Goal: Contribute content: Contribute content

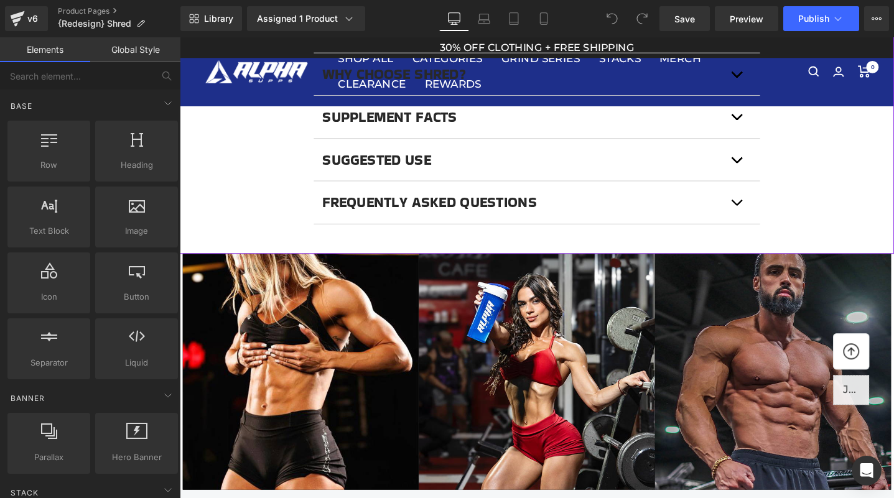
scroll to position [1139, 0]
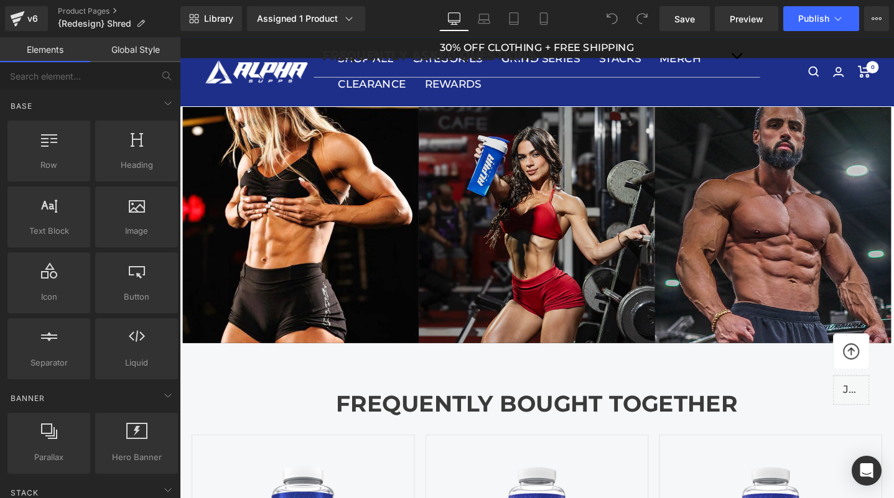
click at [553, 271] on img at bounding box center [556, 235] width 249 height 249
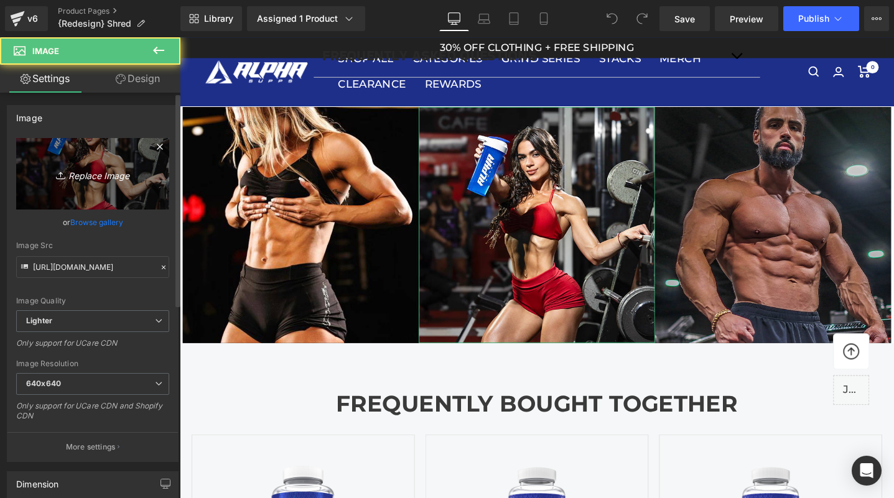
click at [114, 172] on icon "Replace Image" at bounding box center [93, 174] width 100 height 16
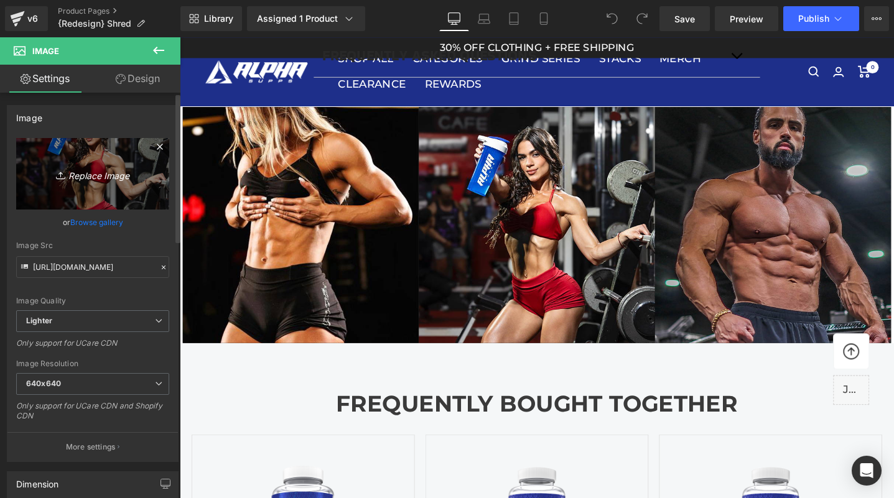
type input "C:\fakepath\laushred.jpg"
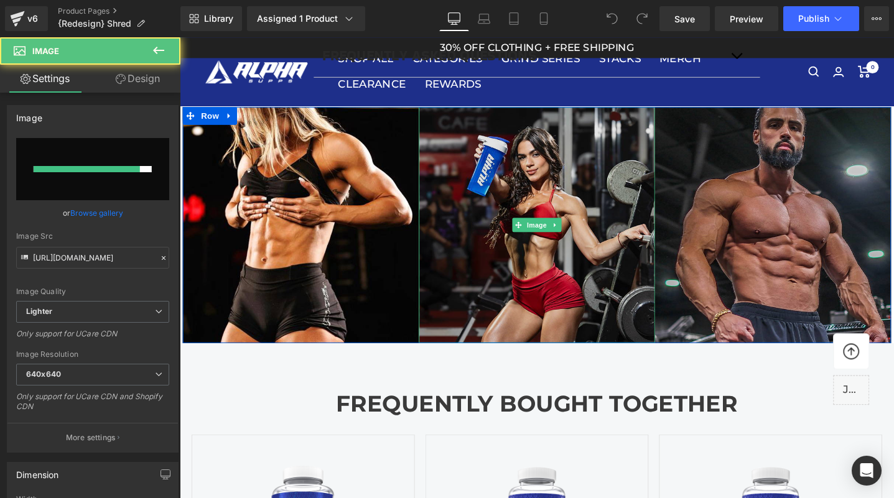
click at [566, 316] on img at bounding box center [556, 235] width 249 height 249
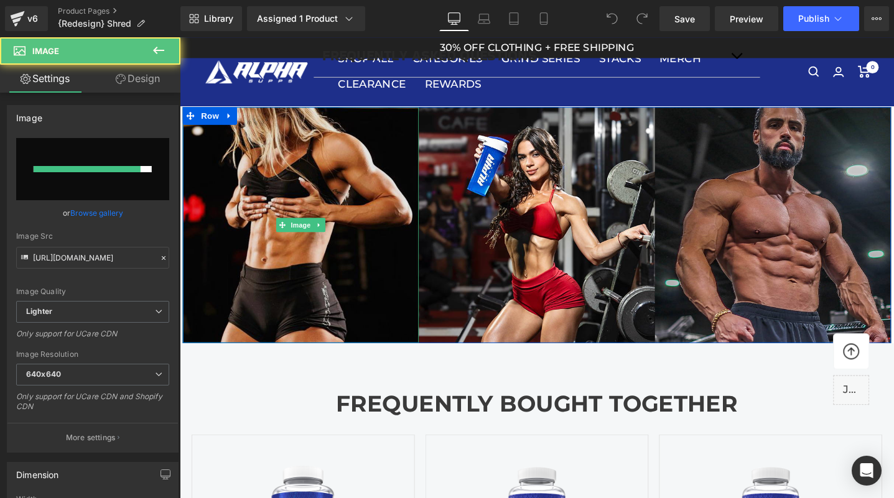
click at [245, 228] on img at bounding box center [307, 235] width 249 height 249
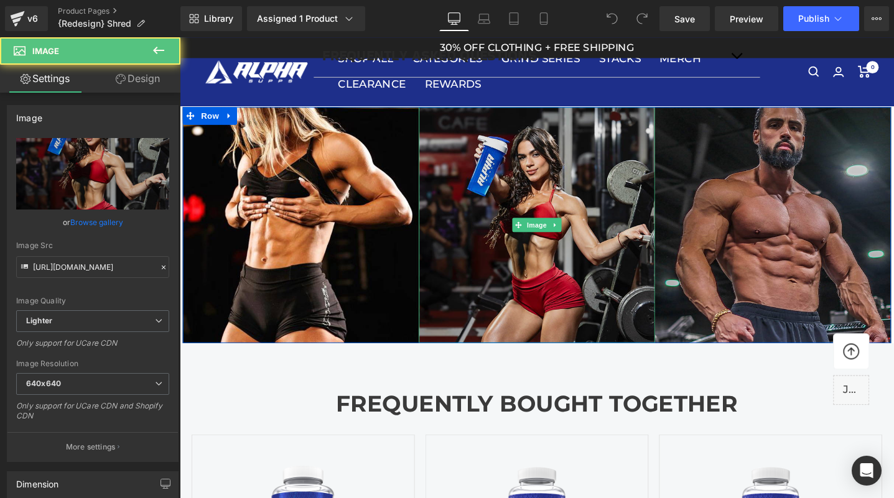
click at [542, 264] on img at bounding box center [556, 235] width 249 height 249
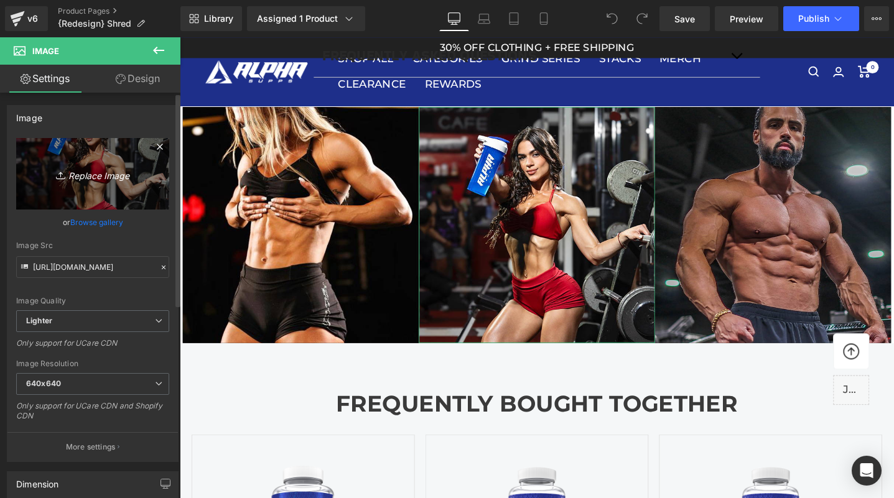
click at [88, 197] on link "Replace Image" at bounding box center [92, 174] width 153 height 72
type input "C:\fakepath\laushred.jpg"
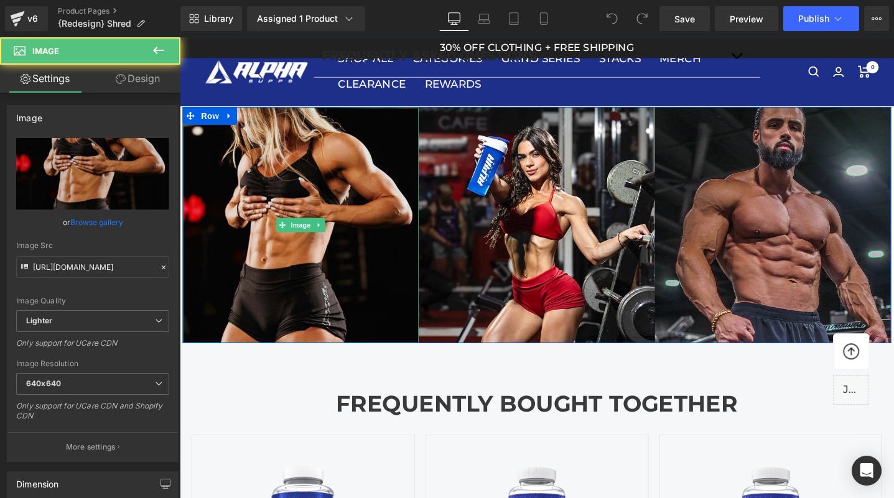
click at [370, 284] on img at bounding box center [307, 235] width 249 height 249
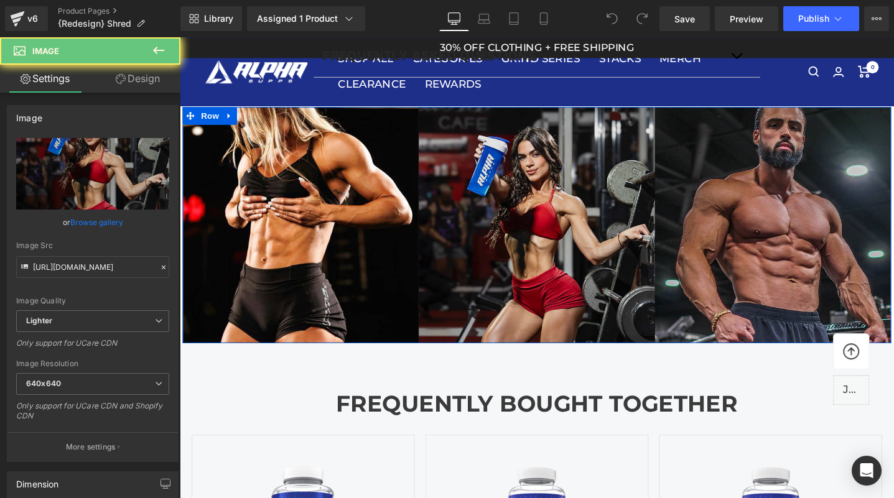
click at [552, 301] on img at bounding box center [556, 235] width 249 height 249
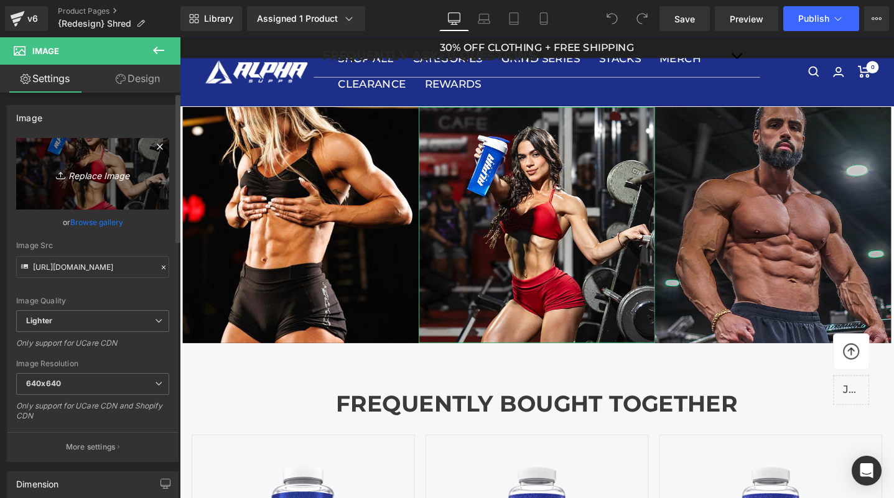
click at [91, 185] on link "Replace Image" at bounding box center [92, 174] width 153 height 72
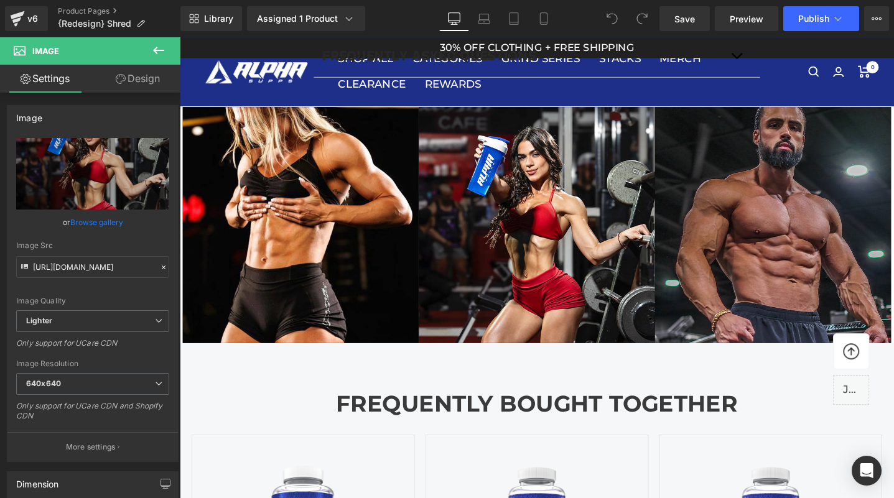
type input "C:\fakepath\laushred.jpg"
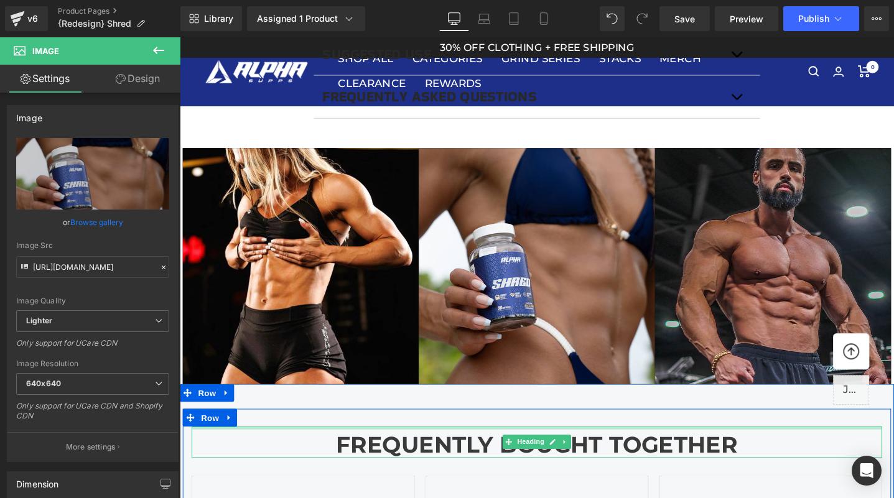
scroll to position [1091, 0]
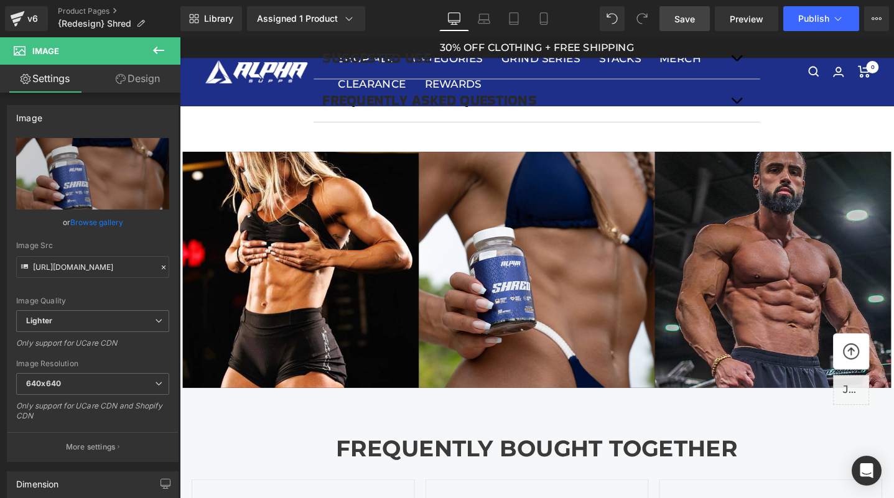
click at [687, 17] on span "Save" at bounding box center [684, 18] width 21 height 13
click at [805, 21] on span "Publish" at bounding box center [813, 19] width 31 height 10
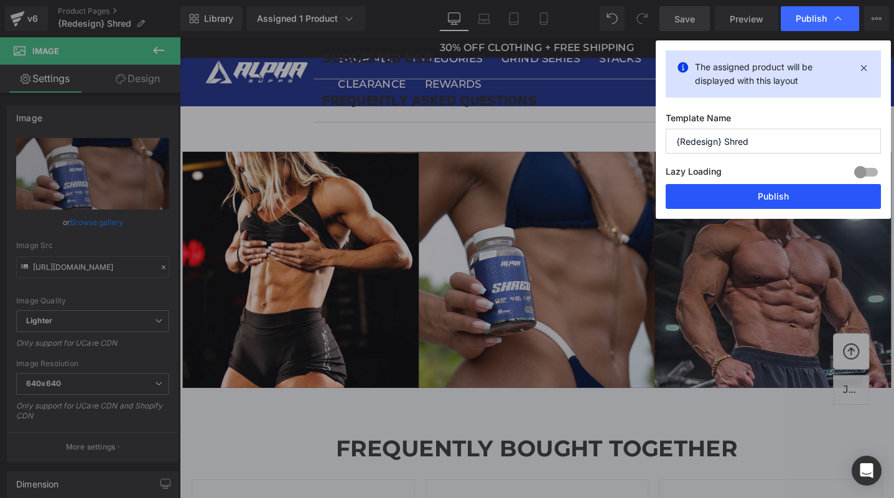
click at [769, 199] on button "Publish" at bounding box center [773, 196] width 215 height 25
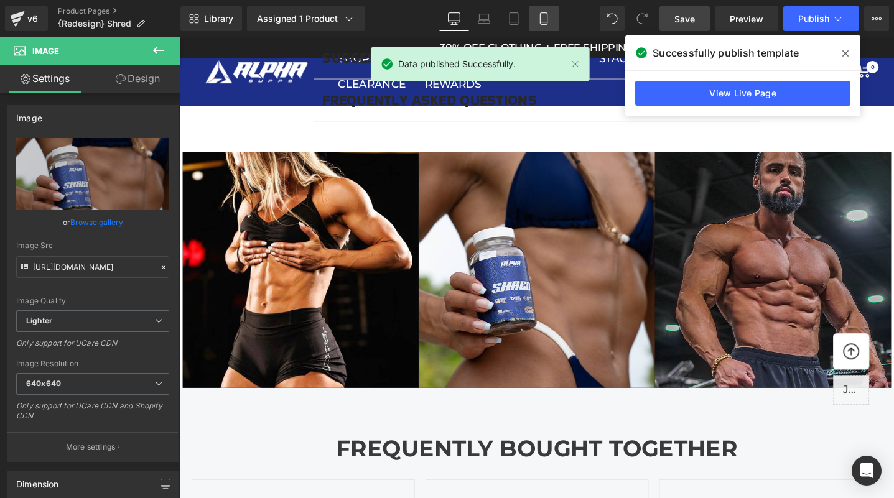
click at [550, 24] on link "Mobile" at bounding box center [544, 18] width 30 height 25
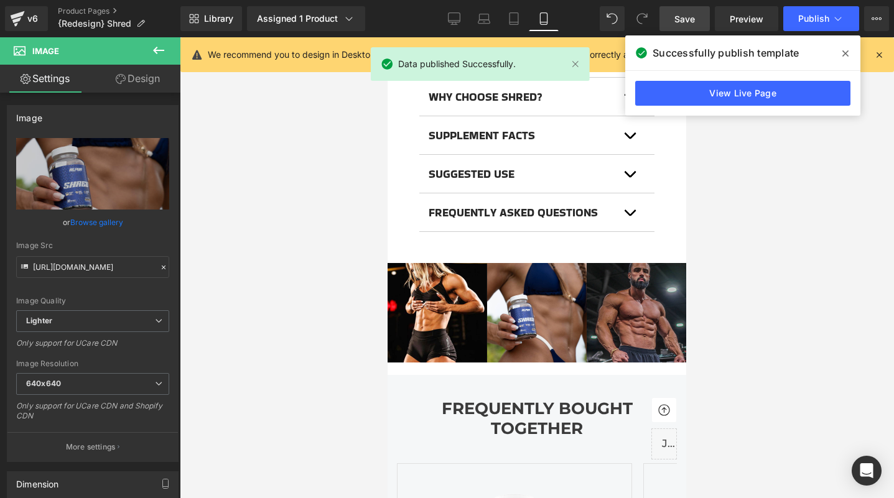
scroll to position [1181, 0]
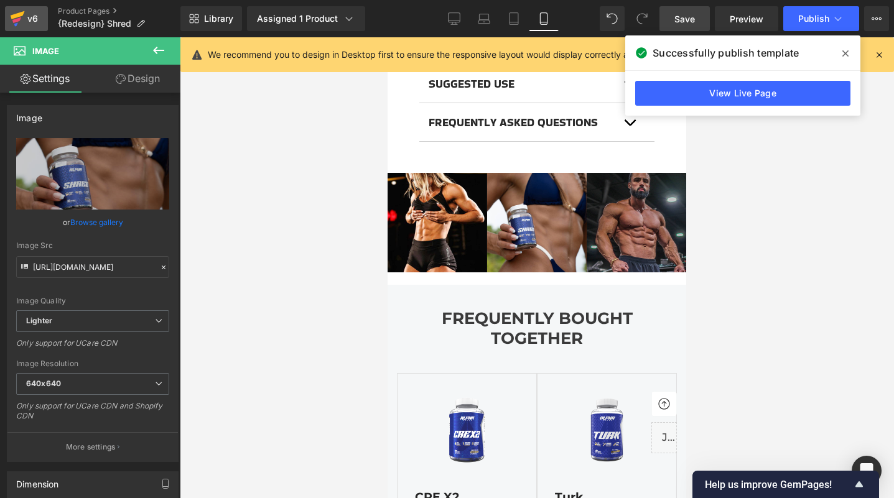
click at [17, 12] on icon at bounding box center [17, 18] width 15 height 31
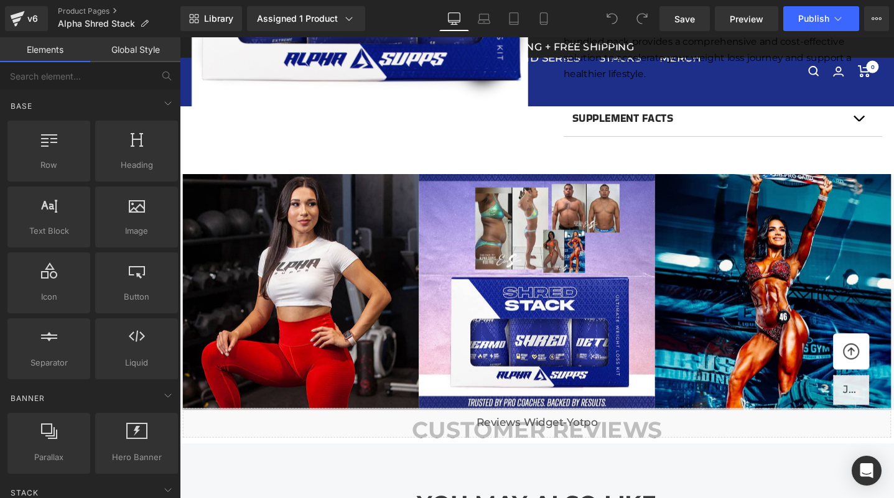
scroll to position [648, 0]
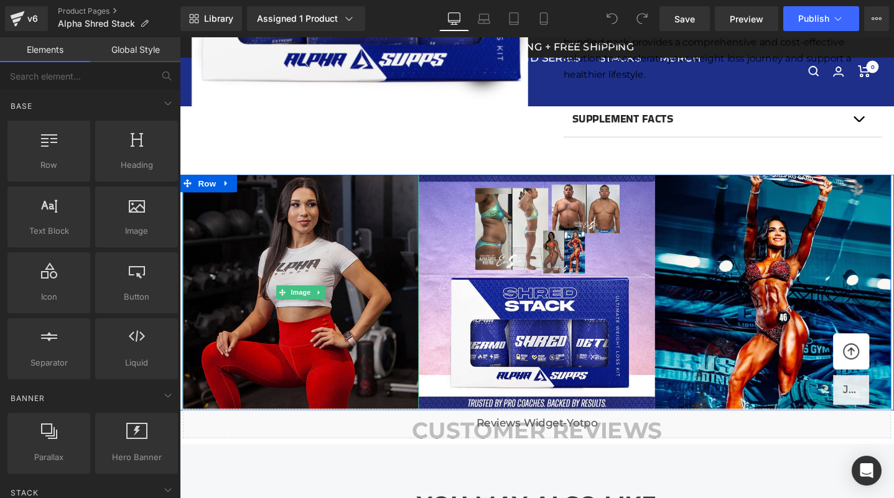
click at [360, 262] on img at bounding box center [307, 306] width 249 height 249
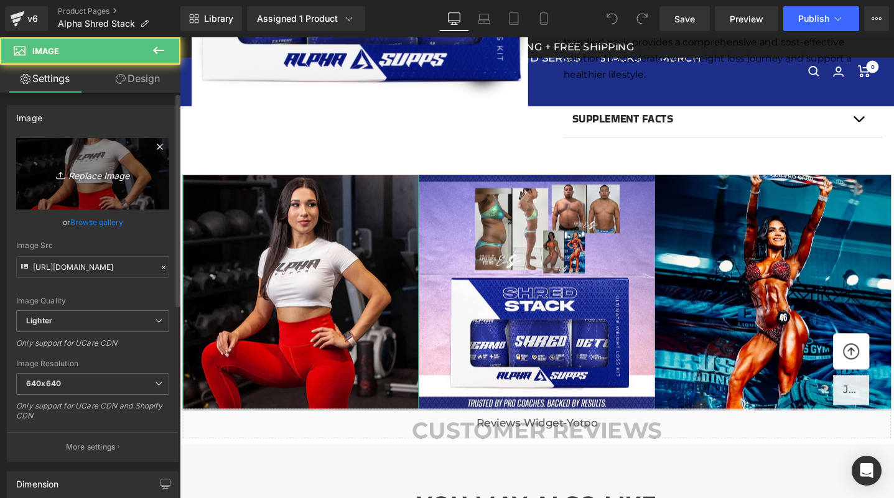
click at [95, 174] on icon "Replace Image" at bounding box center [93, 174] width 100 height 16
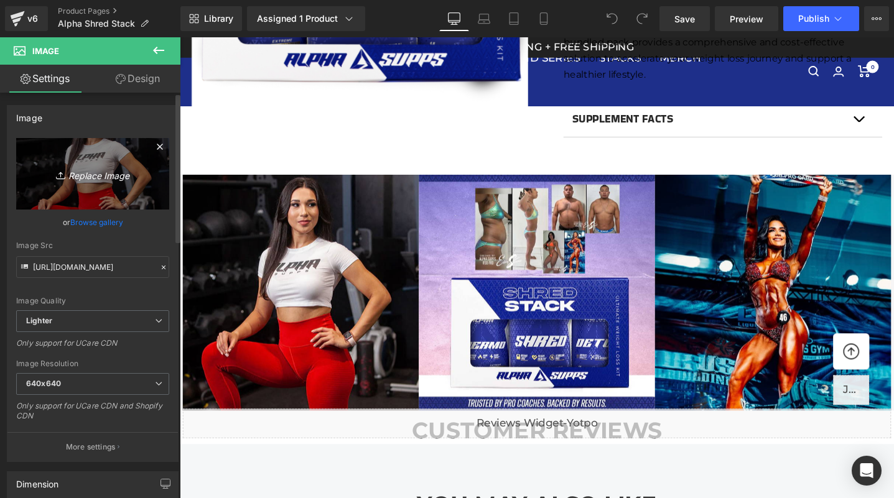
type input "C:\fakepath\laushredstack.jpg"
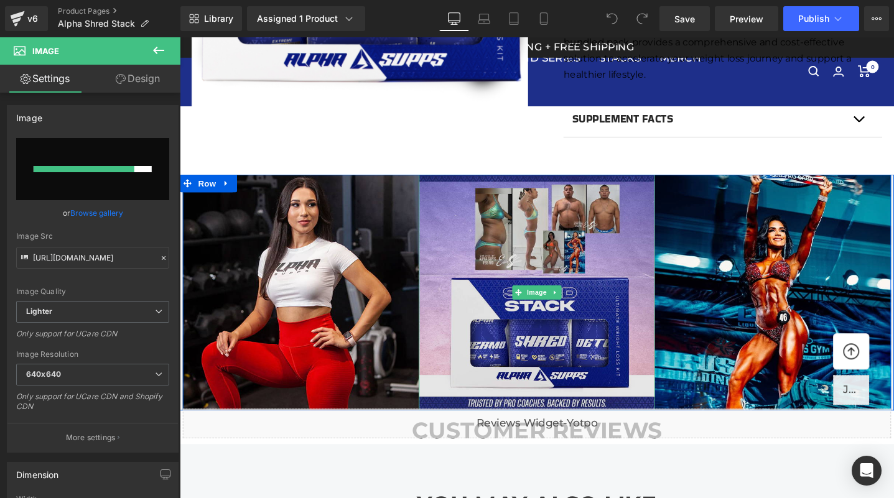
click at [574, 215] on img at bounding box center [556, 306] width 249 height 249
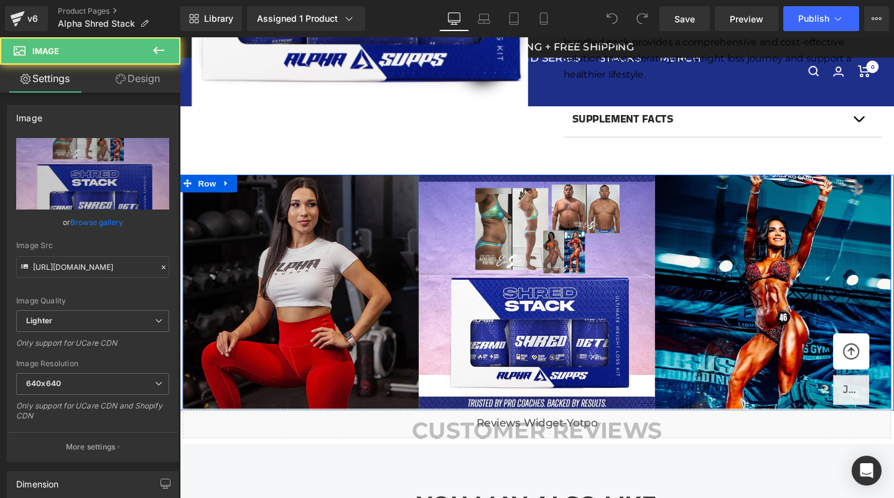
click at [356, 255] on img at bounding box center [307, 306] width 249 height 249
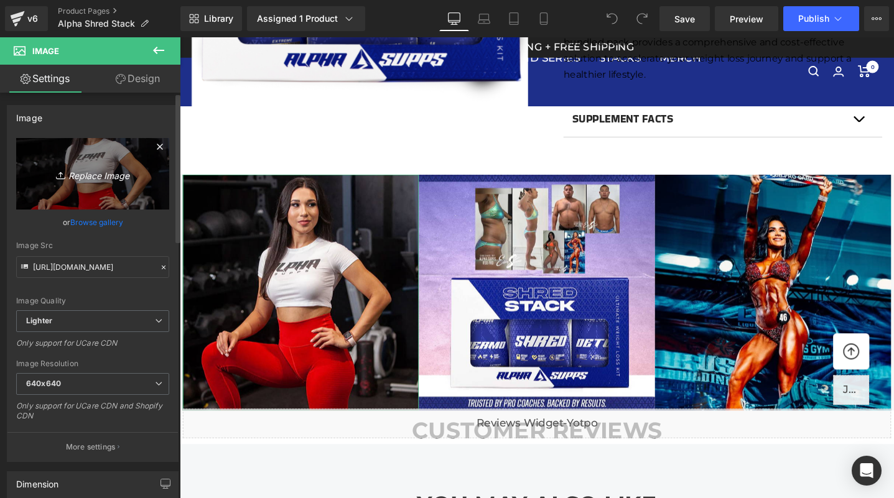
click at [77, 179] on icon "Replace Image" at bounding box center [93, 174] width 100 height 16
type input "C:\fakepath\laushredstack.jpg"
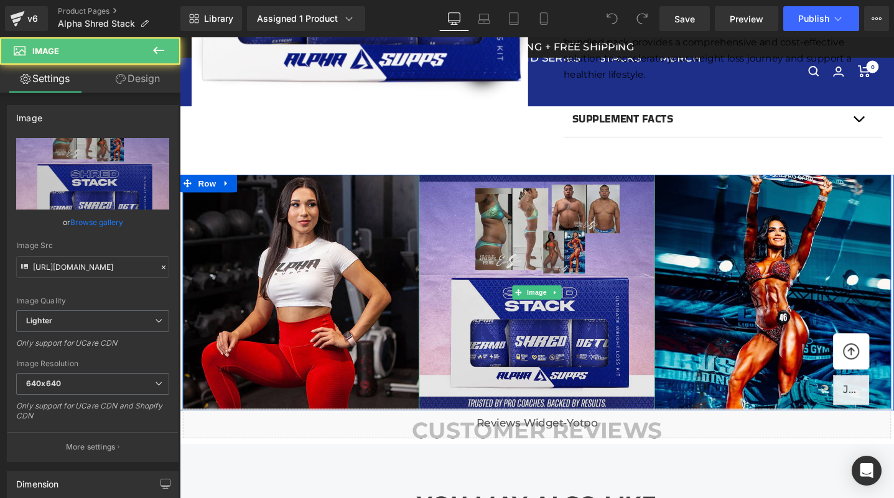
click at [545, 350] on img at bounding box center [556, 306] width 249 height 249
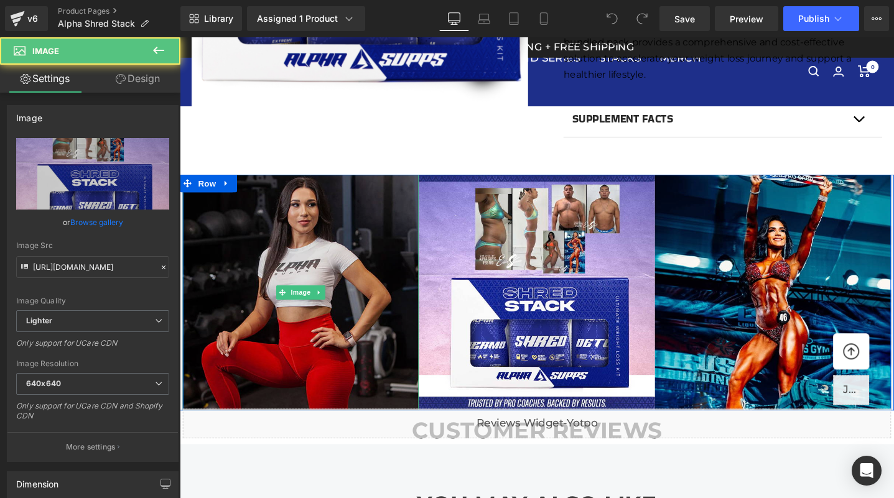
click at [384, 279] on img at bounding box center [307, 306] width 249 height 249
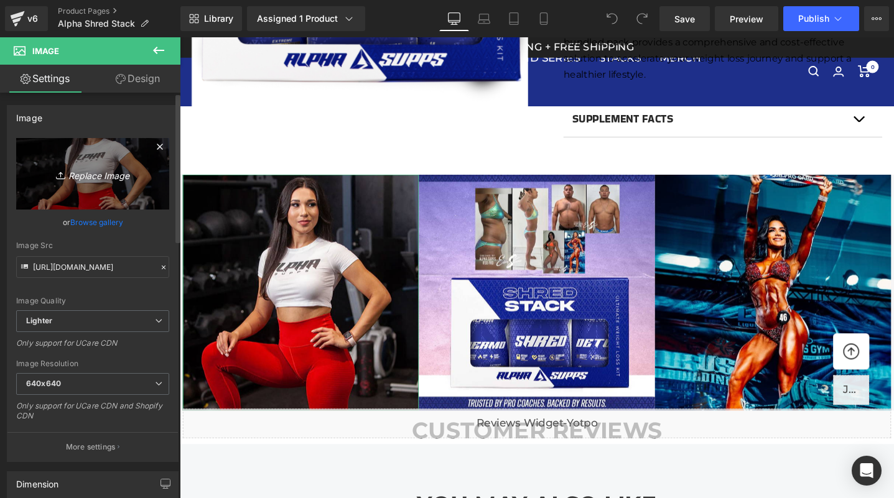
click at [78, 164] on link "Replace Image" at bounding box center [92, 174] width 153 height 72
type input "C:\fakepath\laushredstack.jpg"
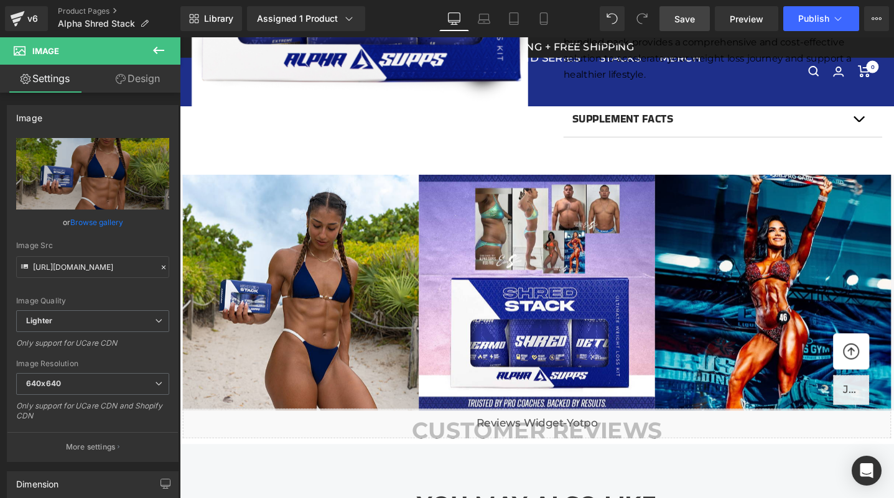
click at [686, 21] on span "Save" at bounding box center [684, 18] width 21 height 13
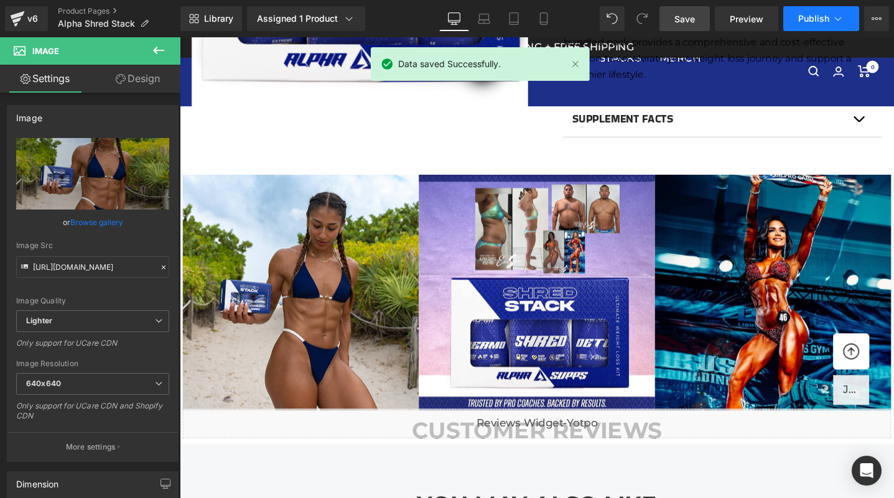
click at [814, 11] on button "Publish" at bounding box center [821, 18] width 76 height 25
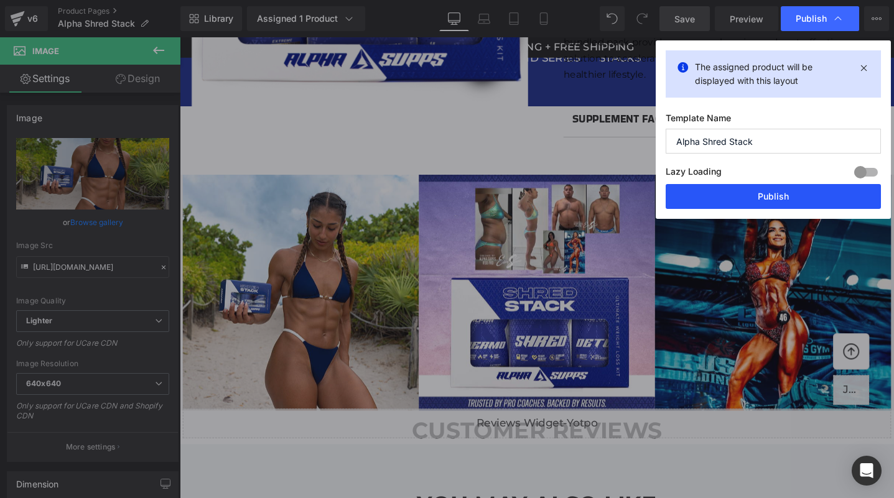
click at [758, 193] on button "Publish" at bounding box center [773, 196] width 215 height 25
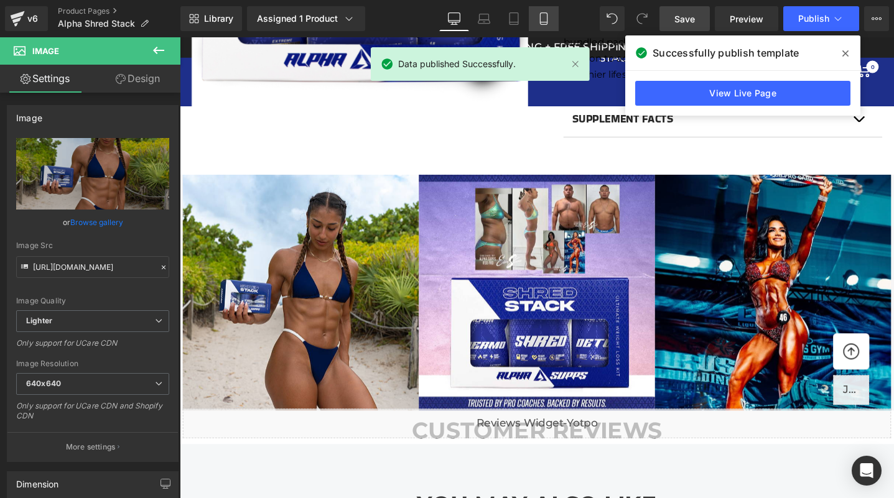
click at [533, 19] on link "Mobile" at bounding box center [544, 18] width 30 height 25
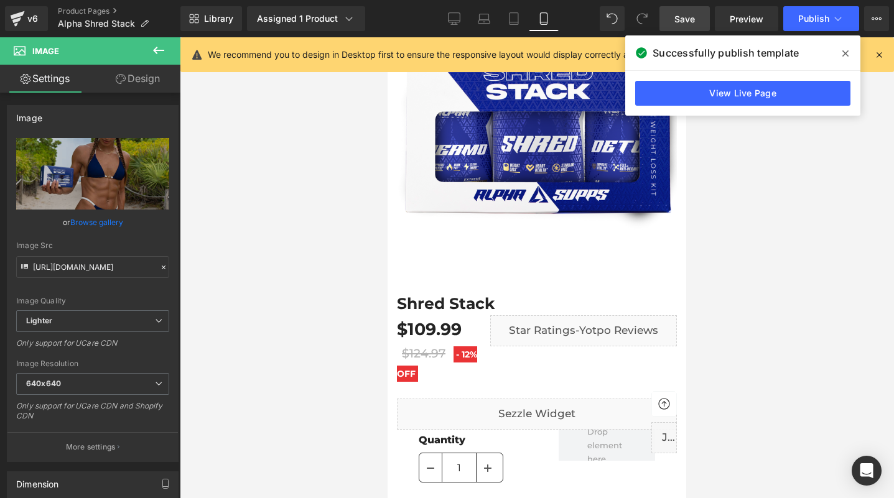
scroll to position [0, 0]
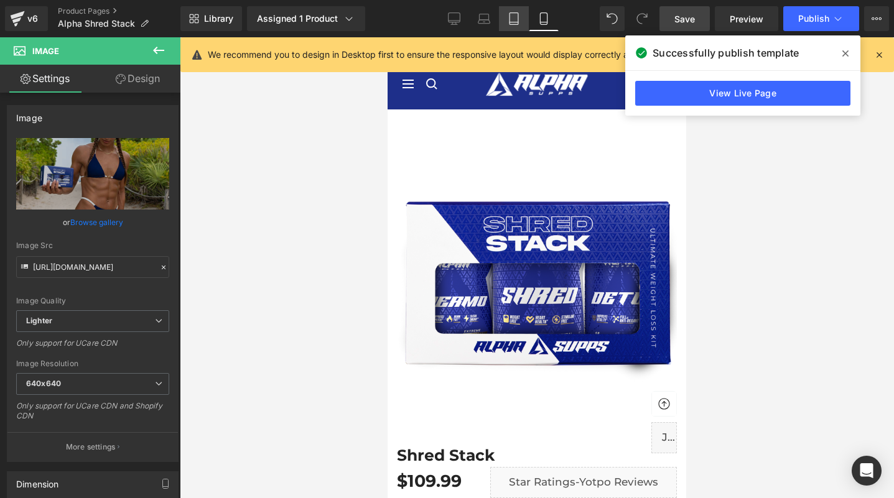
click at [515, 17] on icon at bounding box center [514, 18] width 12 height 12
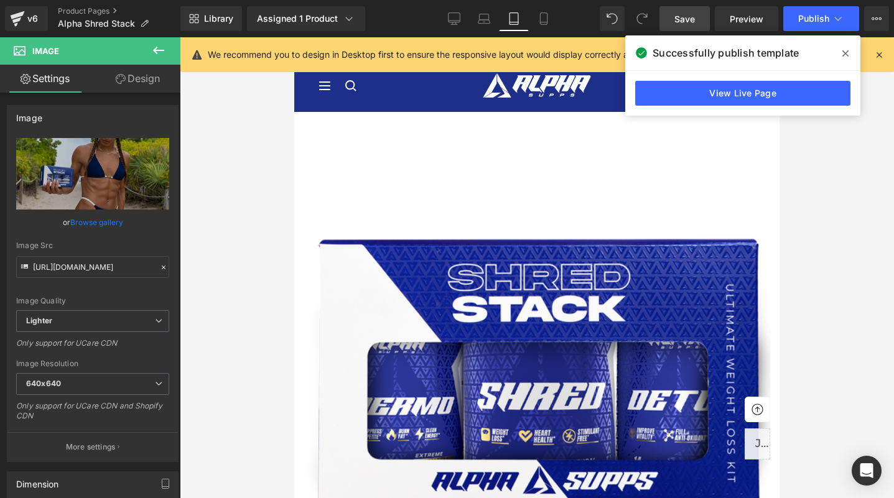
scroll to position [1116, 0]
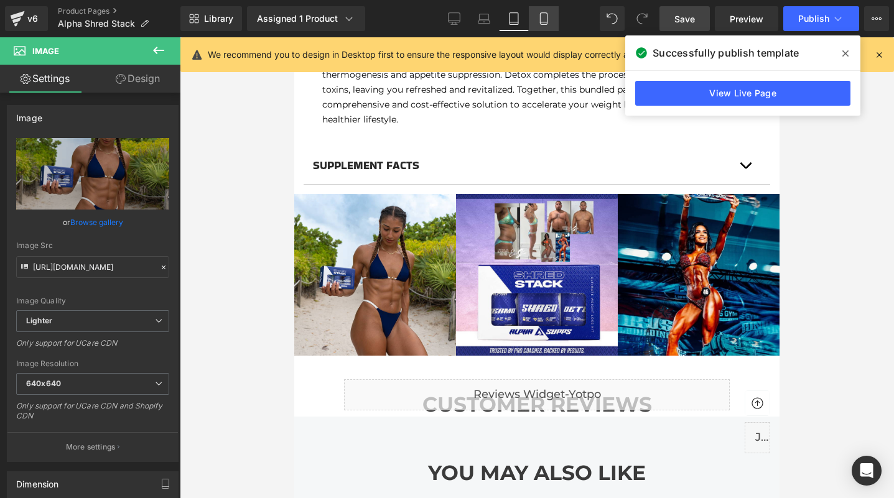
click at [550, 14] on link "Mobile" at bounding box center [544, 18] width 30 height 25
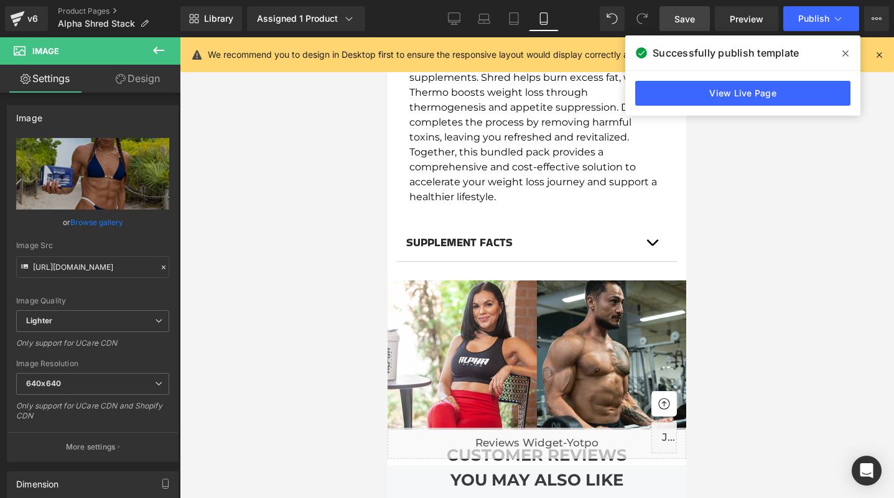
scroll to position [865, 0]
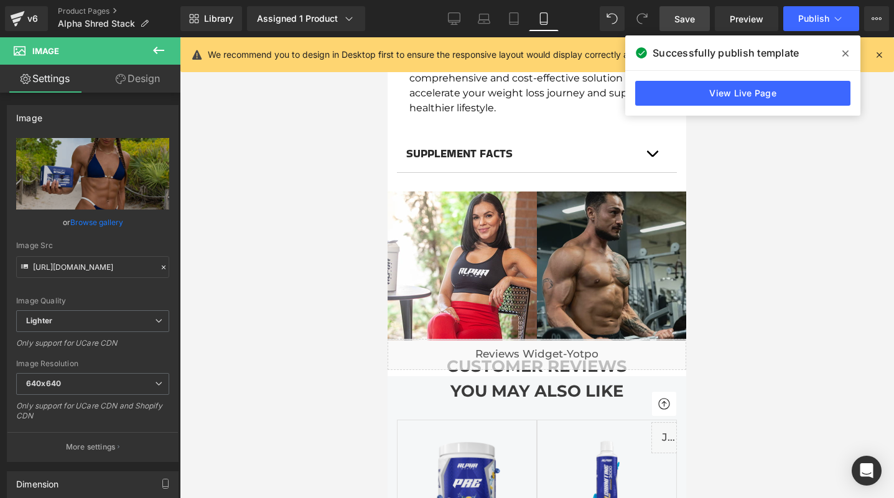
click at [583, 260] on img at bounding box center [611, 266] width 149 height 149
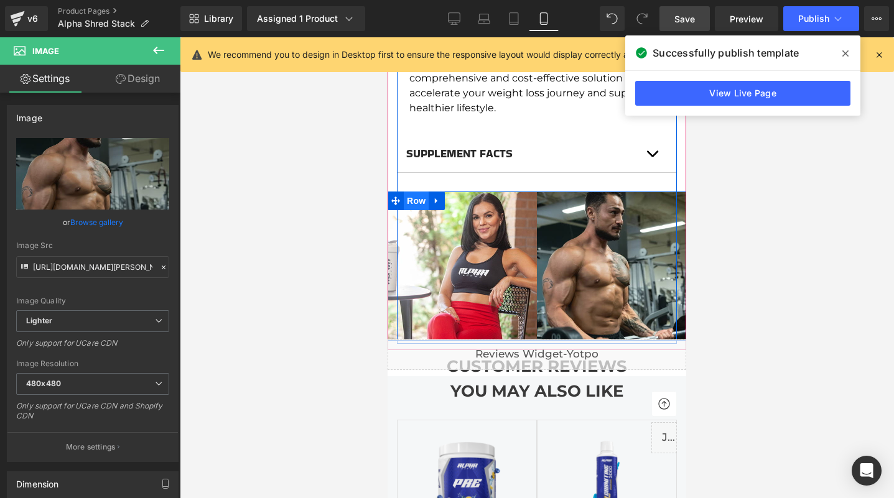
click at [416, 192] on span "Row" at bounding box center [416, 201] width 25 height 19
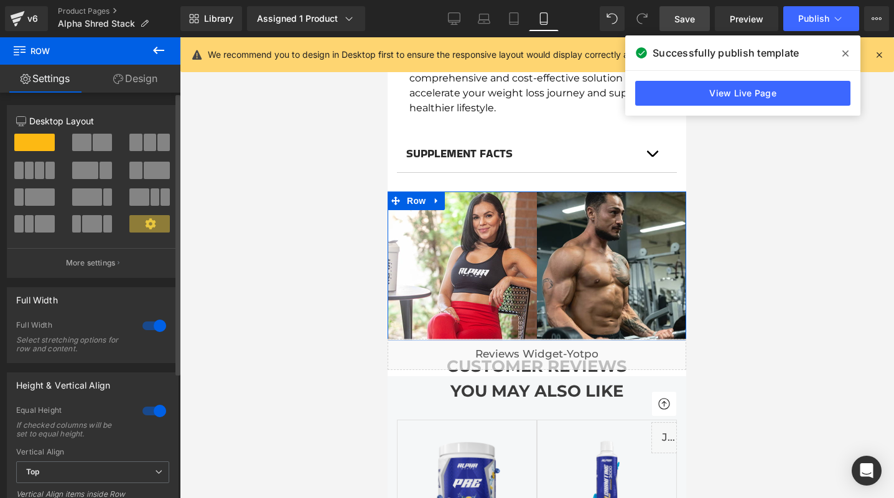
click at [157, 142] on span at bounding box center [163, 142] width 12 height 17
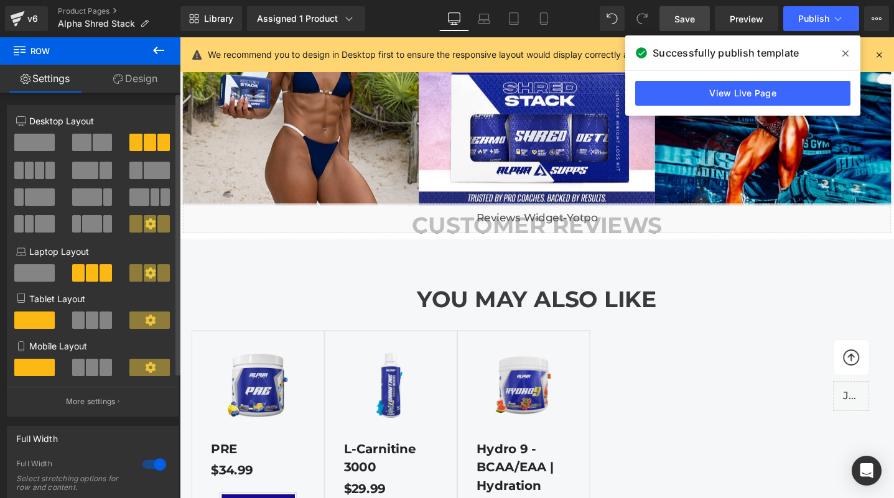
scroll to position [0, 0]
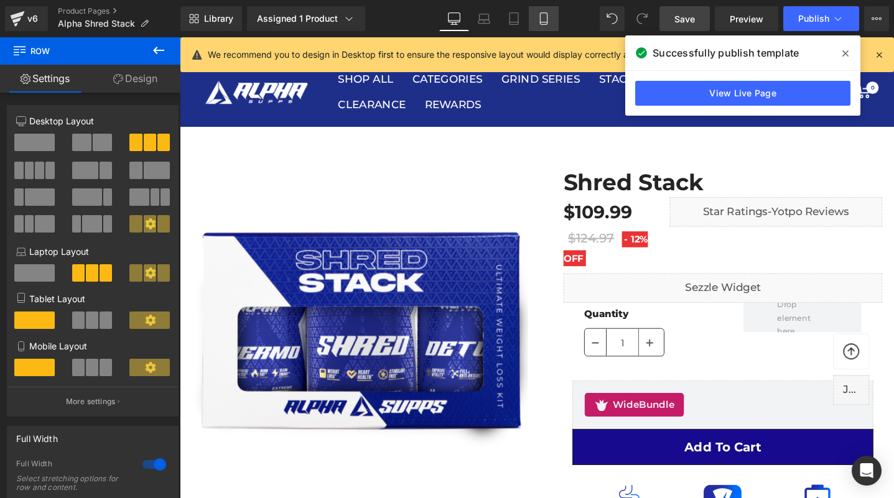
click at [547, 12] on icon at bounding box center [544, 18] width 12 height 12
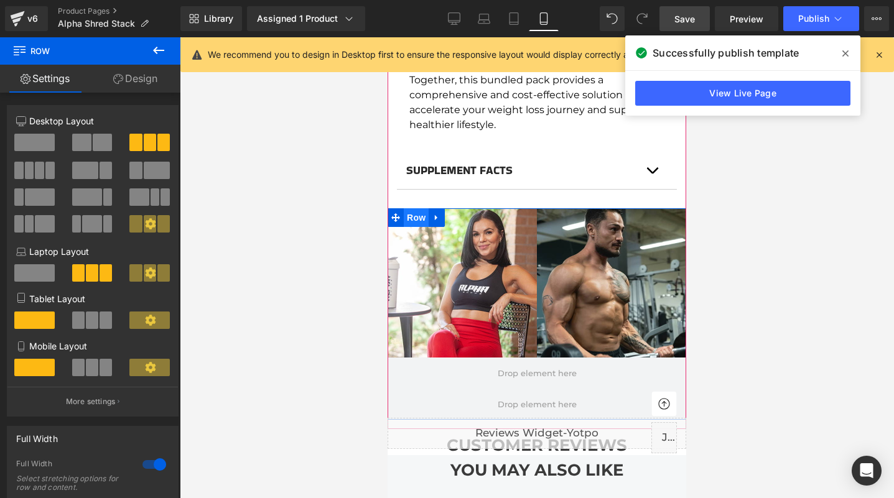
click at [419, 208] on span "Row" at bounding box center [416, 217] width 25 height 19
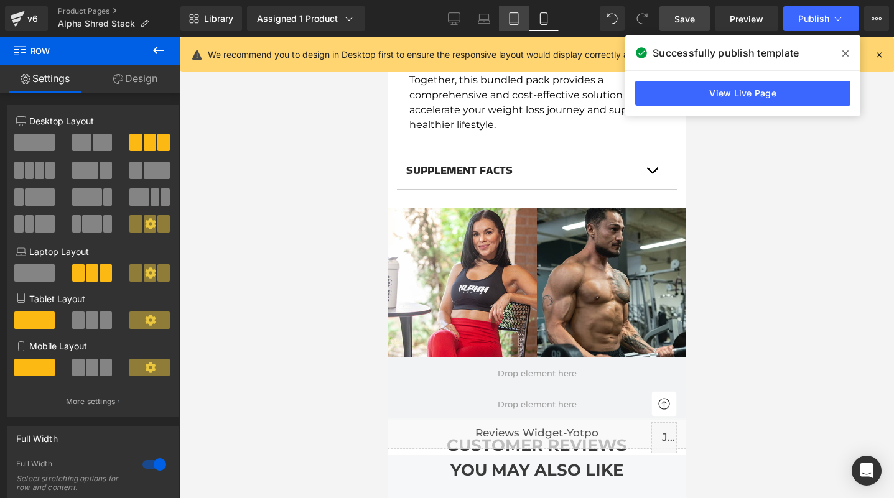
click at [510, 16] on icon at bounding box center [514, 19] width 9 height 12
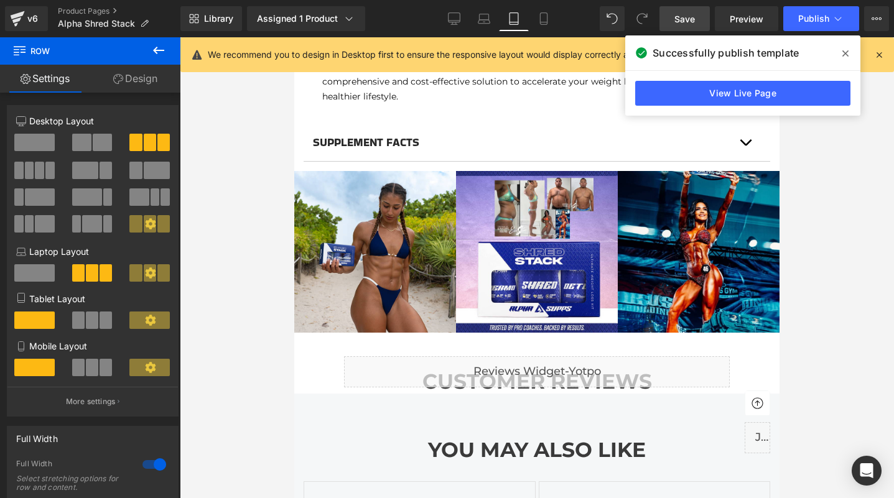
scroll to position [1156, 0]
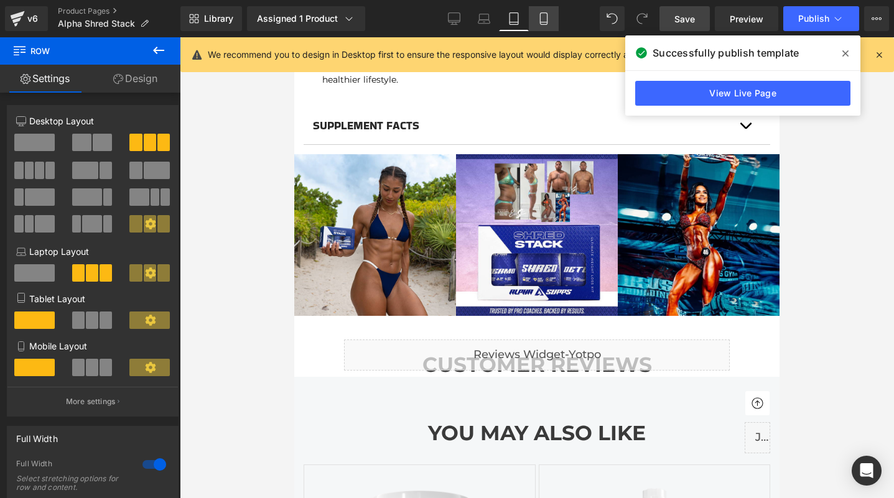
click at [547, 19] on icon at bounding box center [543, 19] width 7 height 12
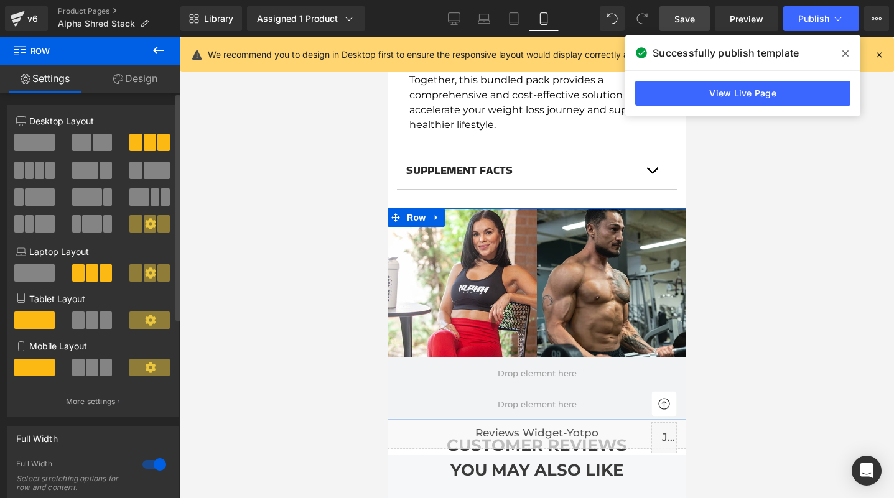
click at [78, 372] on span at bounding box center [78, 367] width 12 height 17
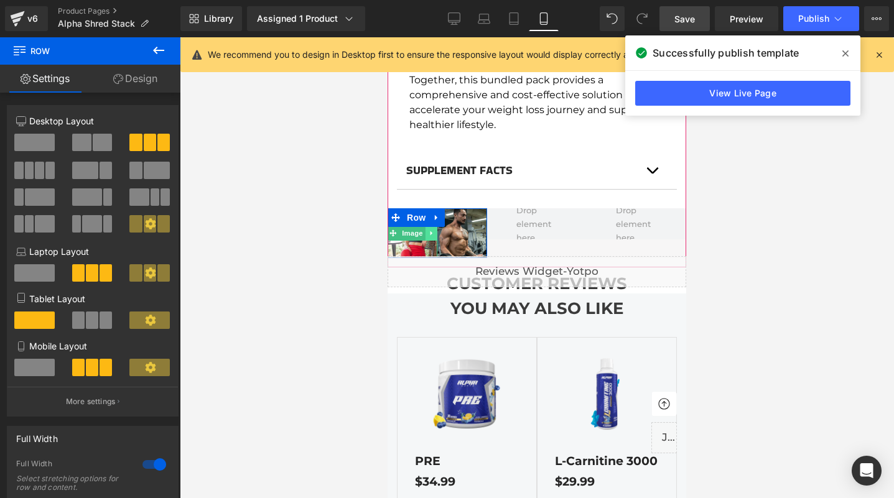
click at [429, 230] on icon at bounding box center [432, 233] width 7 height 7
click at [436, 230] on icon at bounding box center [438, 233] width 7 height 7
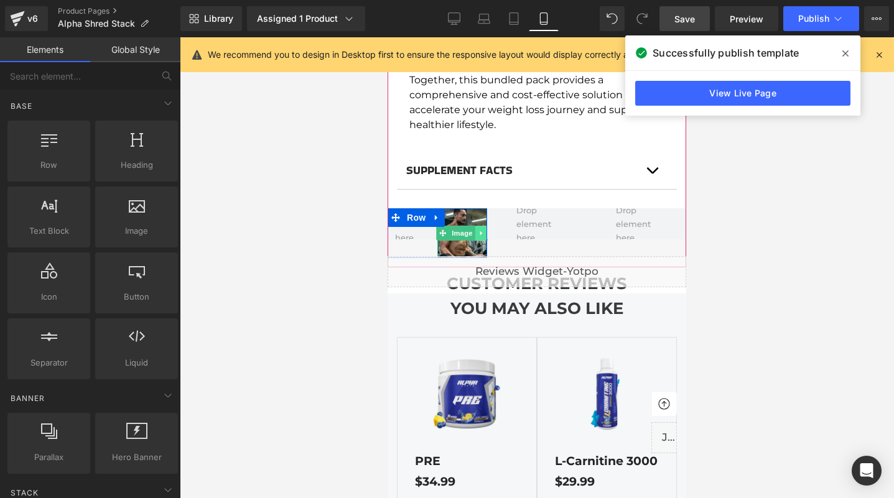
click at [481, 231] on icon at bounding box center [481, 233] width 2 height 4
click at [484, 218] on div at bounding box center [485, 233] width 3 height 50
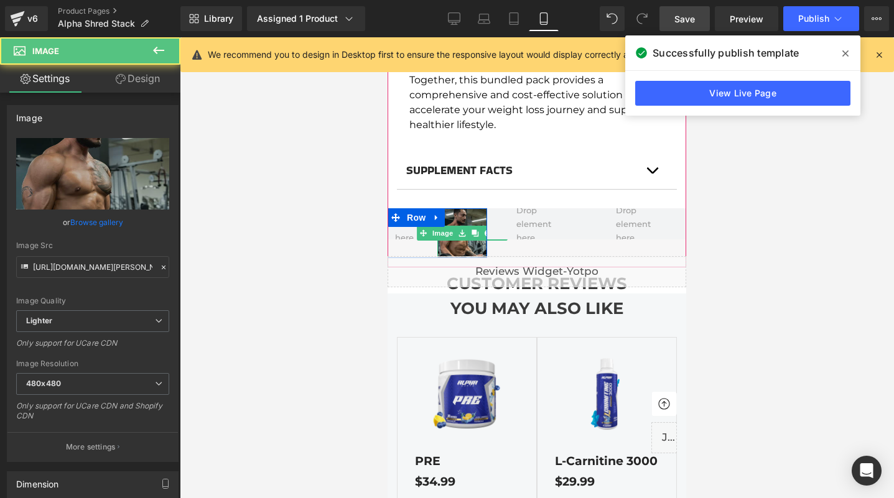
click at [467, 231] on img at bounding box center [462, 233] width 50 height 50
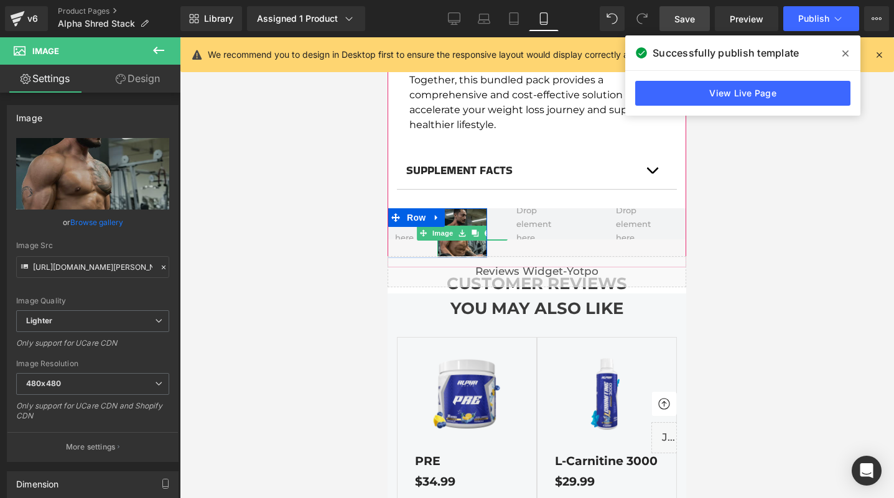
click at [482, 226] on link at bounding box center [488, 233] width 13 height 15
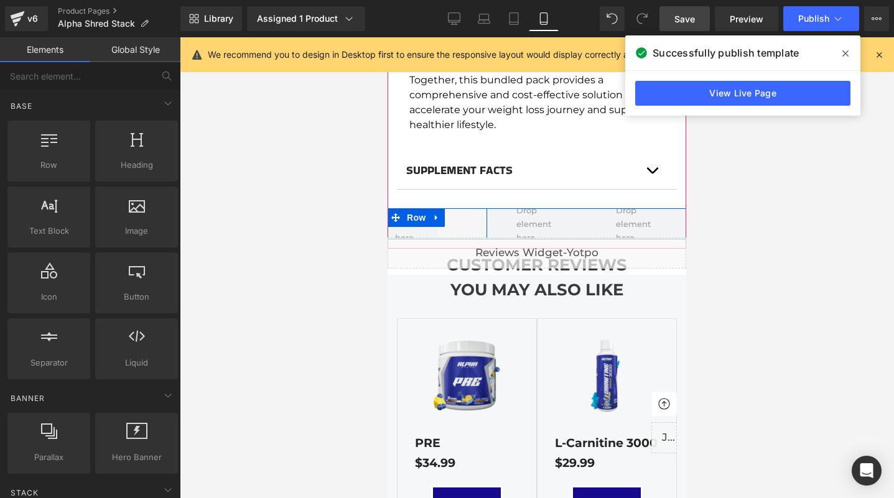
click at [463, 208] on div "Image Row" at bounding box center [438, 223] width 100 height 31
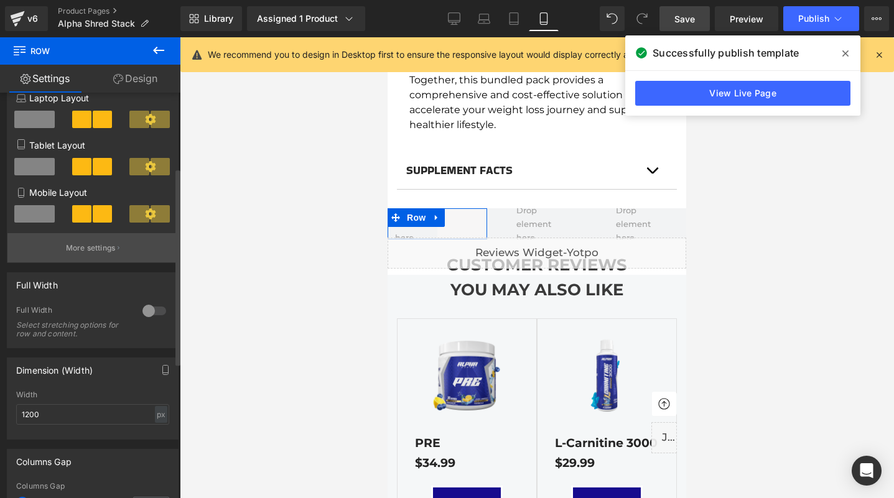
scroll to position [155, 0]
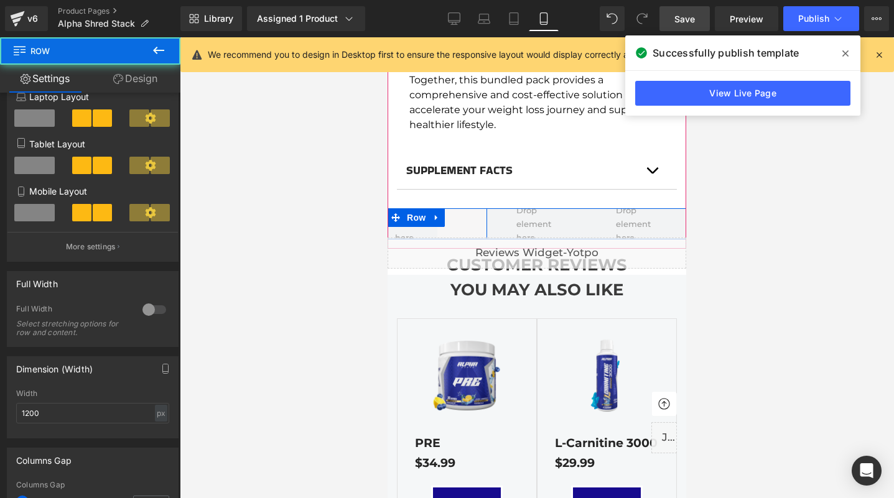
click at [459, 208] on div "Image Row" at bounding box center [438, 223] width 100 height 31
click at [416, 208] on span "Row" at bounding box center [416, 217] width 25 height 19
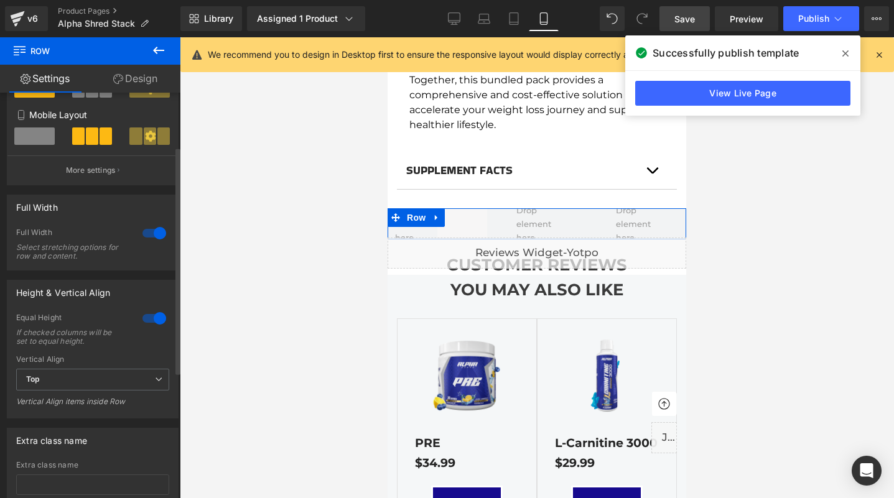
scroll to position [320, 0]
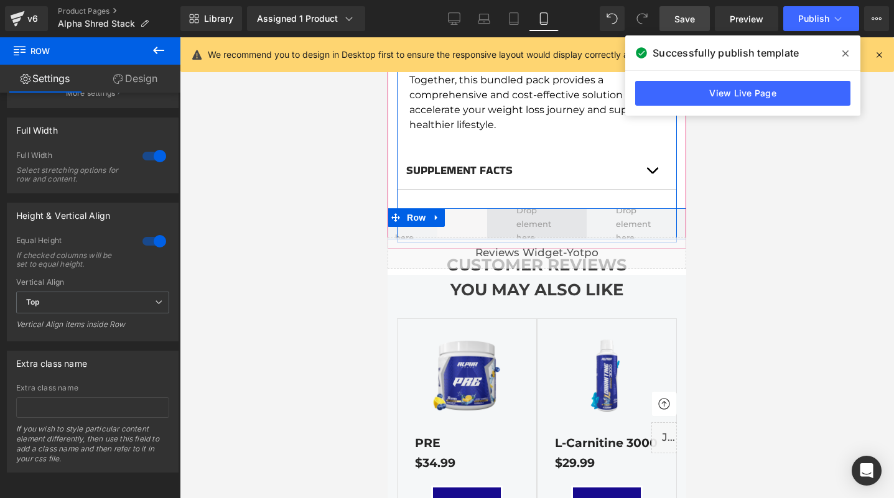
click at [536, 213] on span at bounding box center [537, 224] width 50 height 48
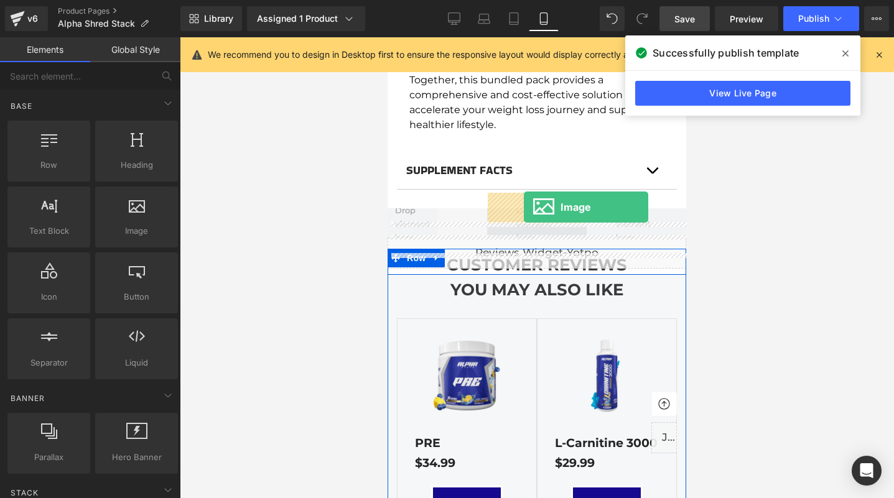
drag, startPoint x: 531, startPoint y: 255, endPoint x: 524, endPoint y: 207, distance: 48.4
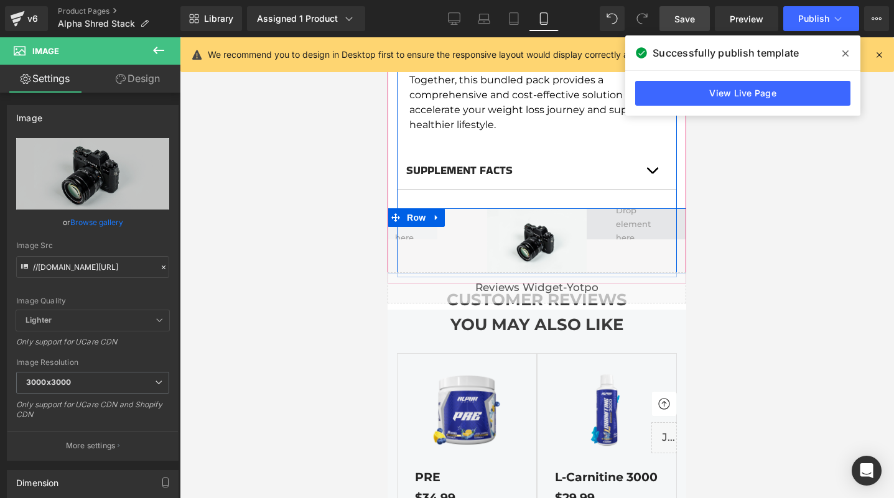
click at [643, 211] on span at bounding box center [637, 224] width 50 height 48
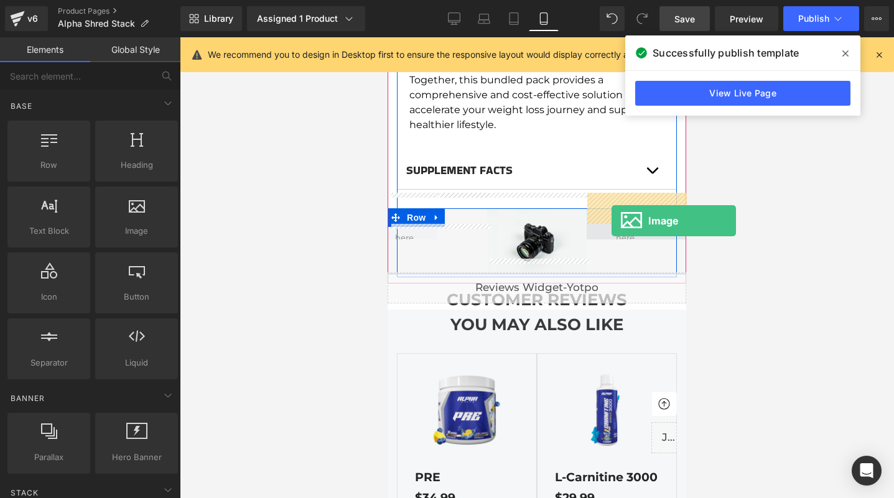
drag, startPoint x: 523, startPoint y: 257, endPoint x: 612, endPoint y: 220, distance: 96.8
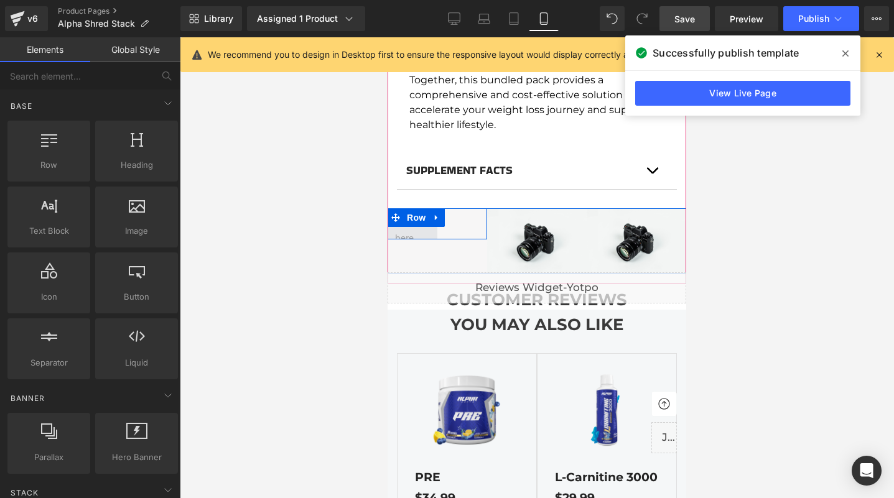
click at [412, 220] on span at bounding box center [413, 224] width 44 height 48
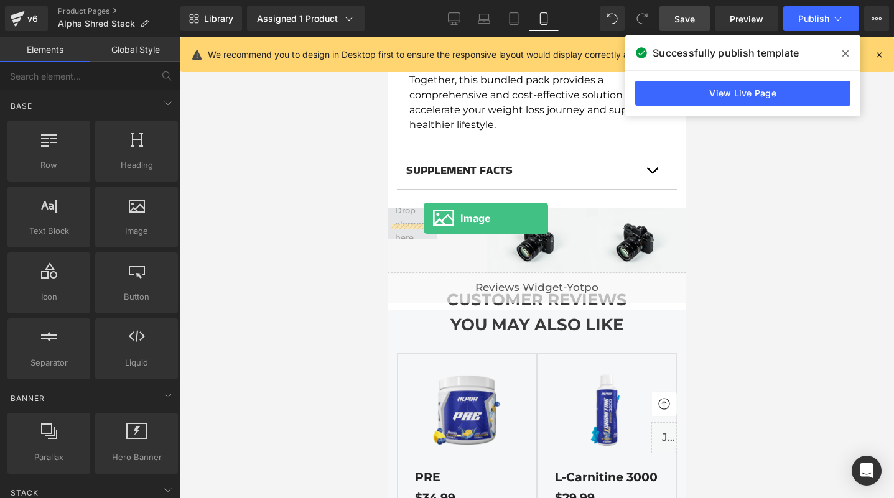
drag, startPoint x: 515, startPoint y: 253, endPoint x: 414, endPoint y: 214, distance: 108.5
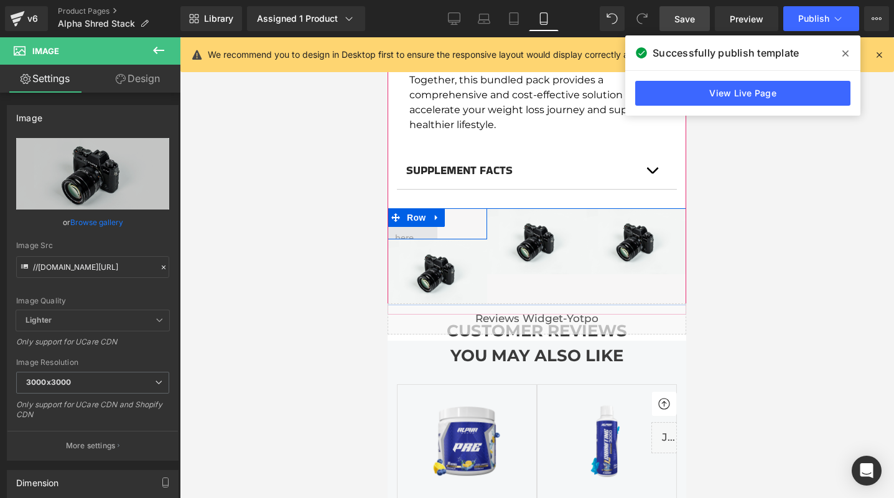
click at [421, 217] on span at bounding box center [413, 224] width 44 height 48
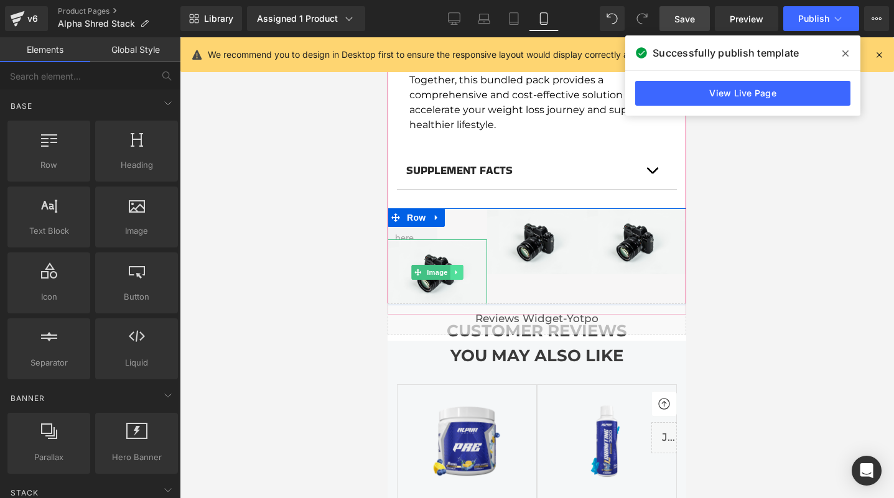
click at [459, 269] on icon at bounding box center [457, 272] width 7 height 7
click at [465, 269] on icon at bounding box center [463, 272] width 7 height 7
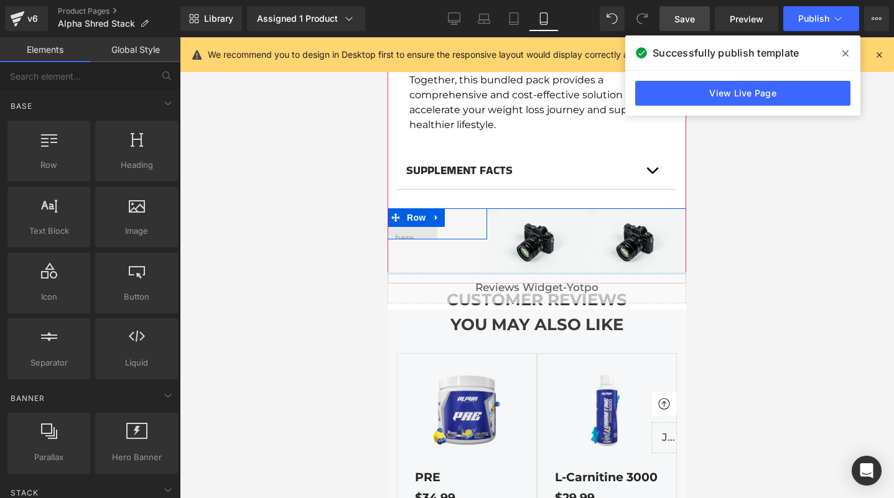
click at [409, 219] on span at bounding box center [413, 224] width 44 height 48
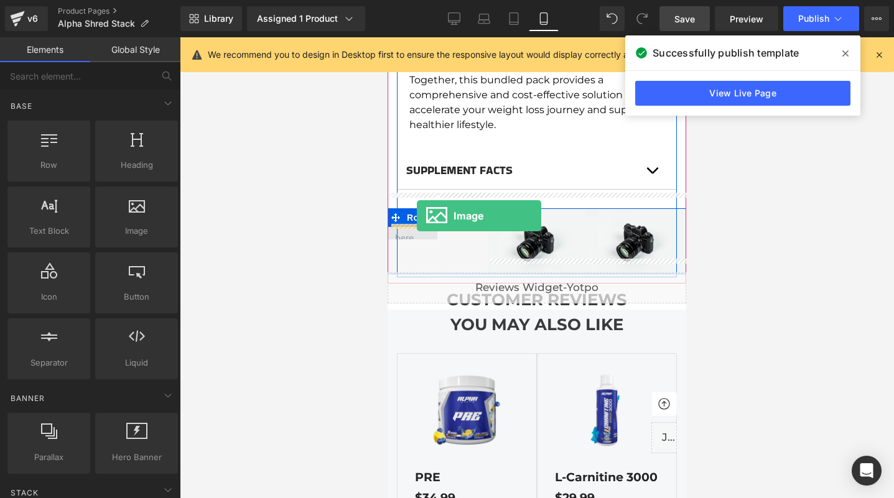
drag, startPoint x: 534, startPoint y: 270, endPoint x: 417, endPoint y: 215, distance: 129.7
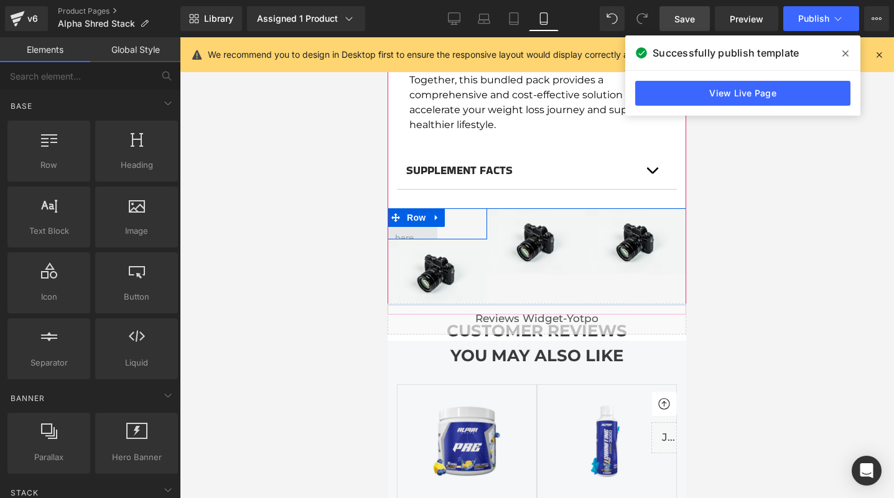
click at [421, 216] on span at bounding box center [413, 224] width 44 height 48
click at [437, 215] on icon at bounding box center [436, 218] width 2 height 6
click at [465, 213] on icon at bounding box center [469, 217] width 9 height 9
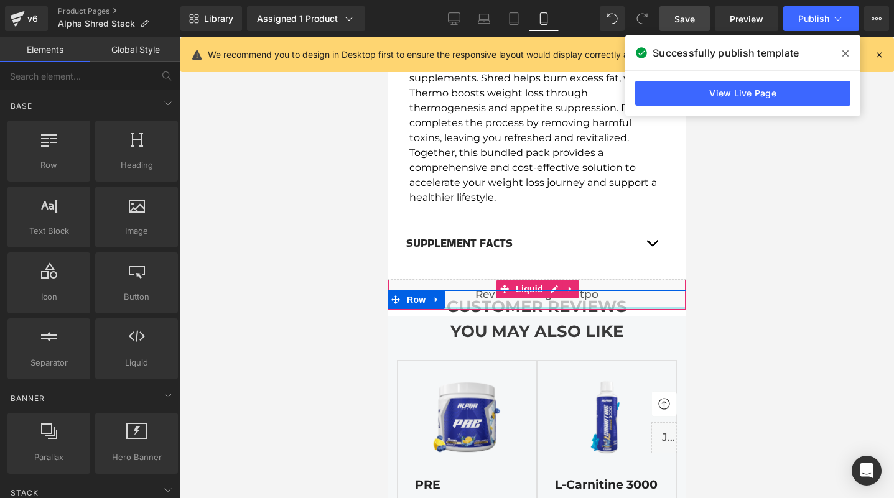
scroll to position [774, 0]
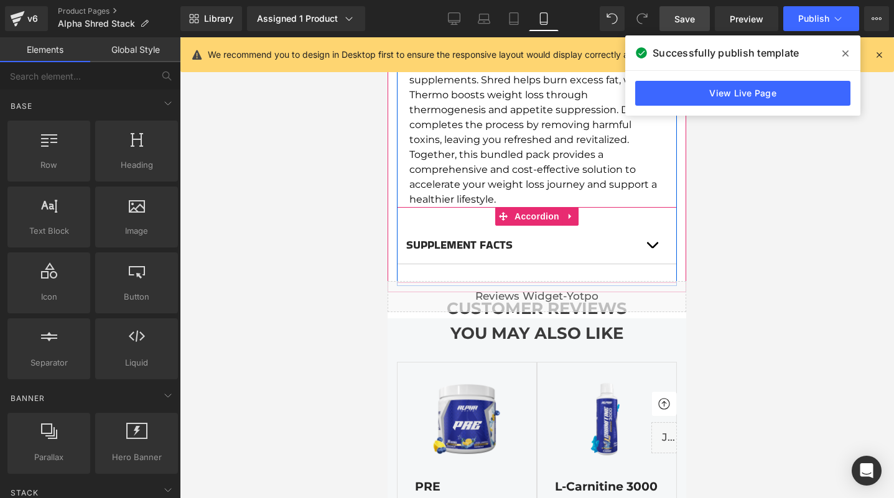
click at [477, 256] on div "Supplement Facts Text Block Image Image Image Image DETOX Heading Image ‹ › Car…" at bounding box center [537, 245] width 280 height 76
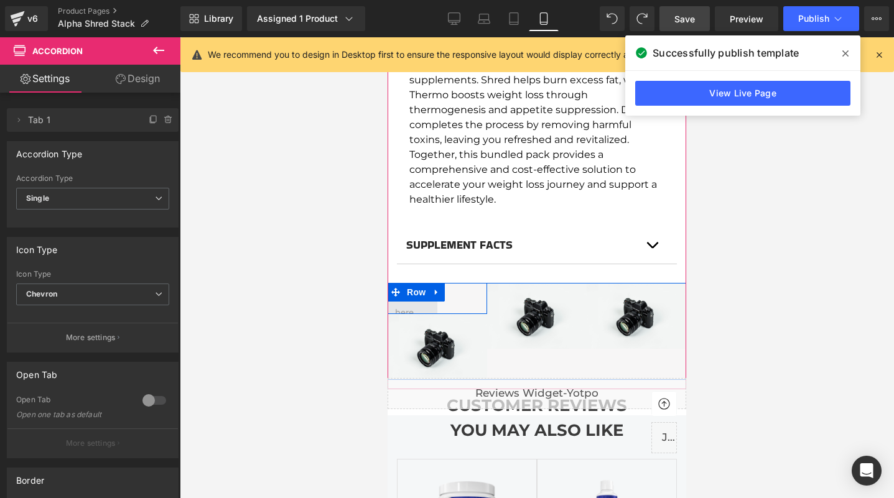
click at [418, 294] on span at bounding box center [413, 298] width 44 height 48
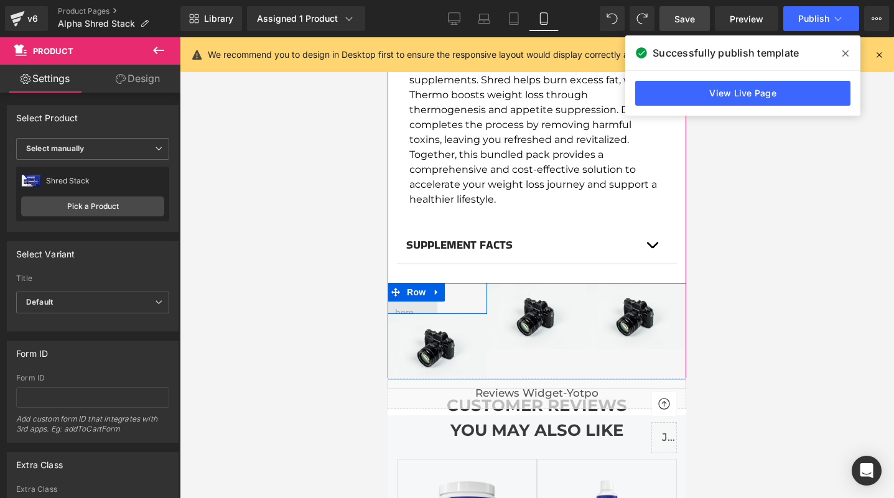
click at [407, 289] on span at bounding box center [413, 298] width 44 height 48
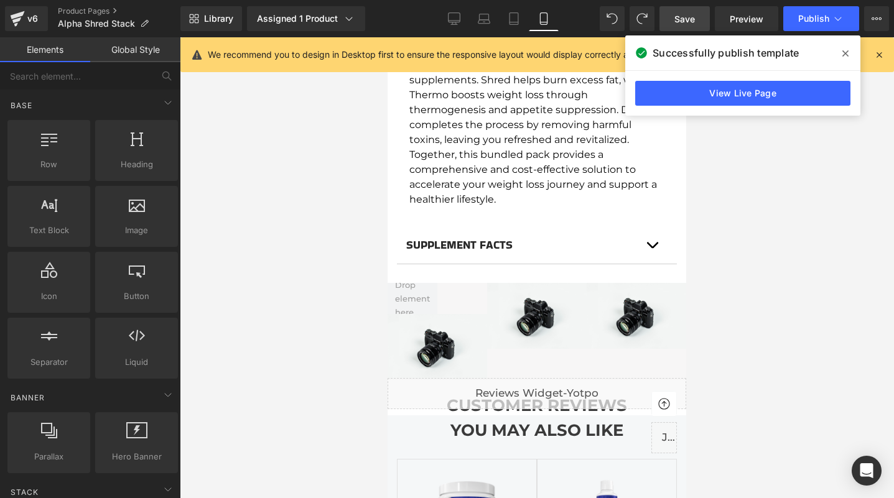
scroll to position [0, 0]
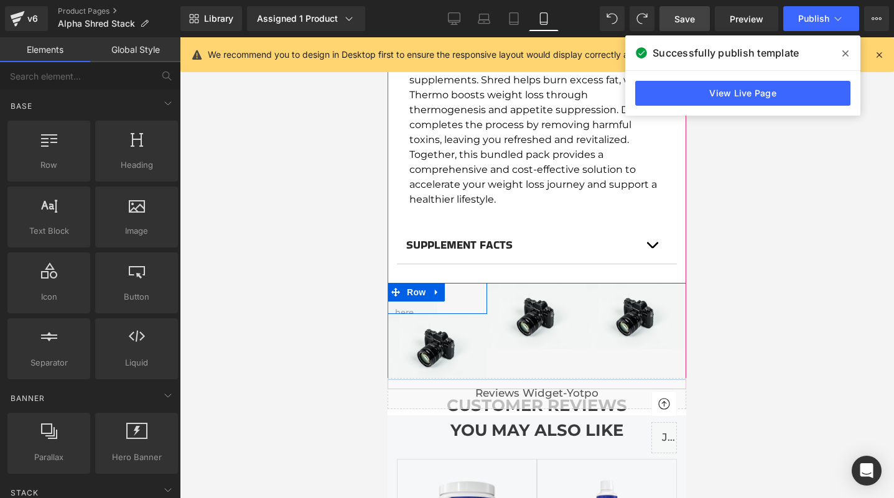
click at [456, 285] on div "Image Row" at bounding box center [438, 298] width 100 height 31
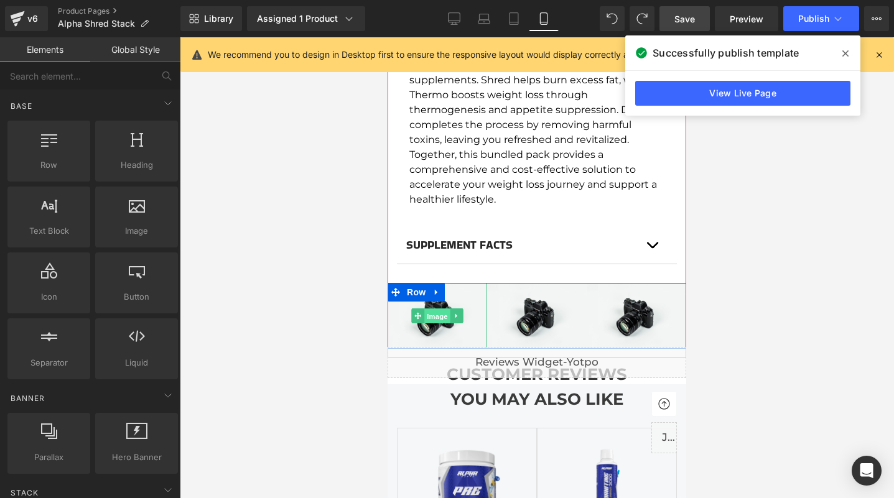
click at [439, 309] on span "Image" at bounding box center [437, 316] width 26 height 15
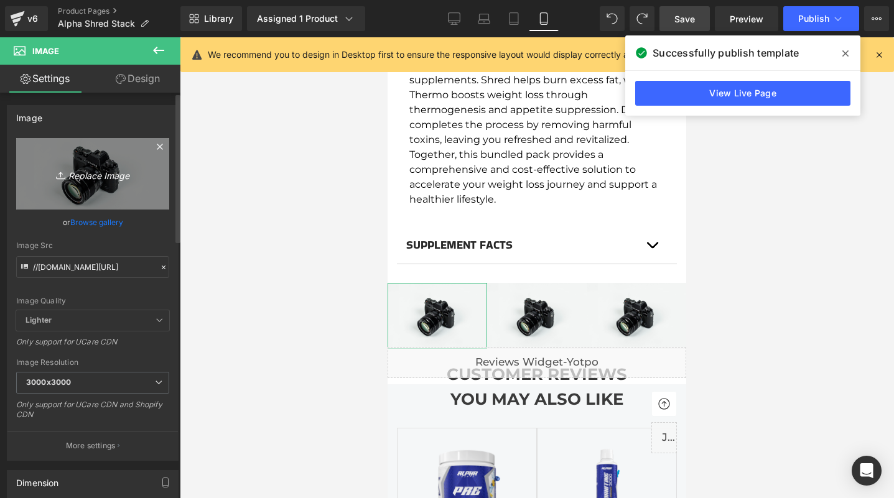
click at [105, 176] on icon "Replace Image" at bounding box center [93, 174] width 100 height 16
type input "C:\fakepath\laushredstack.jpg"
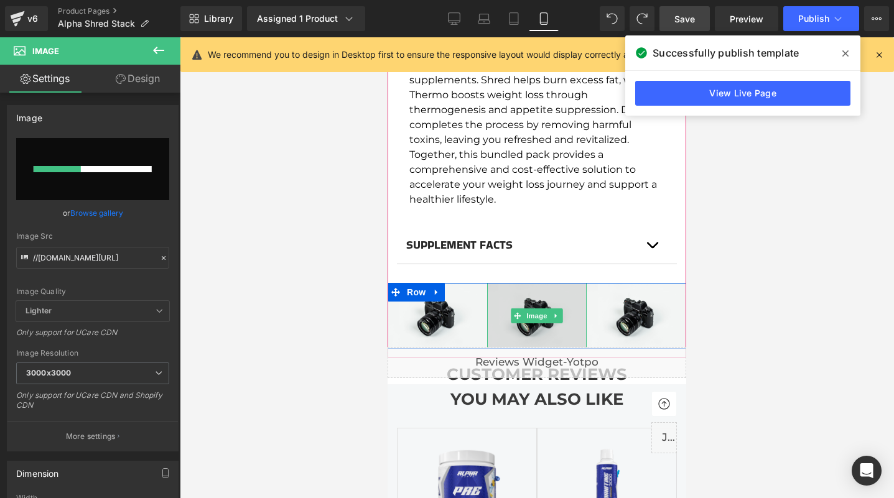
click at [551, 288] on img at bounding box center [537, 316] width 100 height 66
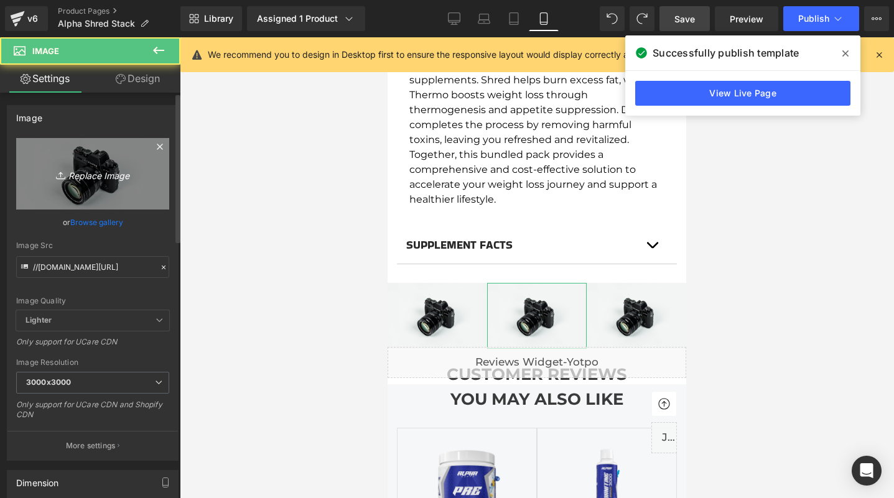
click at [91, 167] on icon "Replace Image" at bounding box center [93, 174] width 100 height 16
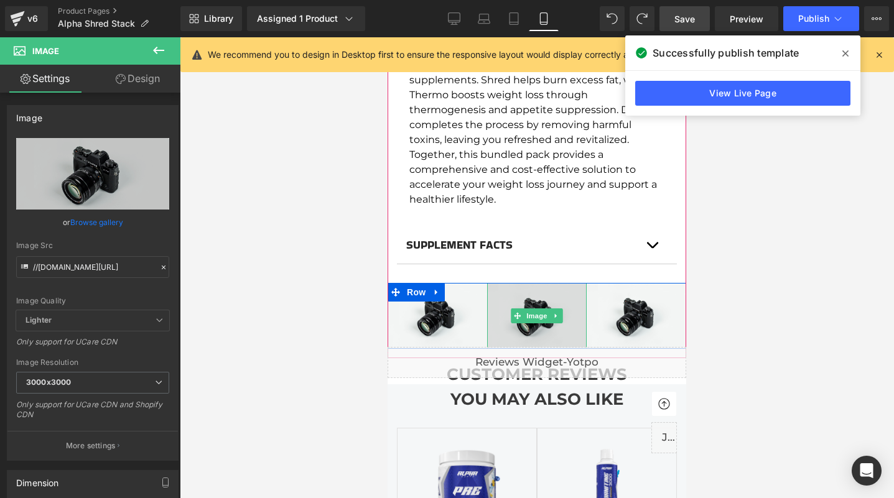
click at [539, 312] on img at bounding box center [537, 316] width 100 height 66
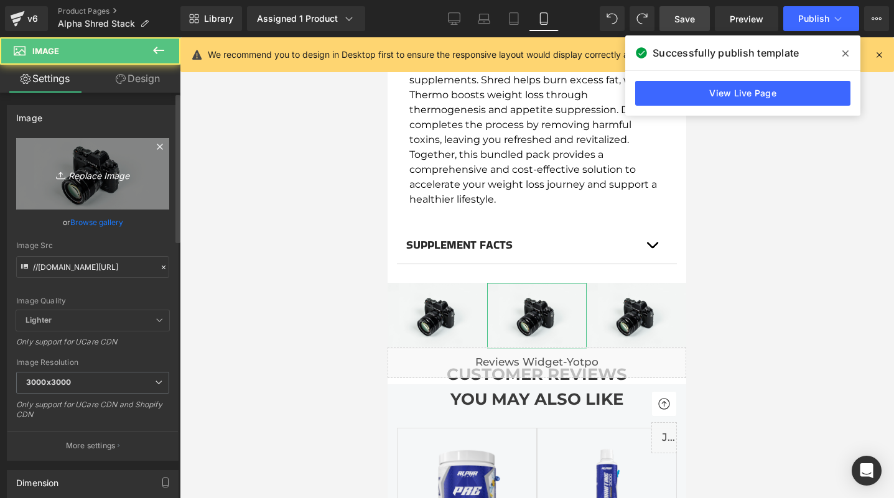
click at [95, 156] on link "Replace Image" at bounding box center [92, 174] width 153 height 72
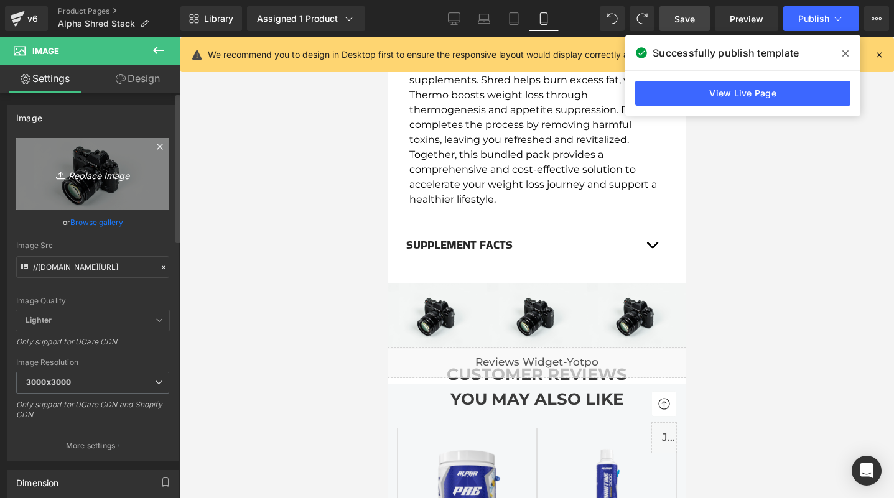
type input "C:\fakepath\laushredstack.jpg"
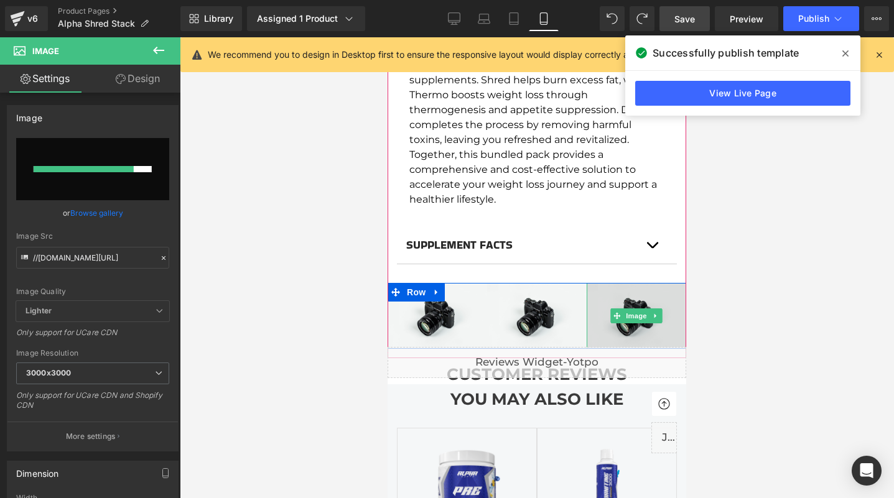
click at [654, 310] on img at bounding box center [637, 316] width 100 height 66
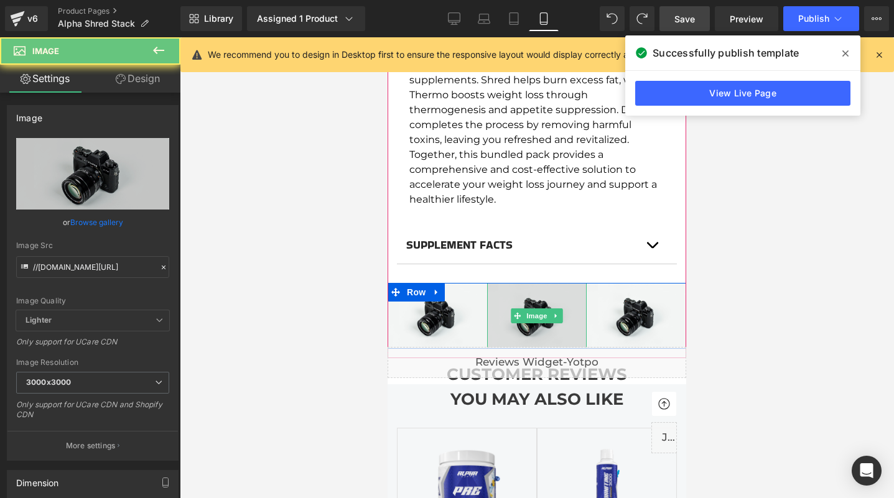
click at [556, 309] on img at bounding box center [537, 316] width 100 height 66
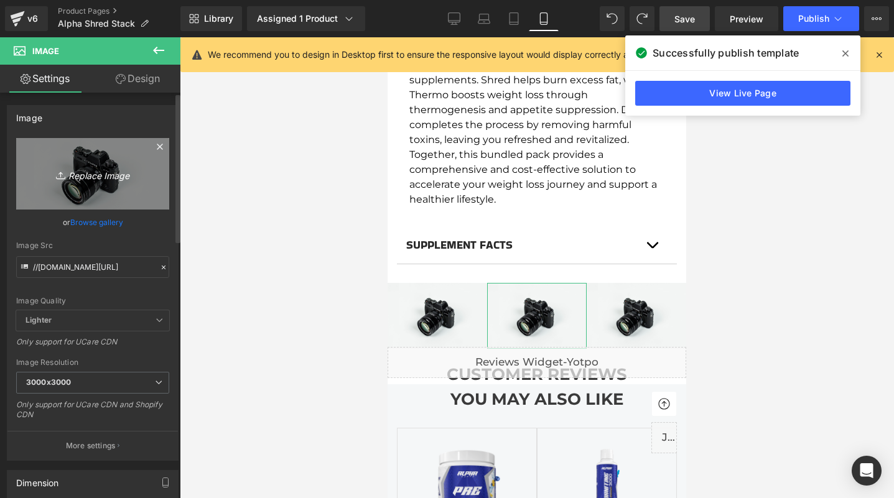
click at [97, 175] on icon "Replace Image" at bounding box center [93, 174] width 100 height 16
type input "C:\fakepath\laushredstack.jpg"
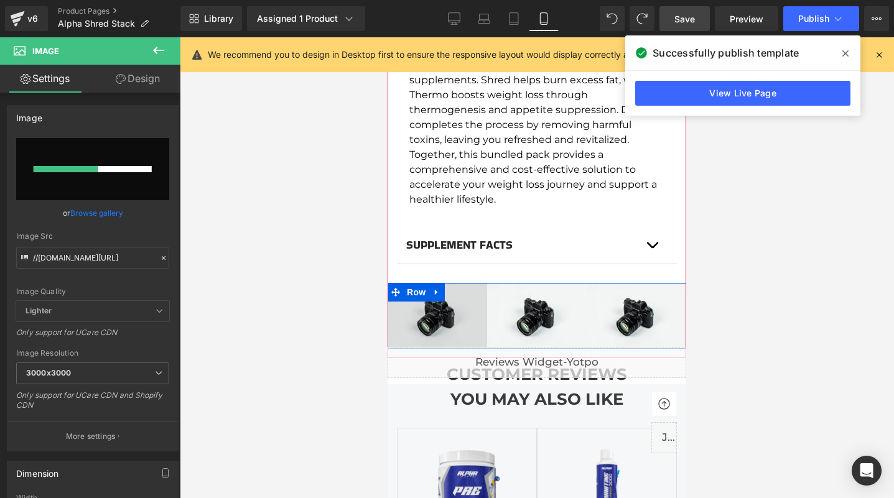
click at [451, 315] on img at bounding box center [438, 316] width 100 height 66
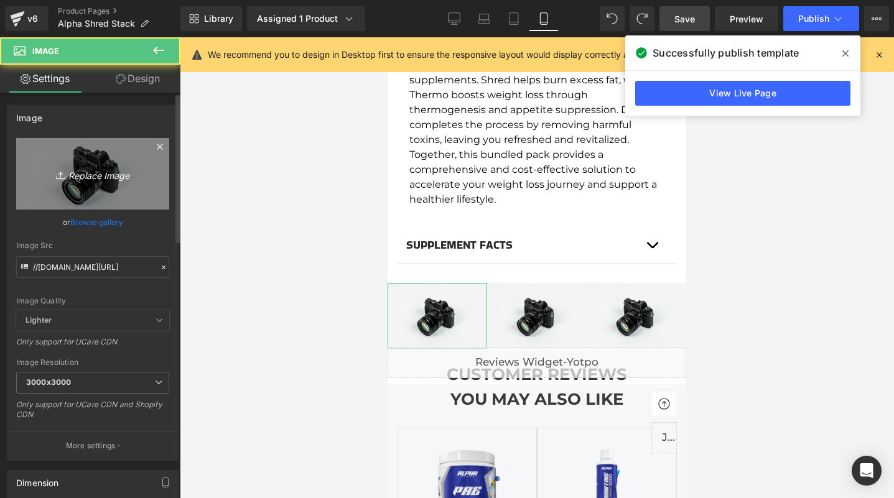
click at [73, 166] on icon "Replace Image" at bounding box center [93, 174] width 100 height 16
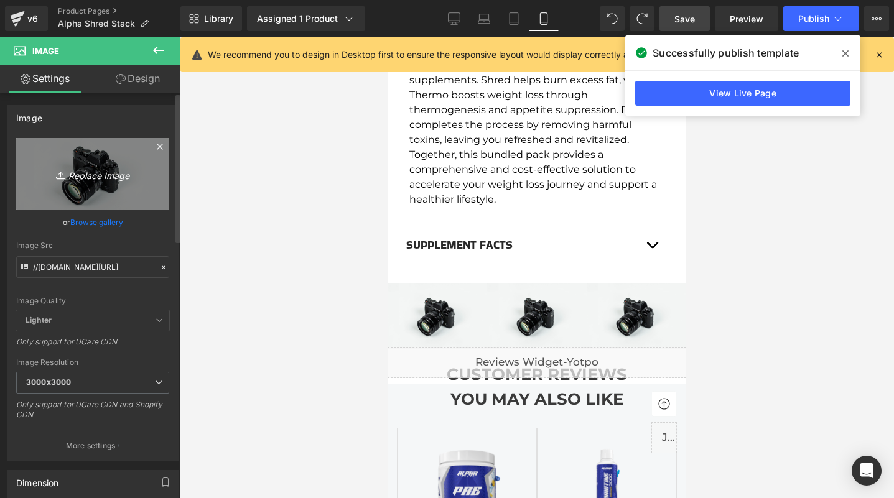
type input "C:\fakepath\laushredstack.jpg"
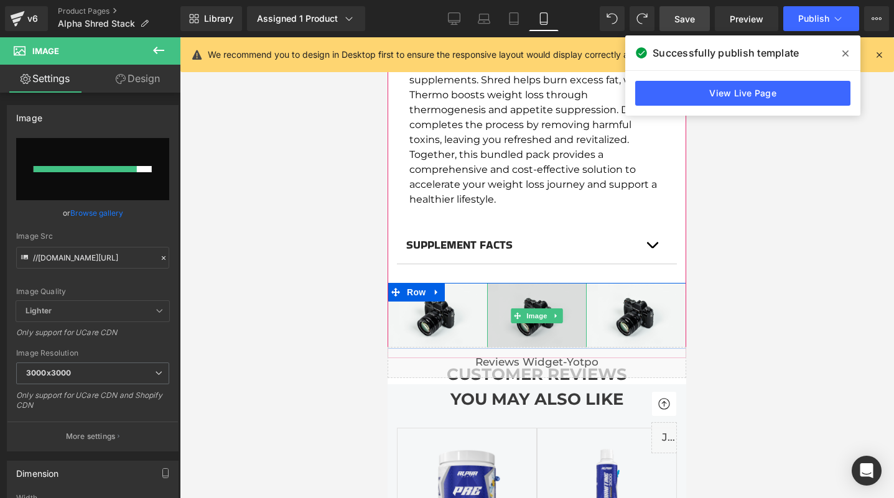
click at [510, 310] on img at bounding box center [537, 316] width 100 height 66
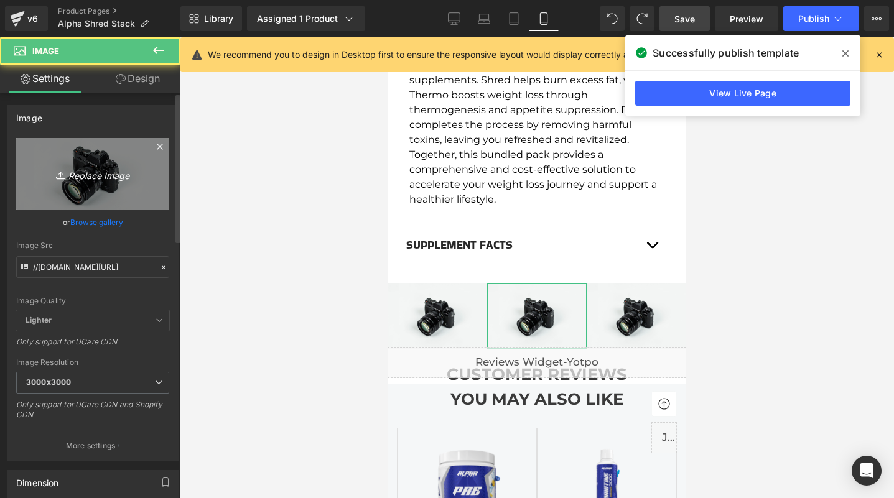
click at [115, 190] on link "Replace Image" at bounding box center [92, 174] width 153 height 72
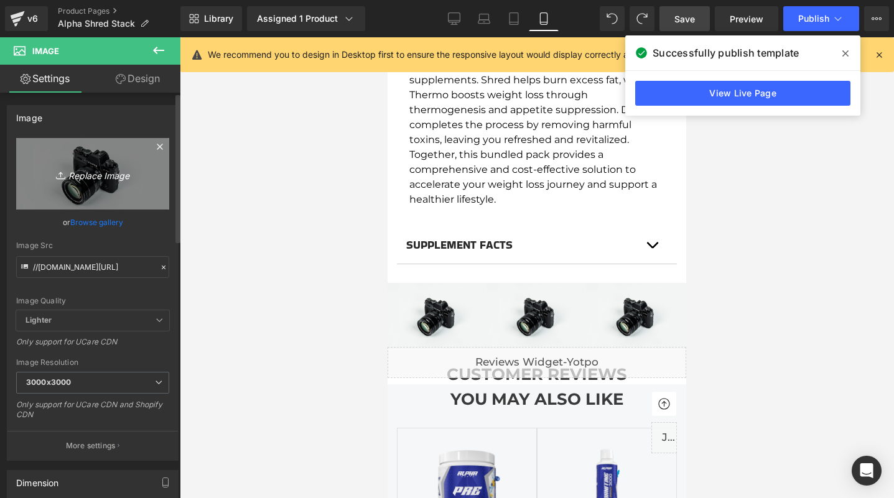
type input "C:\fakepath\WEBSTACK.jpg"
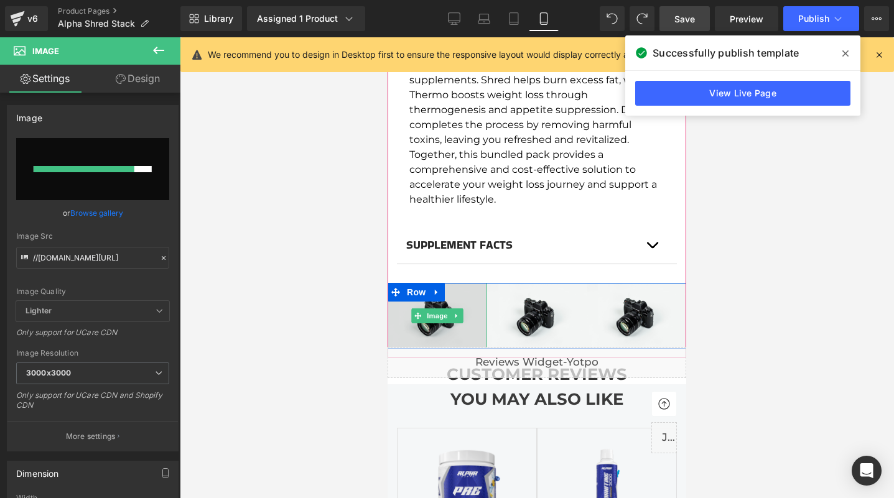
click at [437, 314] on img at bounding box center [438, 316] width 100 height 66
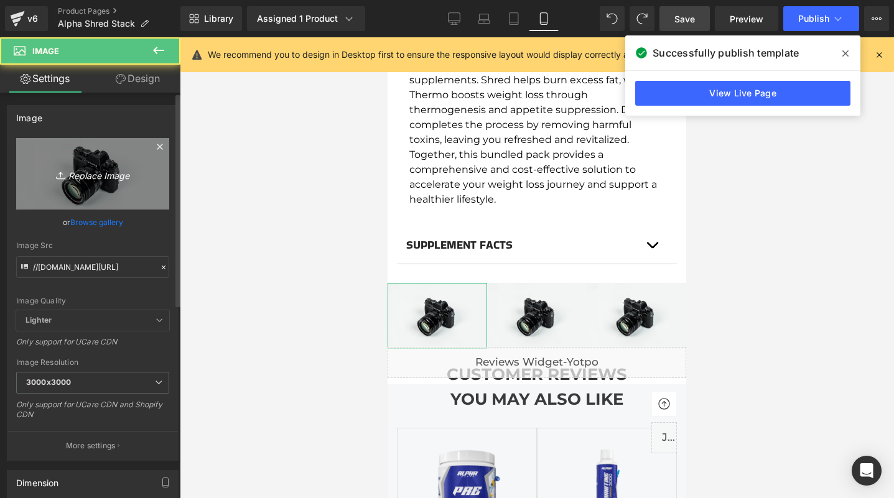
click at [100, 177] on icon "Replace Image" at bounding box center [93, 174] width 100 height 16
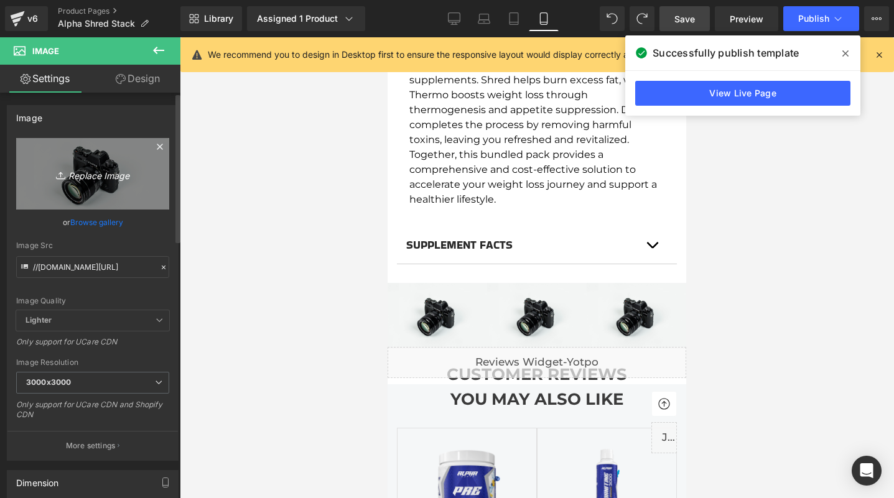
type input "C:\fakepath\laushredstack.jpg"
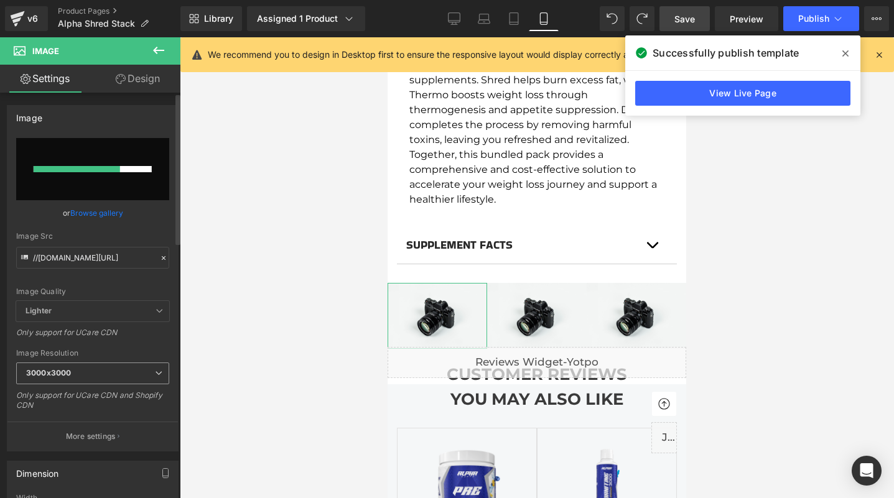
click at [138, 365] on span "3000x3000" at bounding box center [92, 374] width 153 height 22
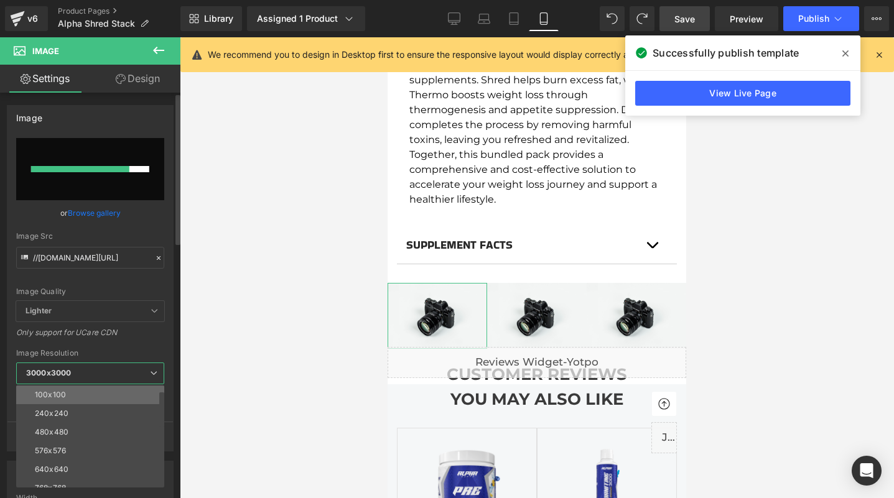
scroll to position [24, 0]
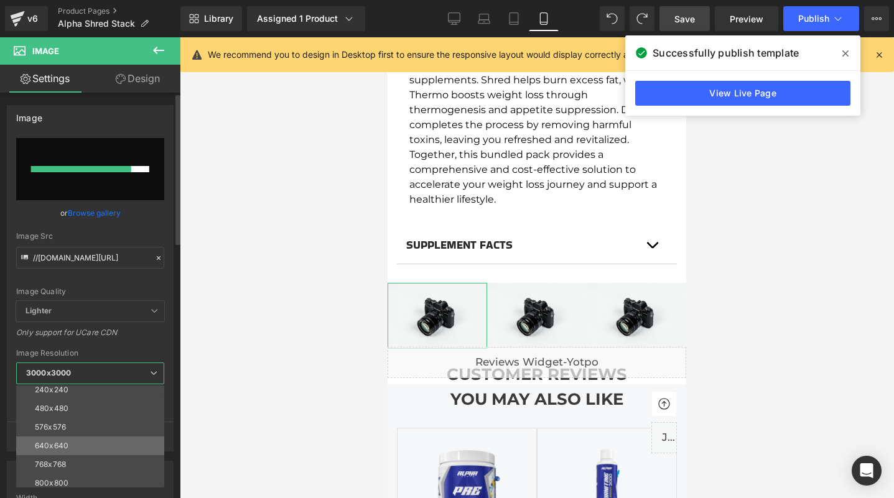
click at [95, 437] on li "640x640" at bounding box center [93, 446] width 154 height 19
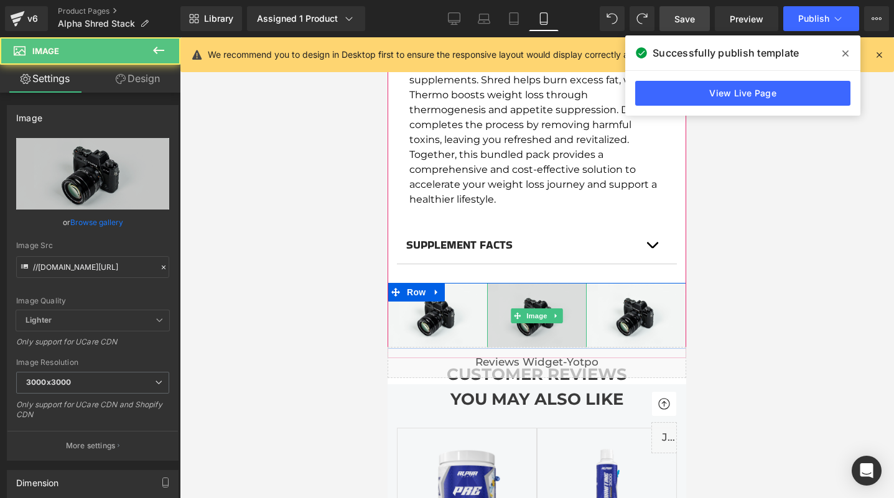
click at [523, 312] on img at bounding box center [537, 316] width 100 height 66
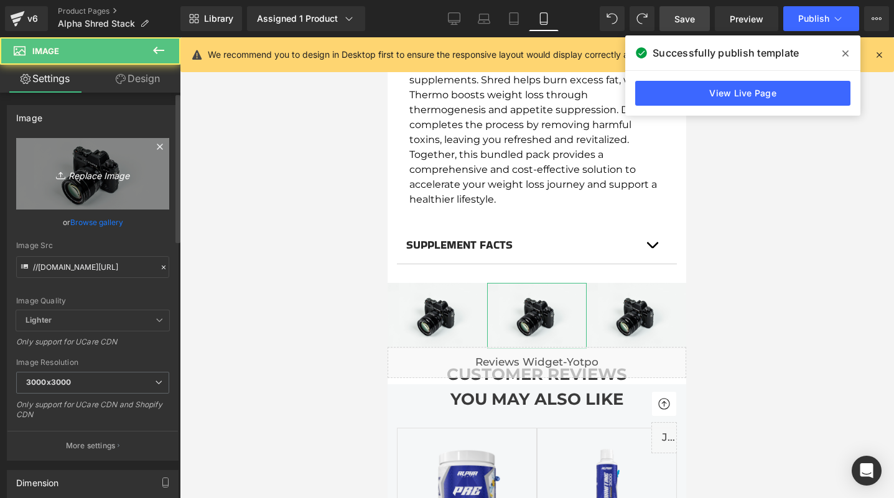
click at [92, 179] on icon "Replace Image" at bounding box center [93, 174] width 100 height 16
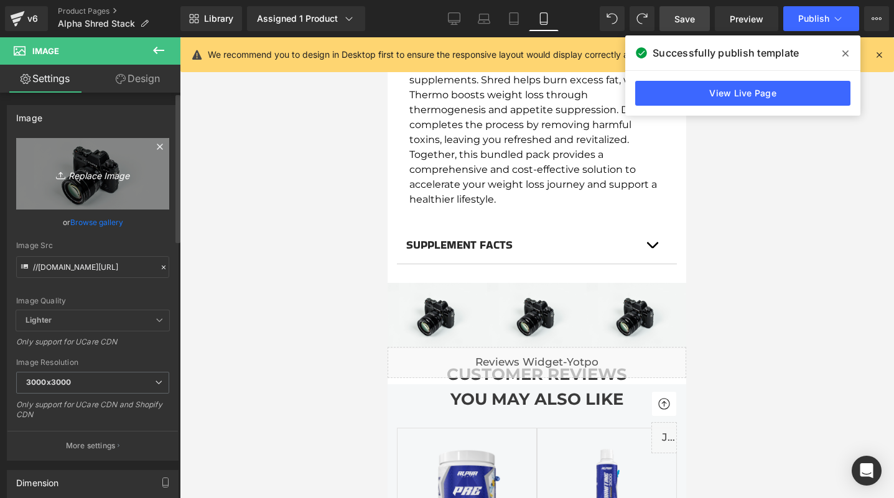
type input "C:\fakepath\WEBSTACK.jpg"
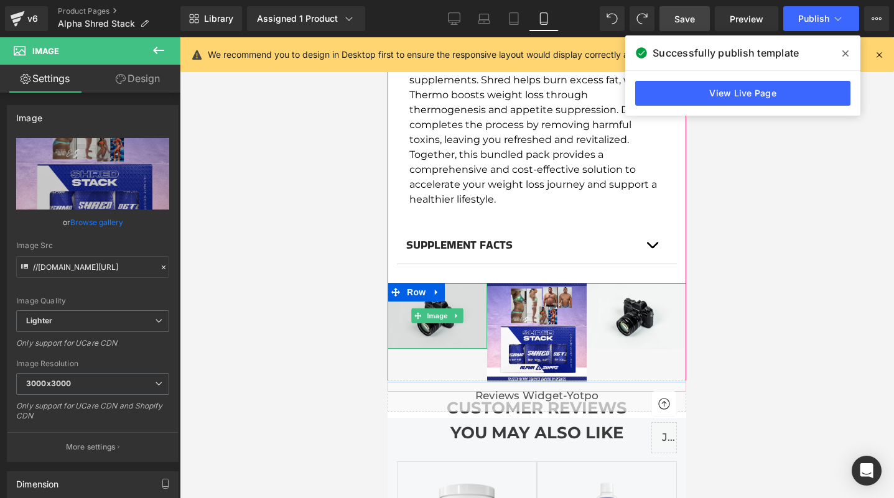
click at [446, 323] on img at bounding box center [438, 316] width 100 height 66
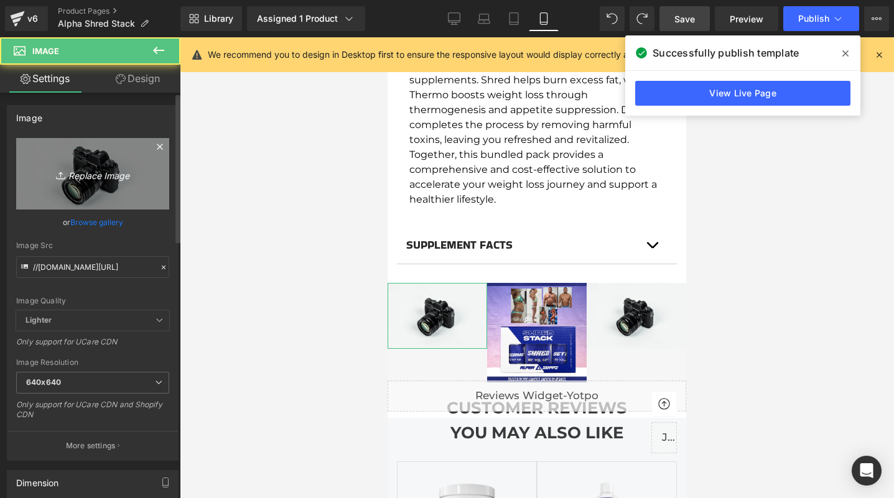
click at [100, 179] on icon "Replace Image" at bounding box center [93, 174] width 100 height 16
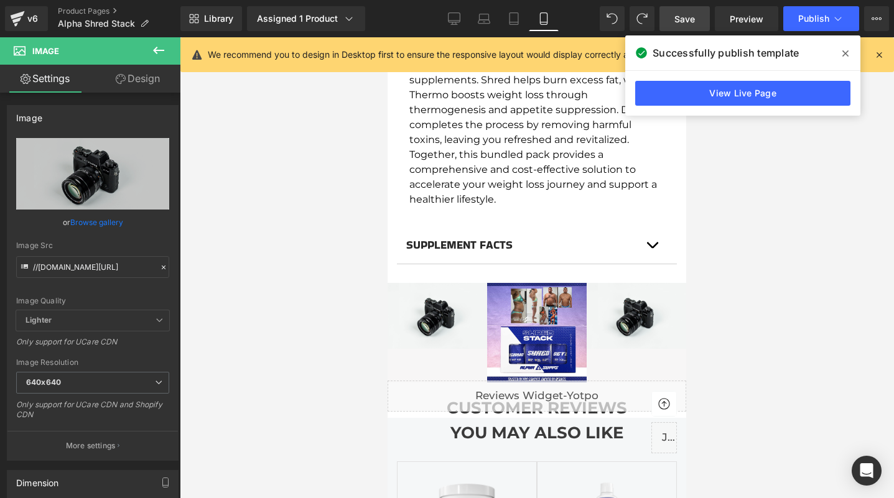
type input "C:\fakepath\laushredstack.jpg"
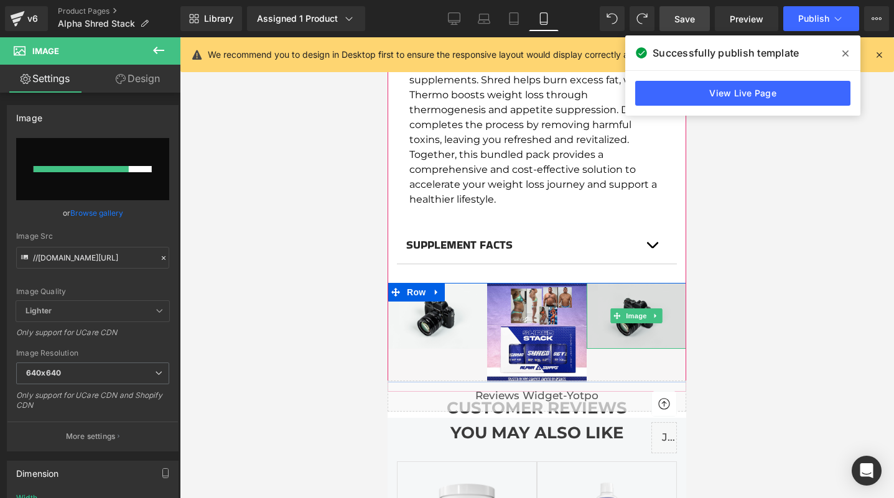
click at [646, 324] on img at bounding box center [637, 316] width 100 height 66
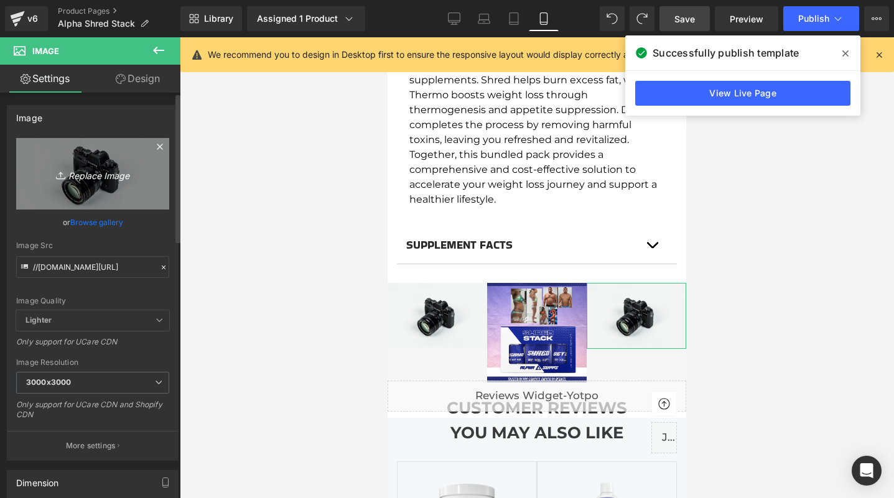
click at [108, 189] on link "Replace Image" at bounding box center [92, 174] width 153 height 72
type input "C:\fakepath\hsn2.jpg"
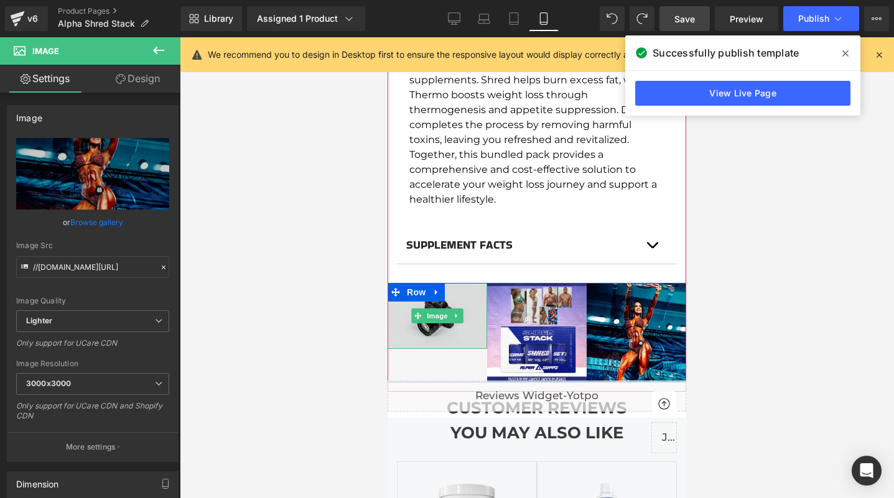
click at [434, 312] on img at bounding box center [438, 316] width 100 height 66
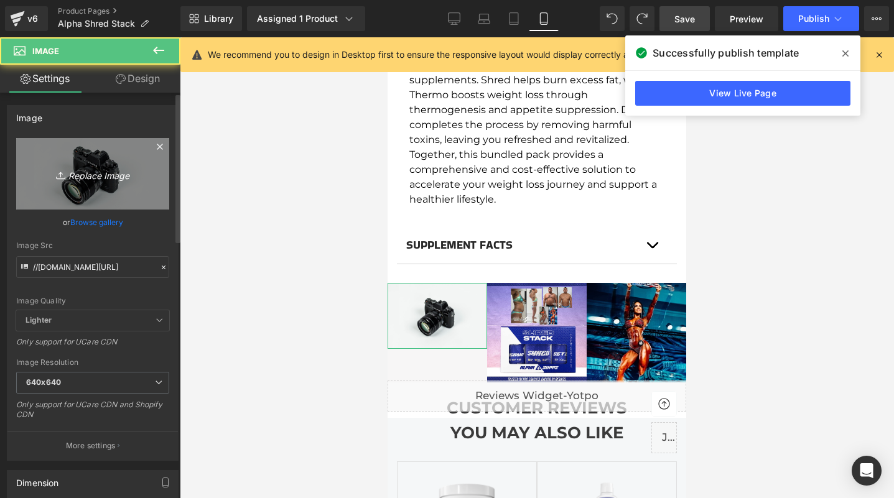
click at [106, 183] on link "Replace Image" at bounding box center [92, 174] width 153 height 72
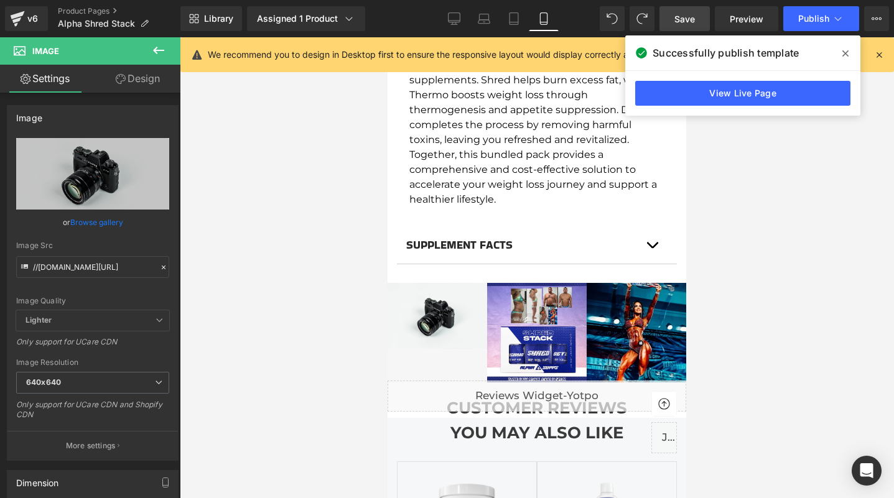
type input "C:\fakepath\laushredstack.jpg"
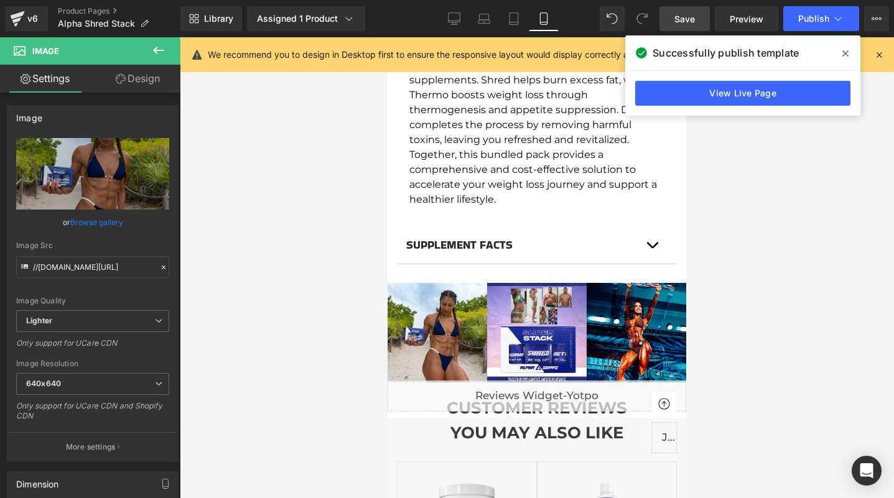
click at [691, 21] on span "Save" at bounding box center [684, 18] width 21 height 13
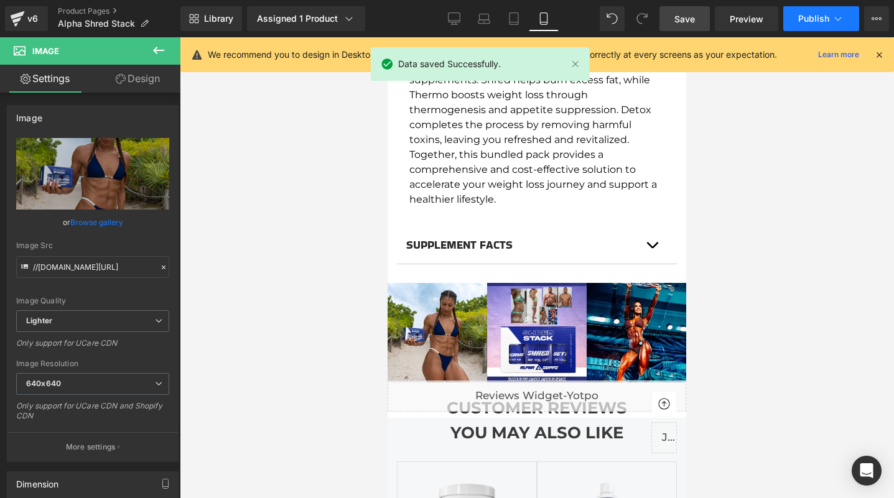
click at [808, 22] on span "Publish" at bounding box center [813, 19] width 31 height 10
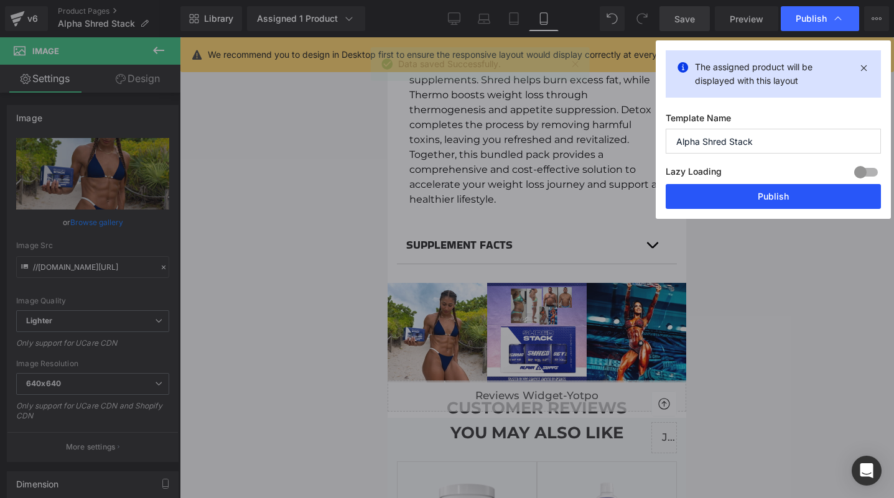
click at [763, 200] on button "Publish" at bounding box center [773, 196] width 215 height 25
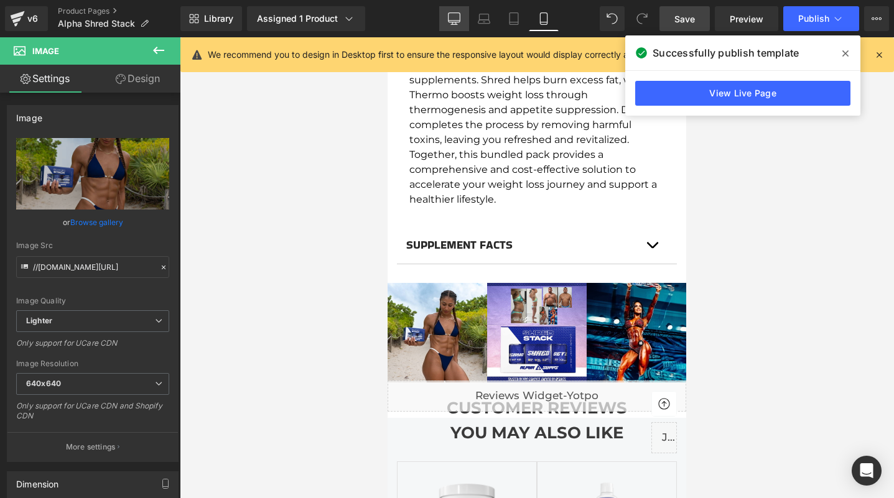
click at [457, 17] on icon at bounding box center [454, 18] width 12 height 12
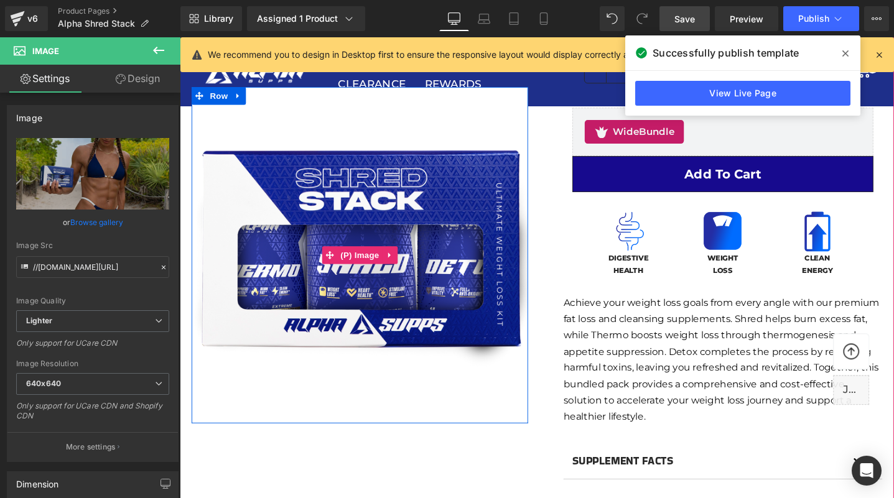
scroll to position [615, 0]
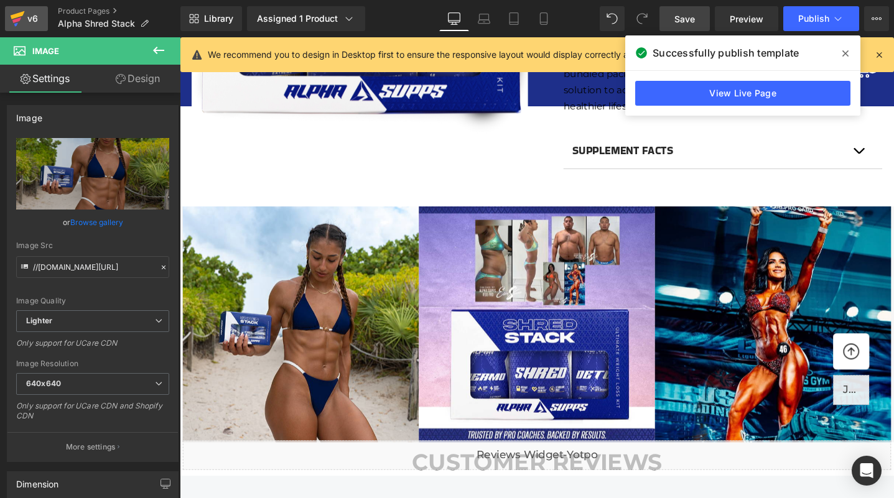
click at [23, 19] on icon at bounding box center [17, 18] width 15 height 31
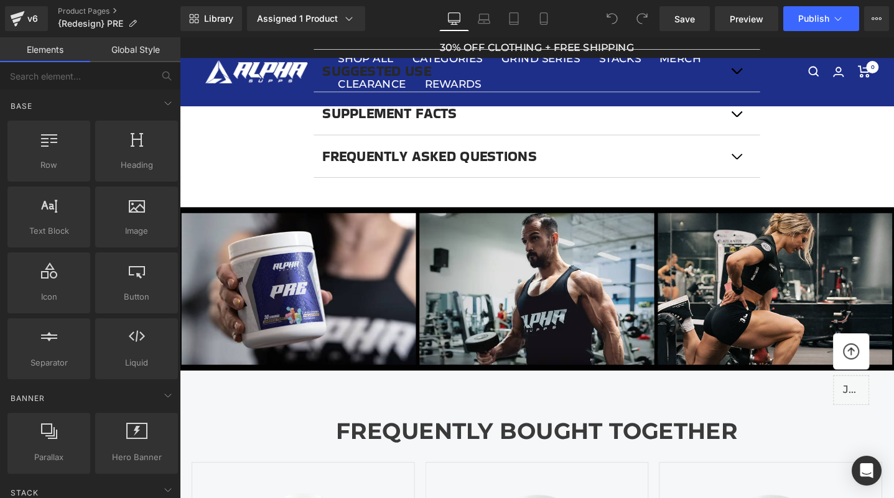
scroll to position [1057, 0]
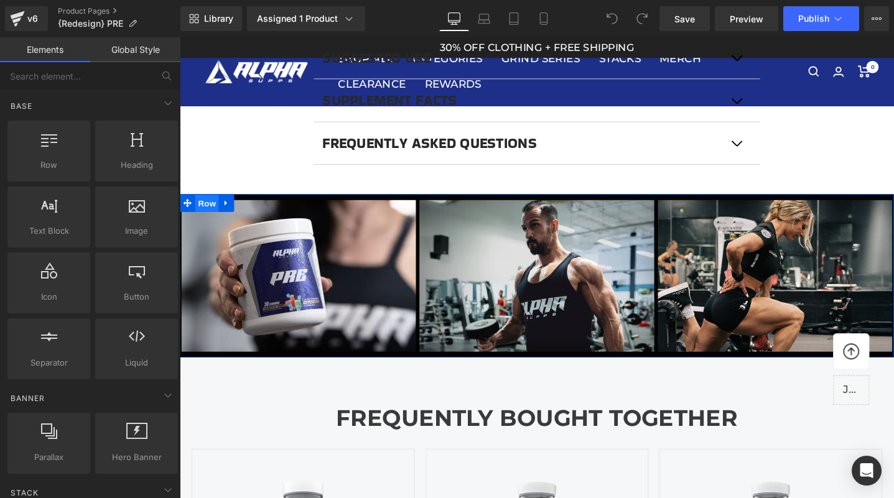
click at [215, 213] on span "Row" at bounding box center [208, 212] width 25 height 19
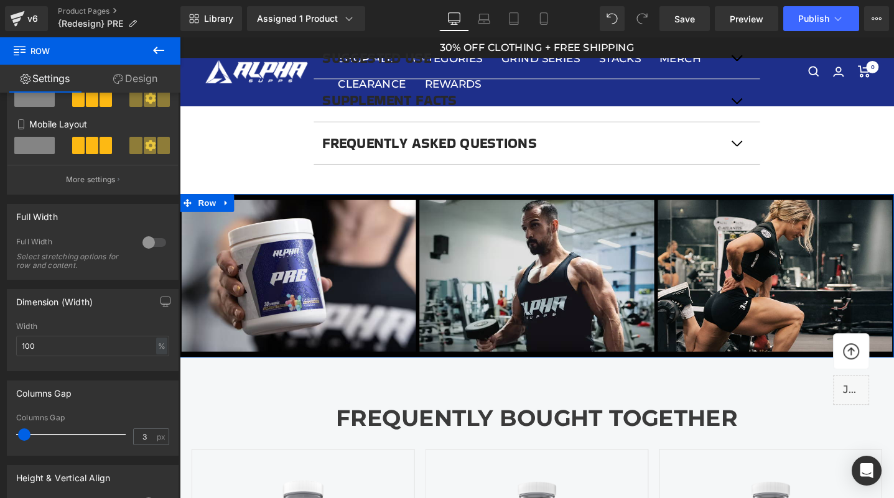
scroll to position [266, 0]
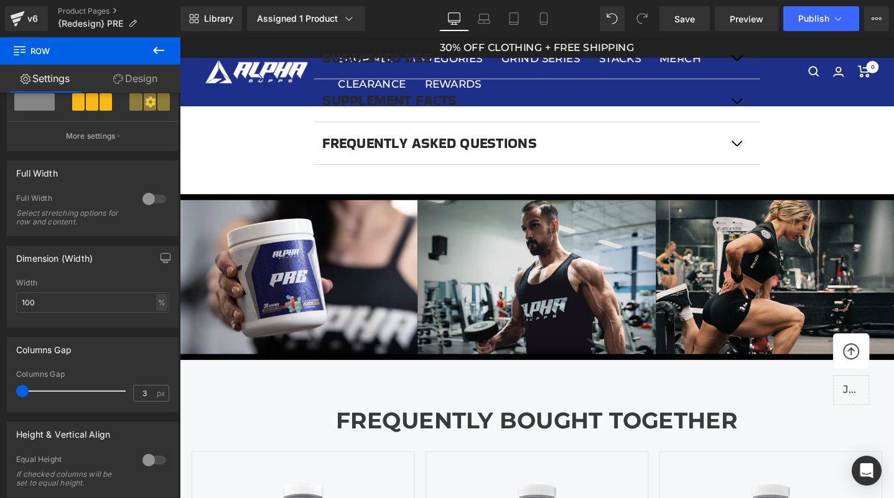
drag, startPoint x: 22, startPoint y: 391, endPoint x: -16, endPoint y: 387, distance: 38.2
click at [0, 387] on html "Row You are previewing how the will restyle your page. You can not edit Element…" at bounding box center [447, 249] width 894 height 498
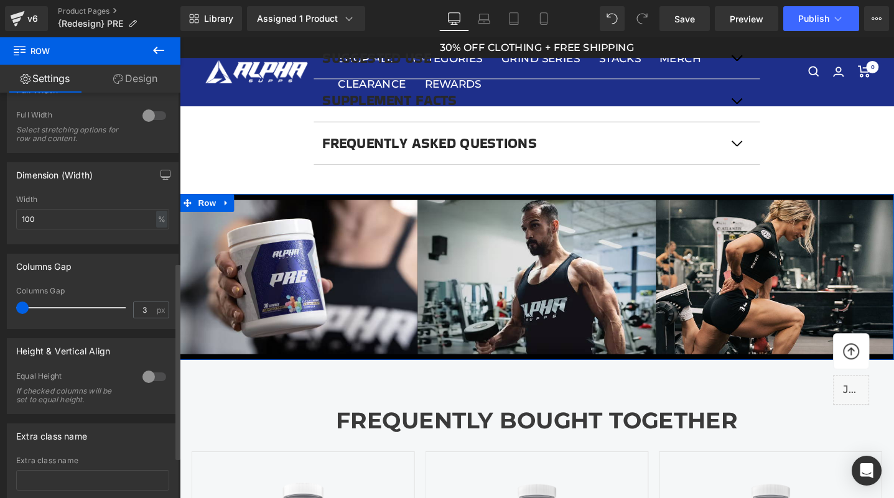
scroll to position [354, 0]
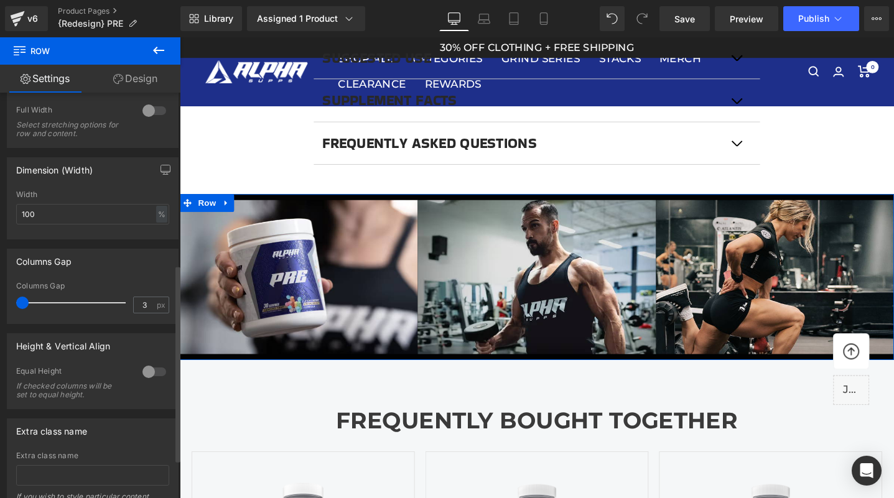
click at [141, 369] on div at bounding box center [154, 372] width 30 height 20
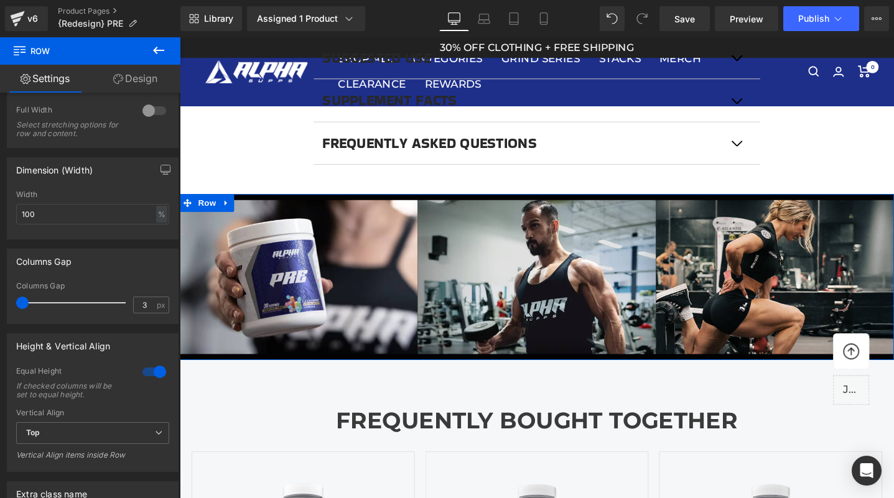
click at [138, 81] on link "Design" at bounding box center [135, 79] width 90 height 28
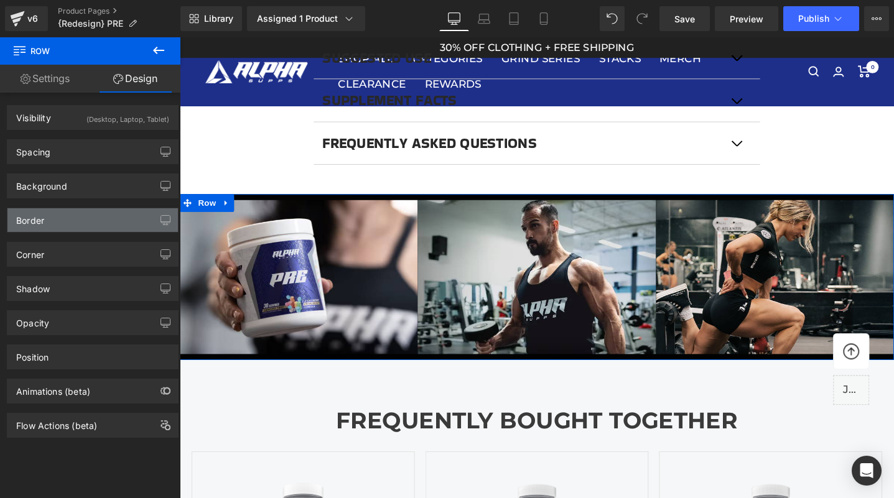
click at [79, 227] on div "Border" at bounding box center [92, 220] width 170 height 24
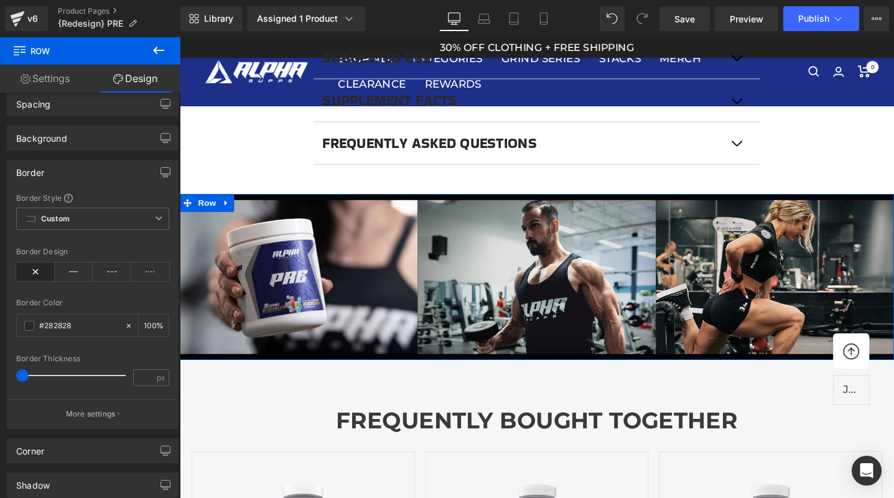
scroll to position [35, 0]
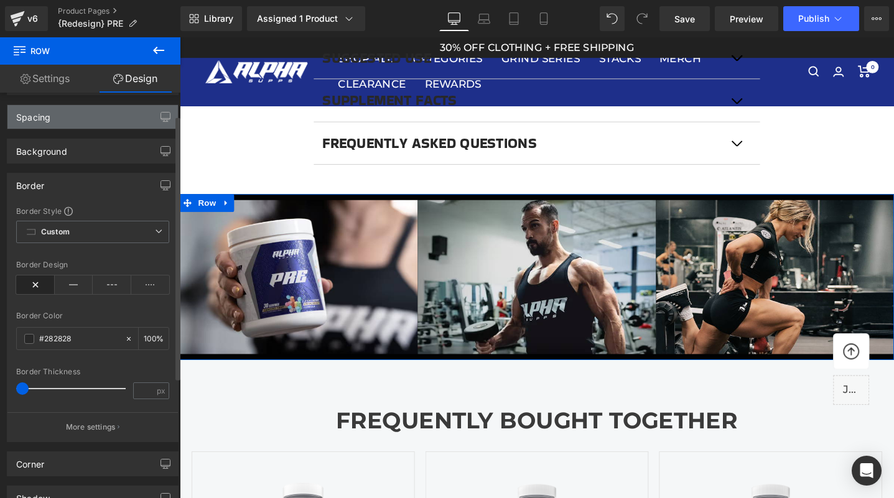
click at [96, 124] on div "Spacing" at bounding box center [92, 117] width 170 height 24
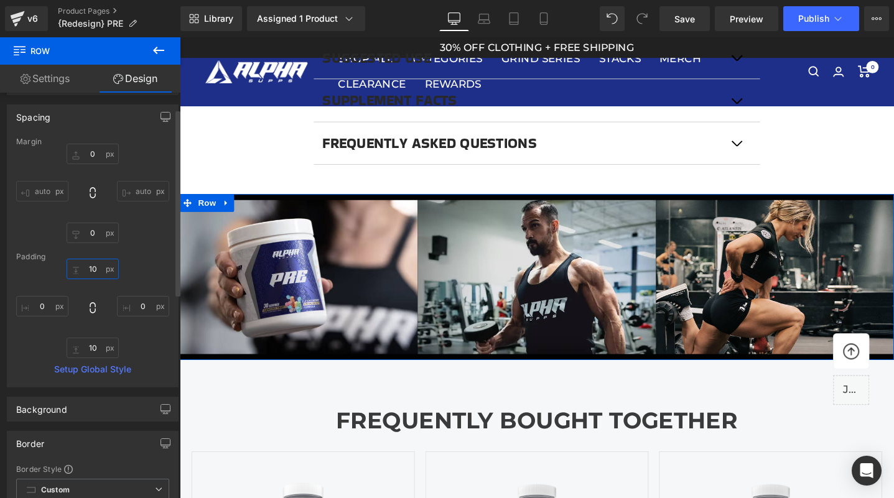
click at [88, 270] on input "text" at bounding box center [93, 269] width 52 height 21
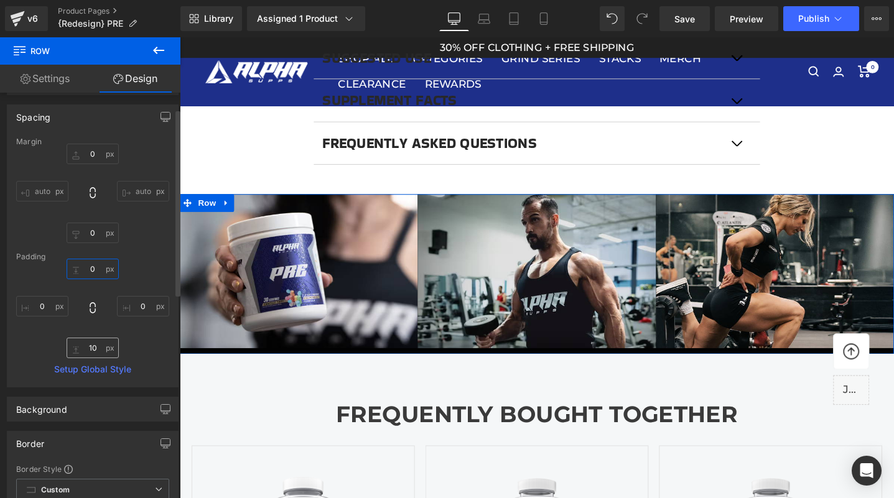
type input "0"
click at [88, 343] on input "text" at bounding box center [93, 348] width 52 height 21
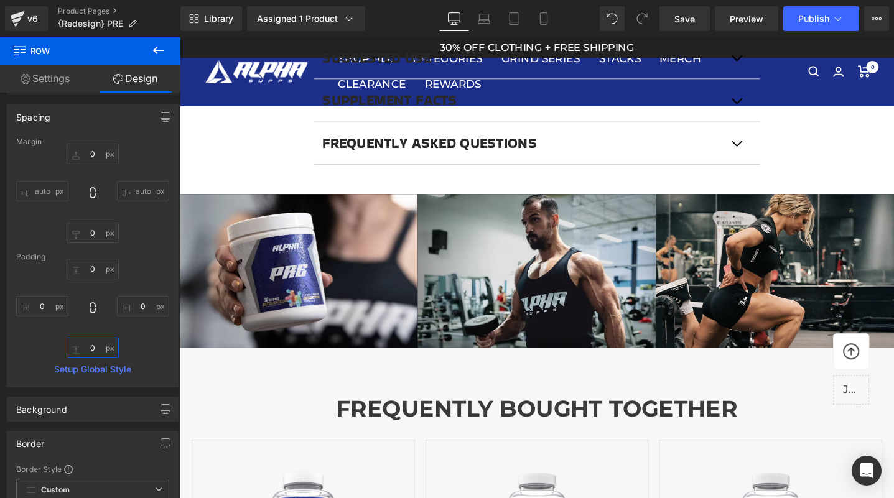
type input "0"
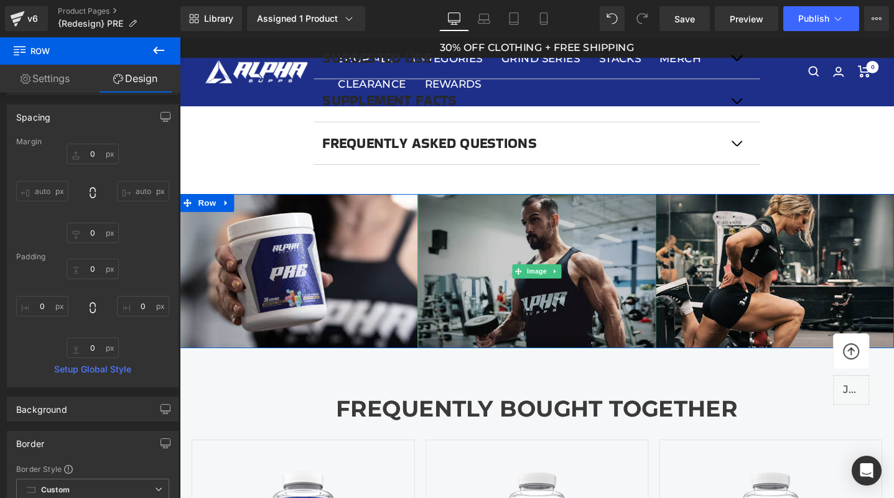
click at [603, 321] on img at bounding box center [556, 284] width 251 height 162
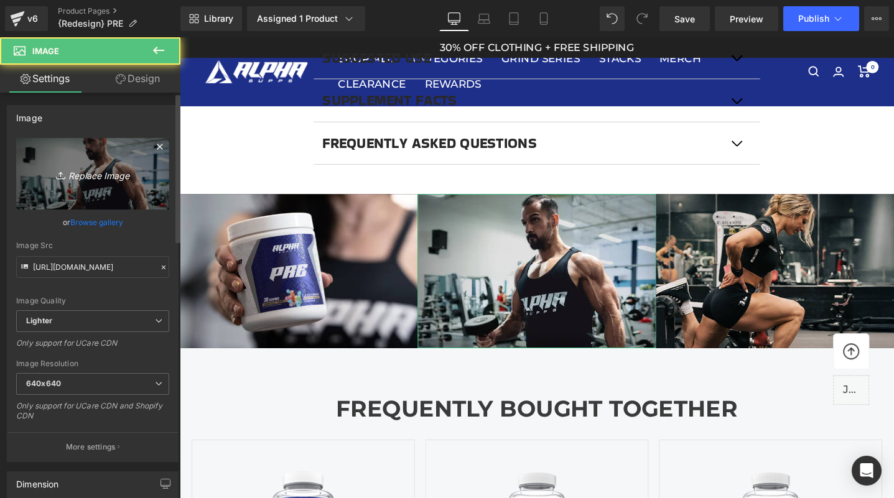
click at [111, 180] on icon "Replace Image" at bounding box center [93, 174] width 100 height 16
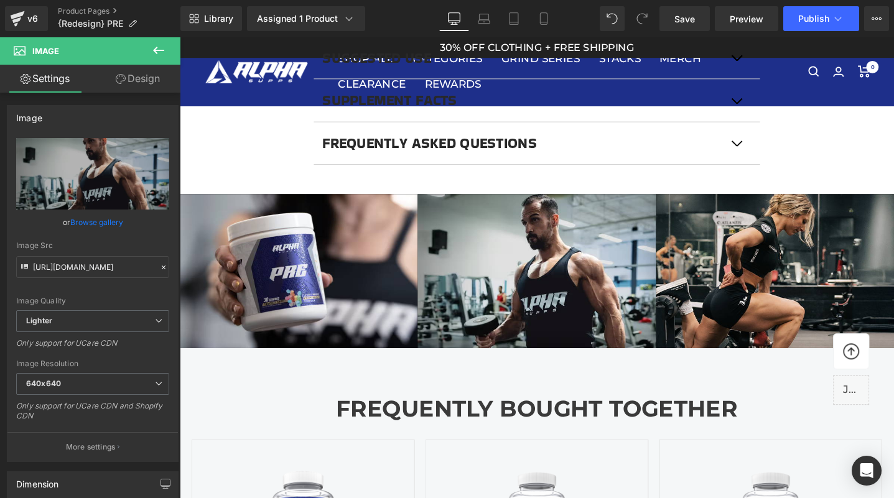
type input "C:\fakepath\katesquat.jpg"
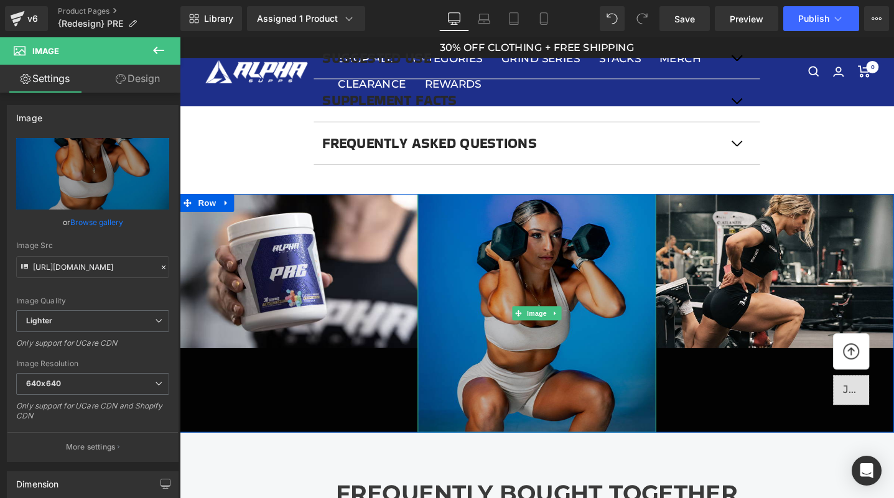
scroll to position [1074, 0]
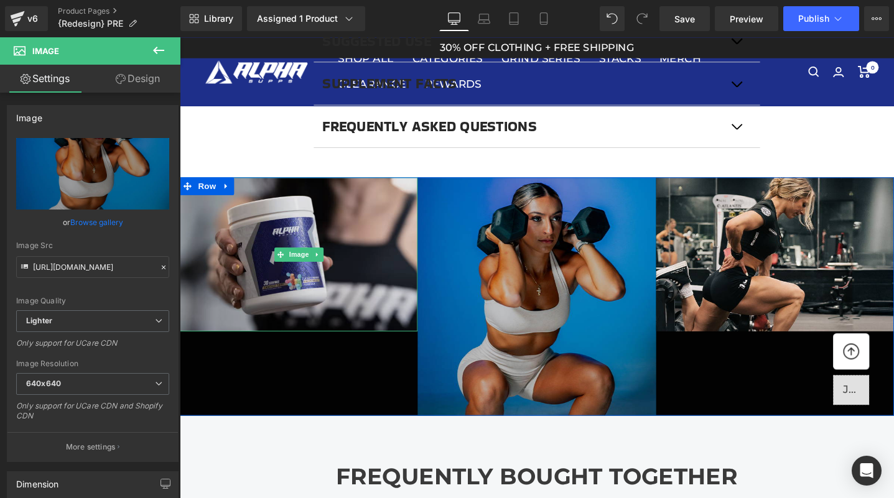
click at [304, 292] on img at bounding box center [305, 266] width 251 height 162
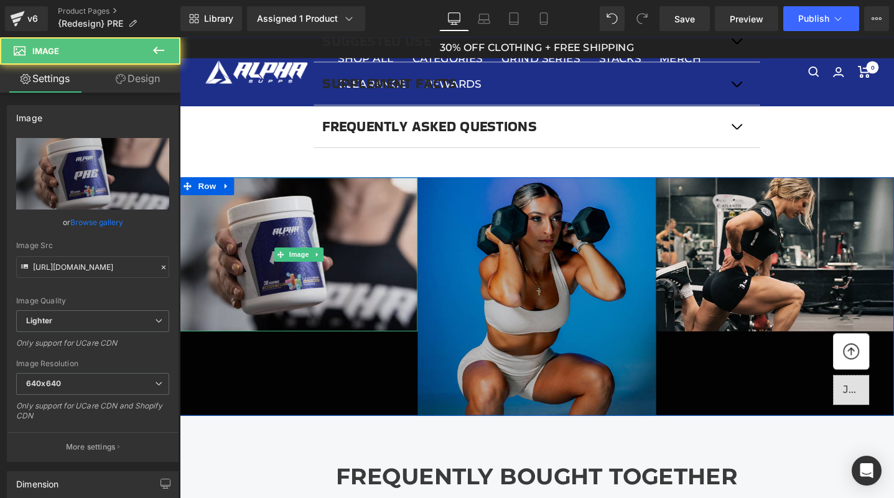
click at [300, 282] on img at bounding box center [305, 266] width 251 height 162
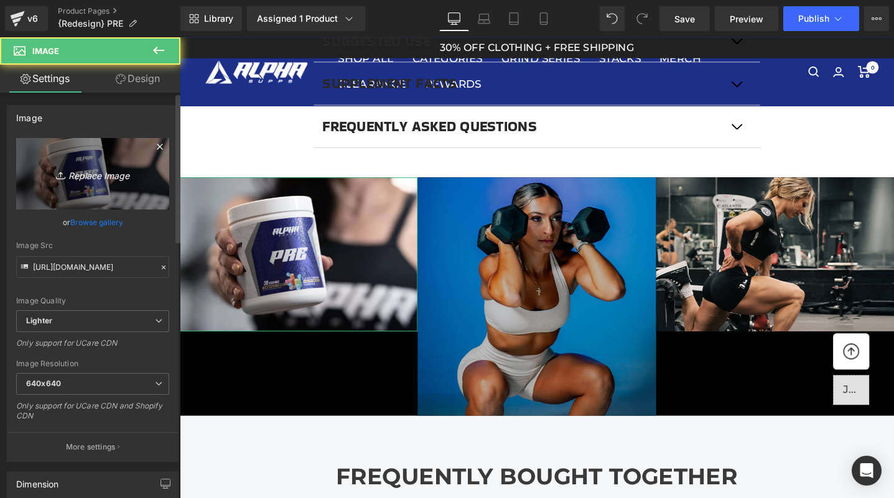
click at [101, 176] on icon "Replace Image" at bounding box center [93, 174] width 100 height 16
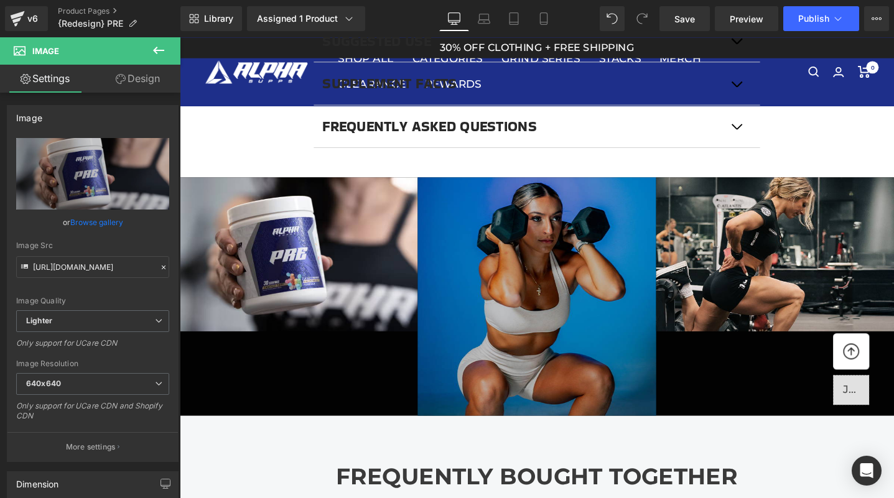
type input "C:\fakepath\pre.jpg"
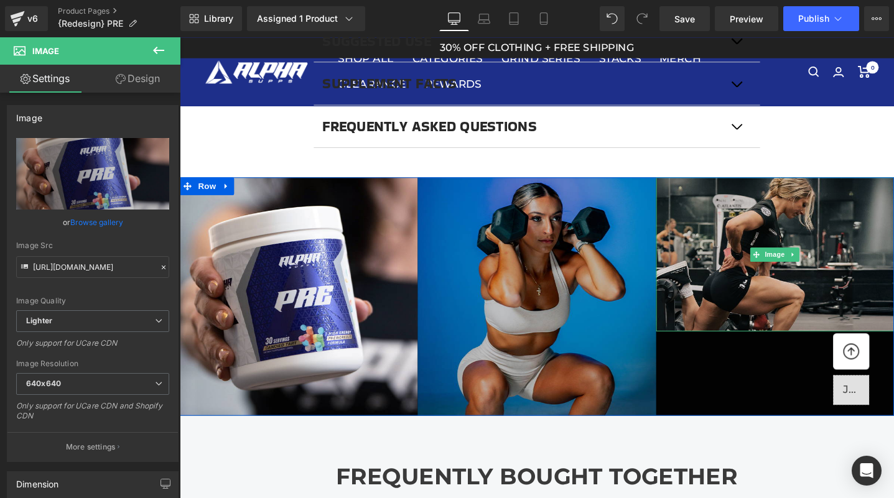
click at [781, 293] on img at bounding box center [807, 266] width 251 height 162
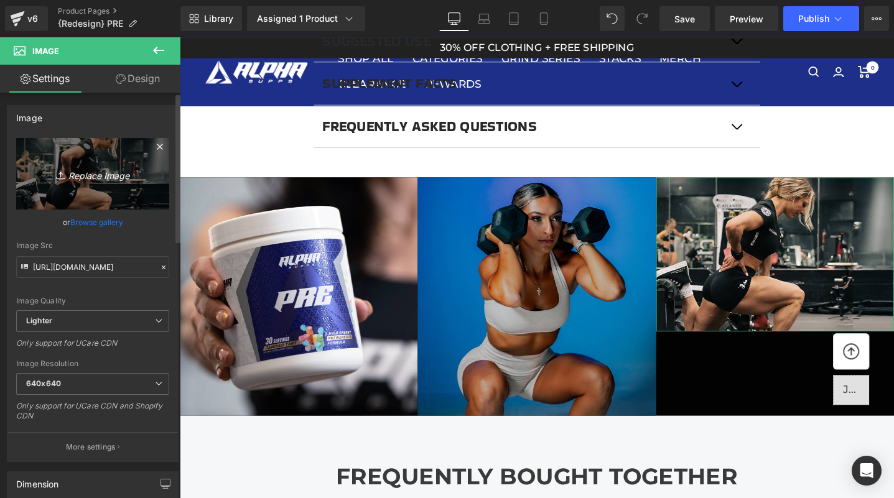
click at [95, 167] on icon "Replace Image" at bounding box center [93, 174] width 100 height 16
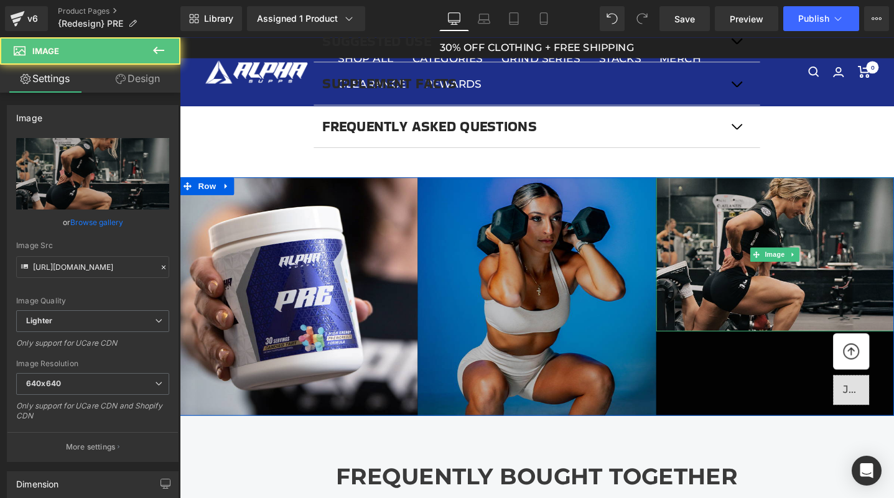
click at [793, 309] on img at bounding box center [807, 266] width 251 height 162
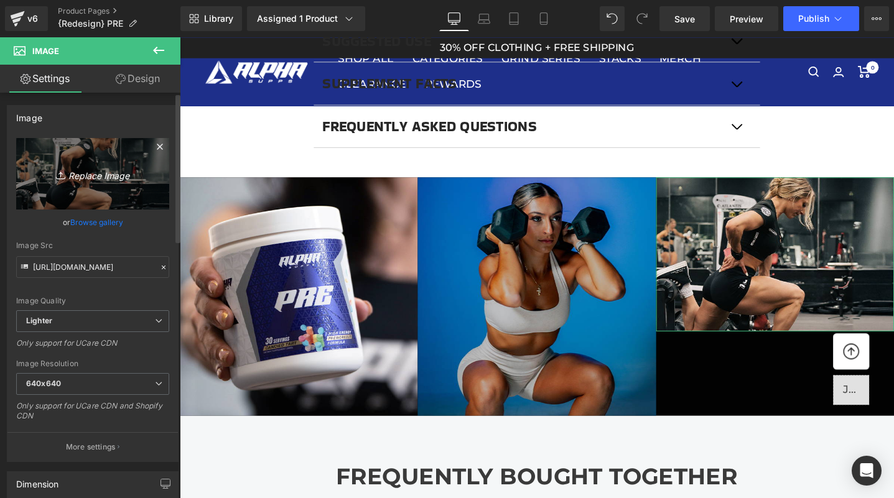
click at [100, 175] on icon "Replace Image" at bounding box center [93, 174] width 100 height 16
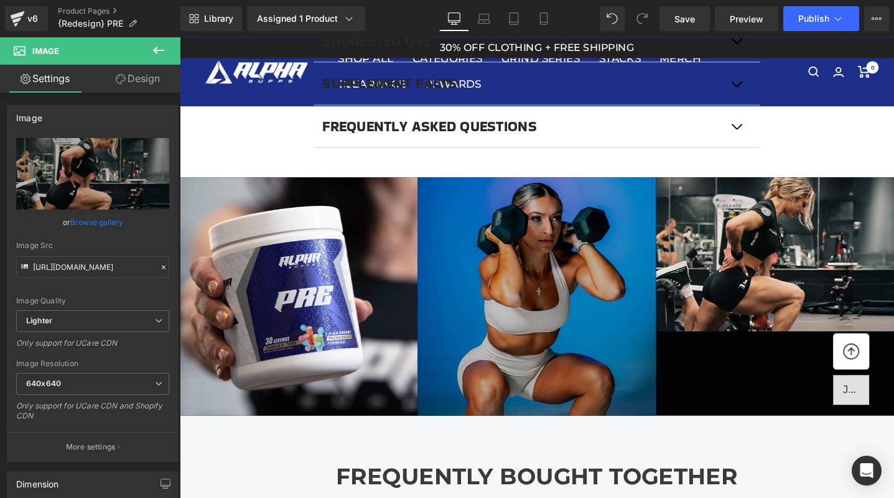
type input "C:\fakepath\prejorge.jpg"
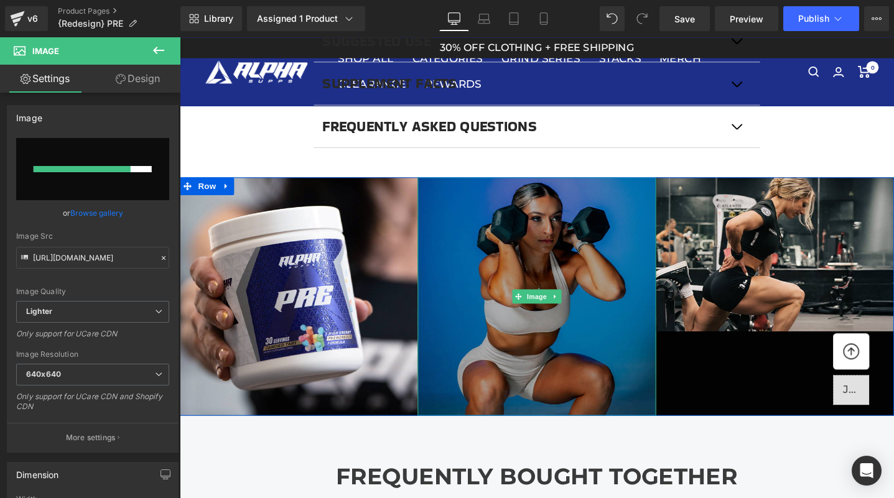
click at [570, 358] on img at bounding box center [556, 310] width 251 height 251
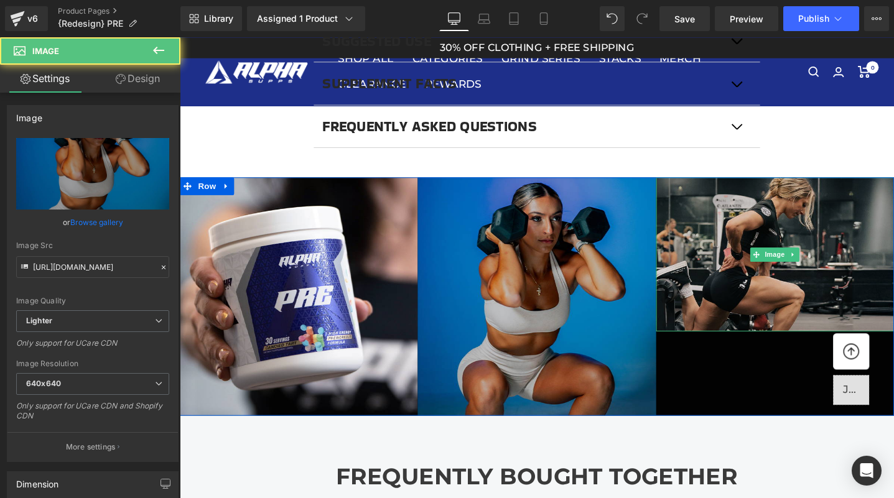
click at [788, 294] on img at bounding box center [807, 266] width 251 height 162
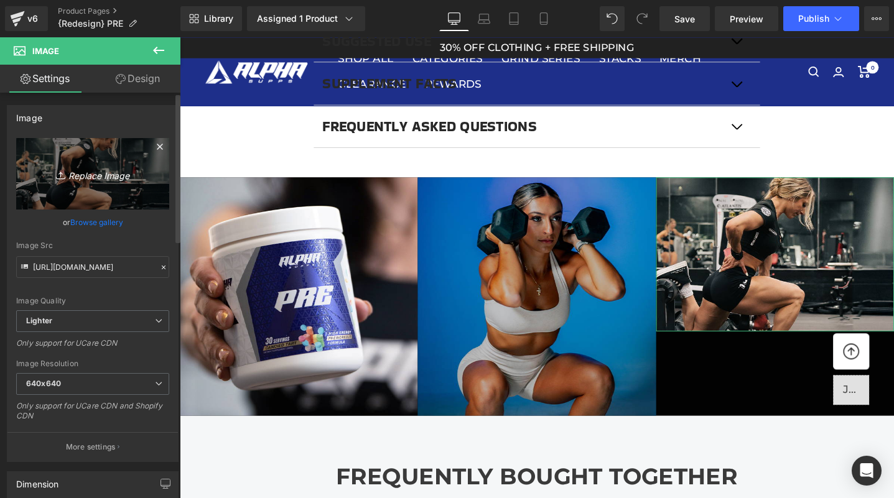
click at [113, 183] on link "Replace Image" at bounding box center [92, 174] width 153 height 72
type input "C:\fakepath\prejorge.jpg"
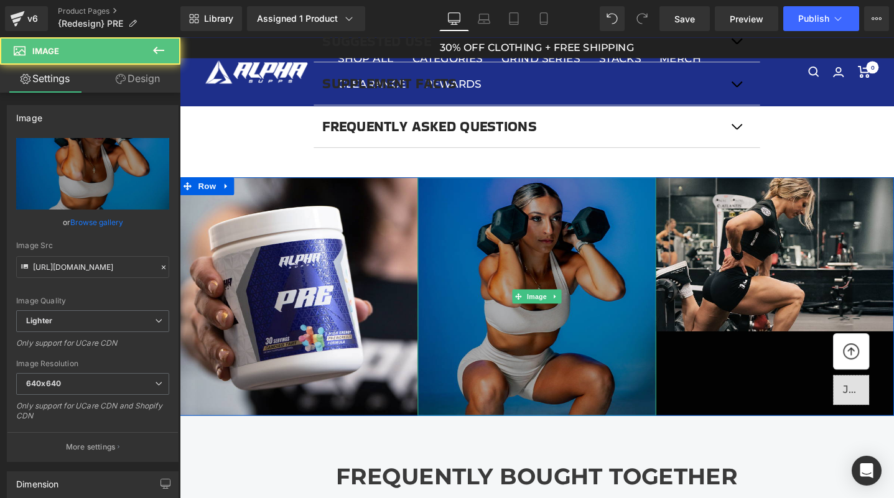
click at [597, 363] on img at bounding box center [556, 310] width 251 height 251
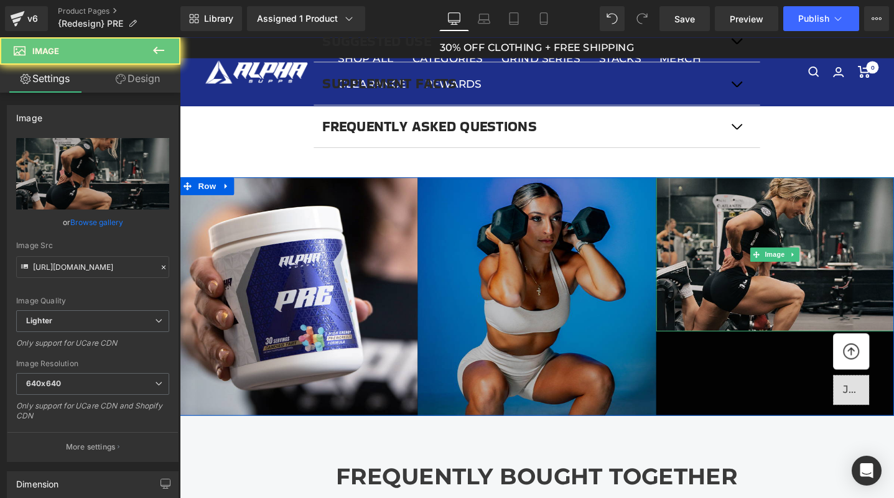
click at [789, 291] on img at bounding box center [807, 266] width 251 height 162
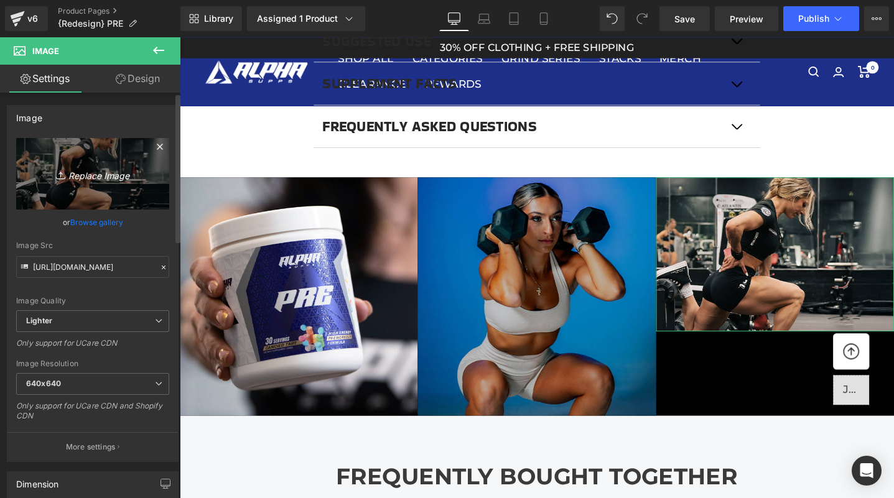
click at [101, 159] on link "Replace Image" at bounding box center [92, 174] width 153 height 72
type input "C:\fakepath\prejorge.jpg"
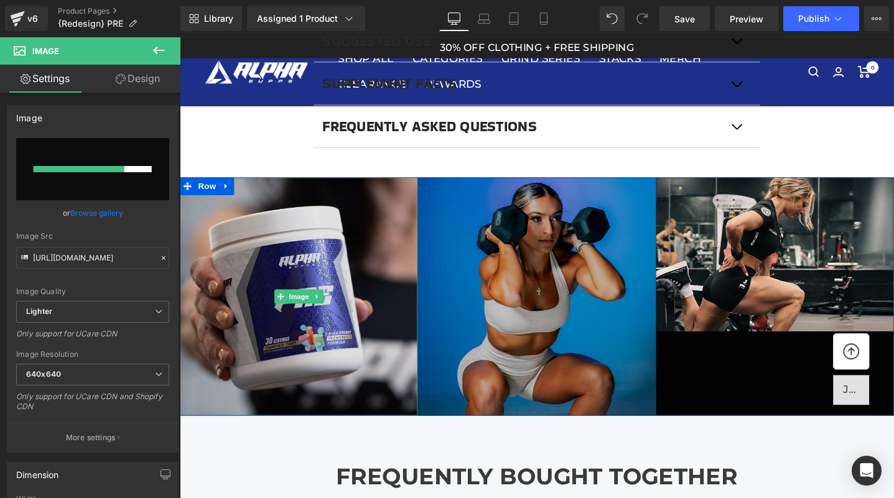
click at [281, 344] on img at bounding box center [305, 310] width 251 height 251
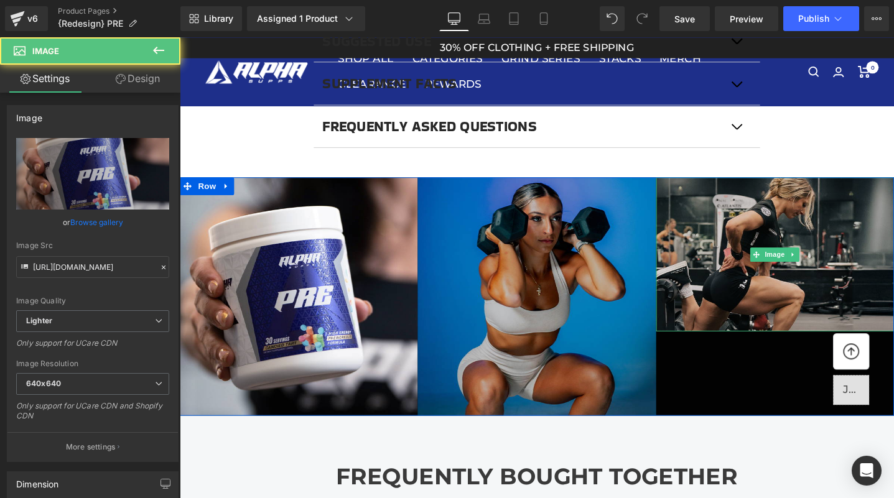
click at [844, 311] on img at bounding box center [807, 266] width 251 height 162
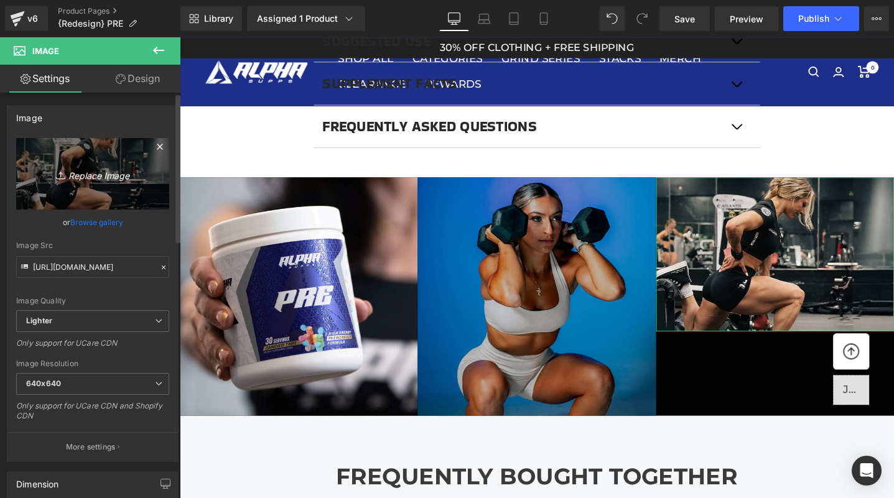
click at [96, 171] on icon "Replace Image" at bounding box center [93, 174] width 100 height 16
type input "C:\fakepath\prejorge.jpg"
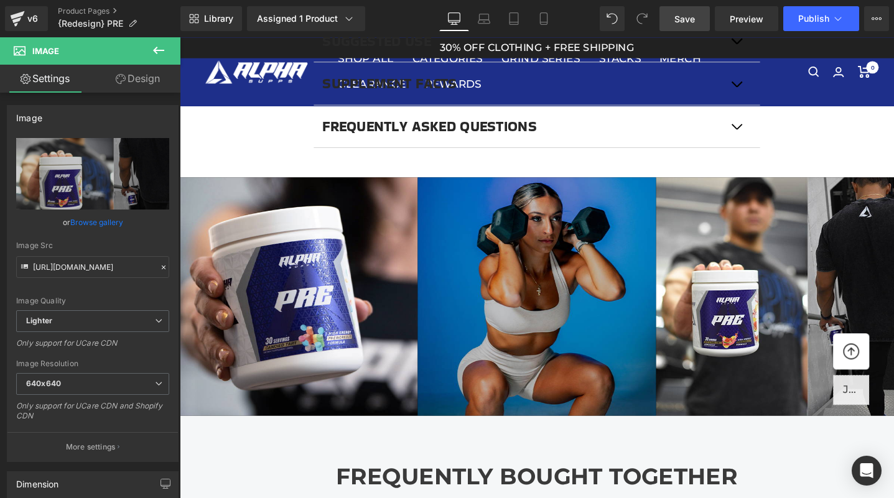
click at [683, 21] on span "Save" at bounding box center [684, 18] width 21 height 13
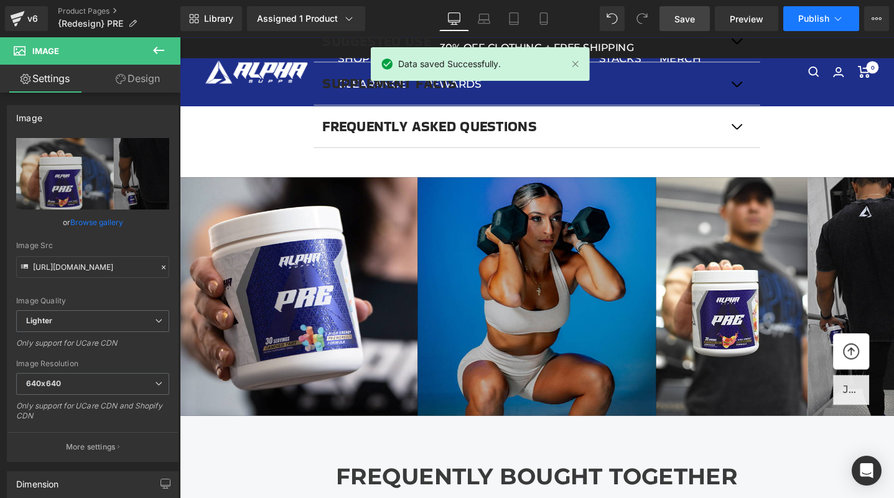
click at [808, 22] on span "Publish" at bounding box center [813, 19] width 31 height 10
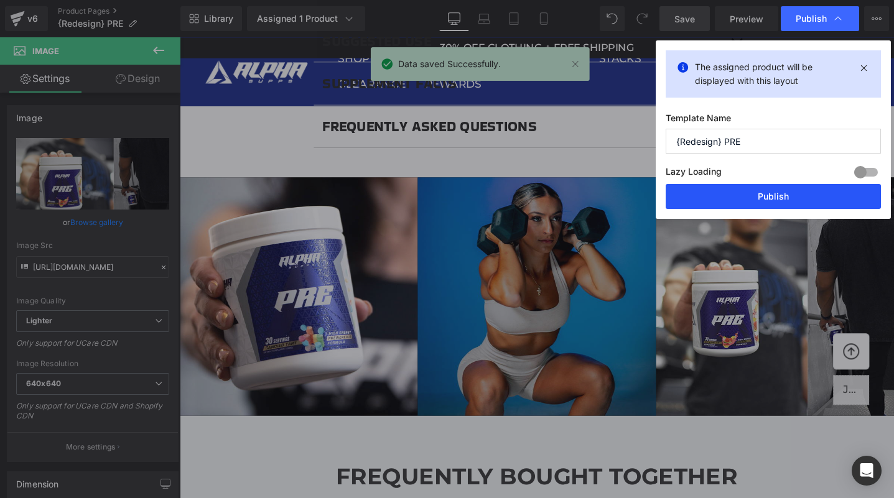
click at [798, 198] on button "Publish" at bounding box center [773, 196] width 215 height 25
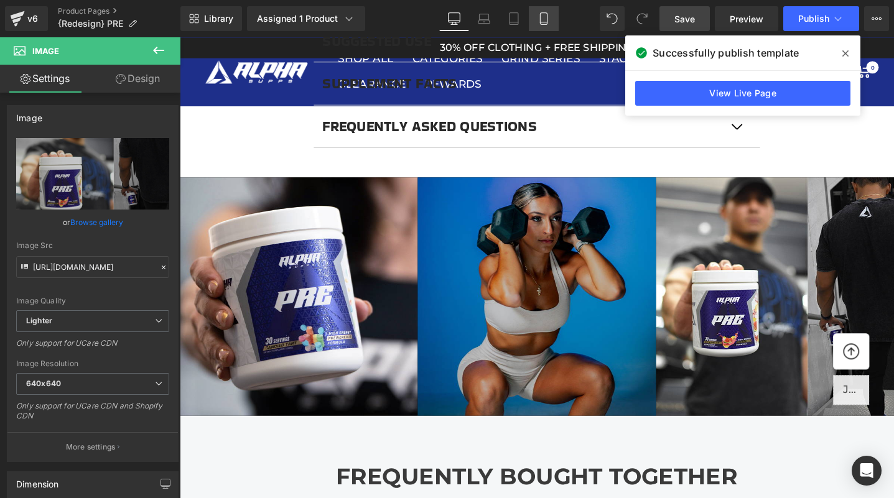
click at [545, 16] on icon at bounding box center [544, 18] width 12 height 12
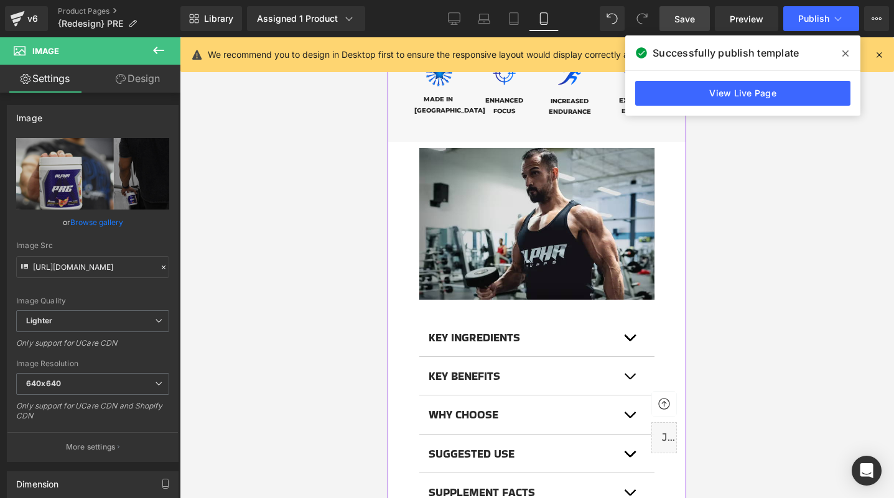
scroll to position [949, 0]
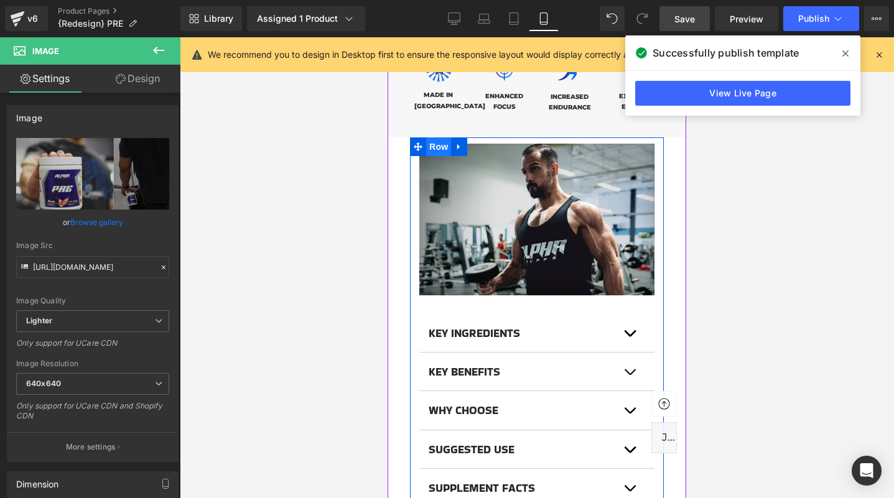
click at [436, 137] on span "Row" at bounding box center [438, 146] width 25 height 19
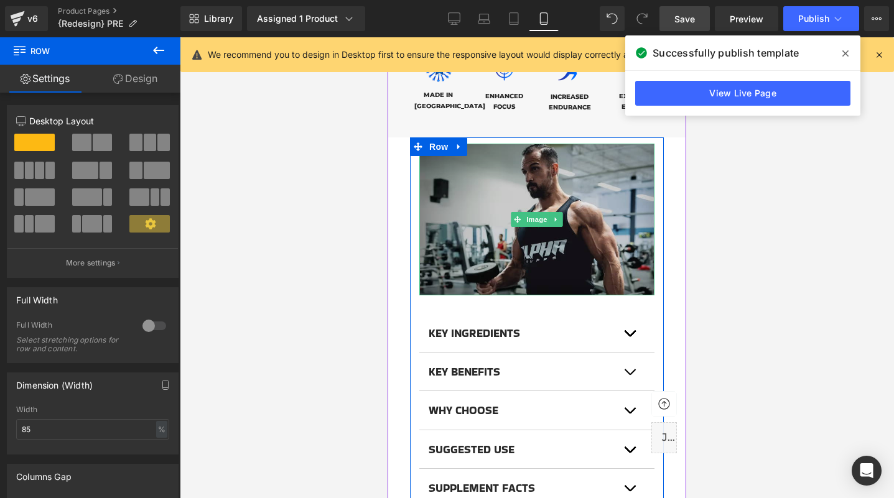
click at [509, 227] on img at bounding box center [536, 220] width 235 height 152
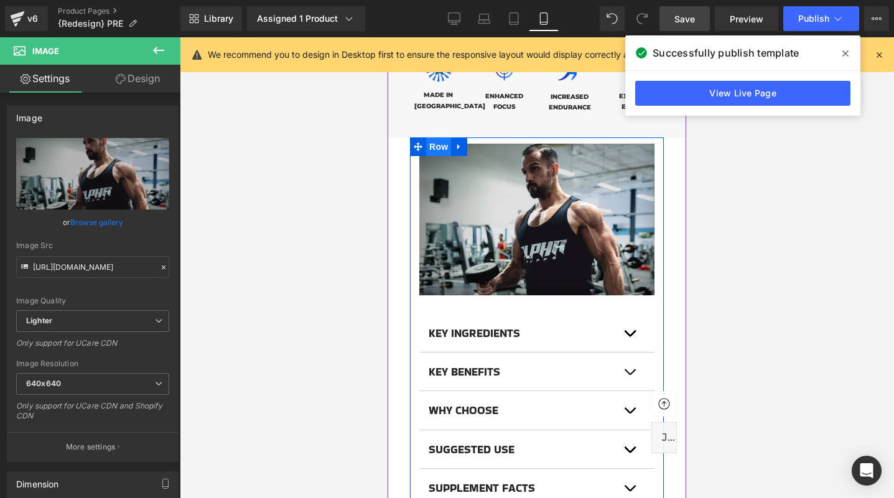
click at [431, 137] on span "Row" at bounding box center [438, 146] width 25 height 19
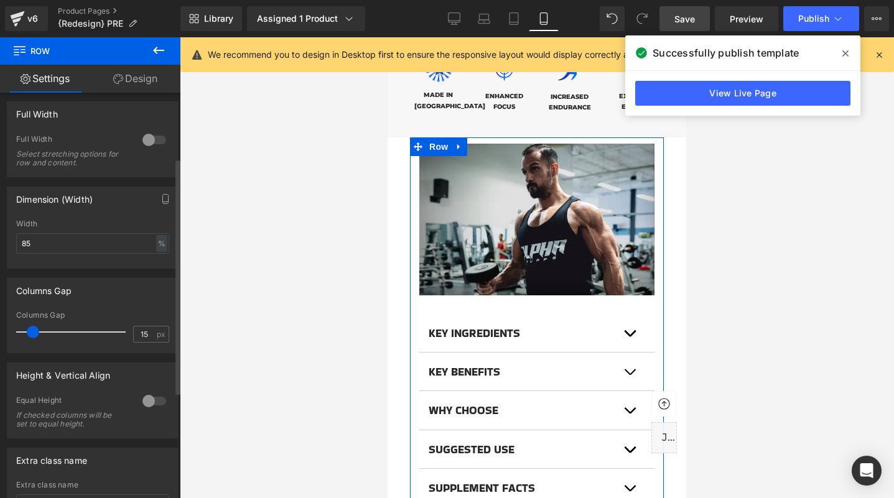
scroll to position [0, 0]
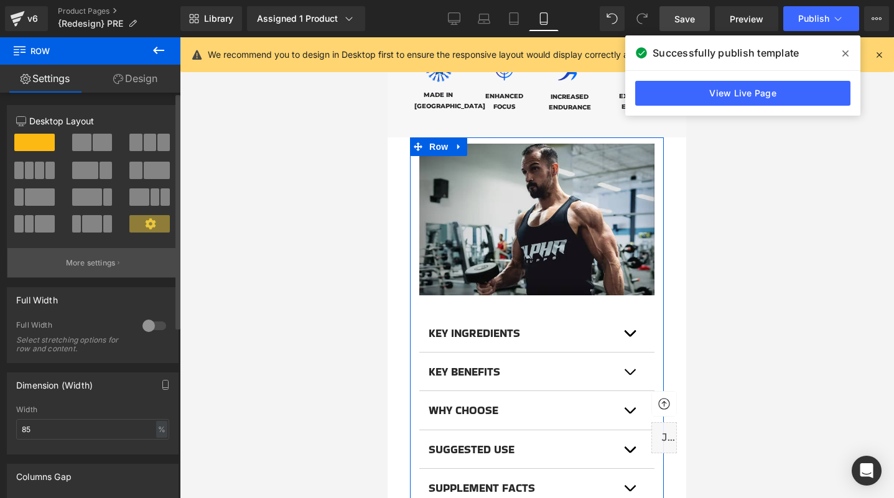
click at [79, 254] on button "More settings" at bounding box center [92, 262] width 170 height 29
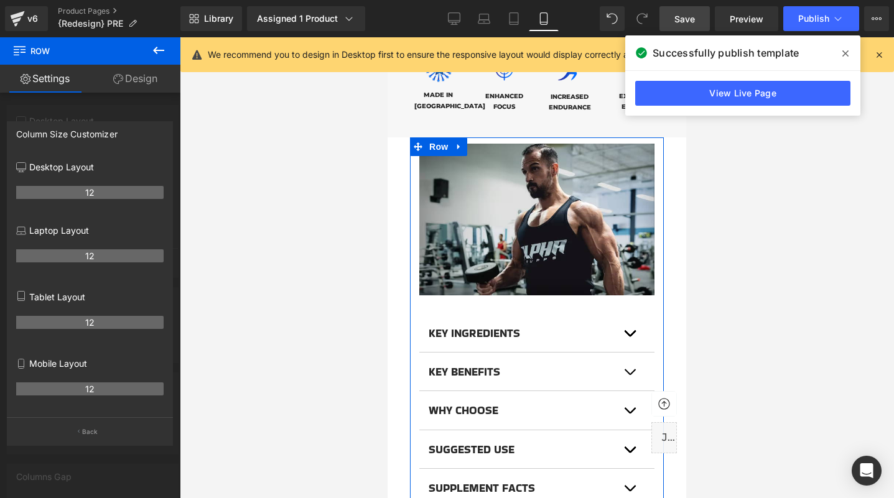
click at [65, 363] on p "Mobile Layout" at bounding box center [89, 363] width 147 height 13
click at [79, 393] on th "12" at bounding box center [89, 389] width 147 height 13
click at [22, 364] on icon at bounding box center [21, 364] width 10 height 10
click at [46, 364] on p "Mobile Layout" at bounding box center [89, 363] width 147 height 13
click at [105, 112] on div at bounding box center [90, 270] width 180 height 467
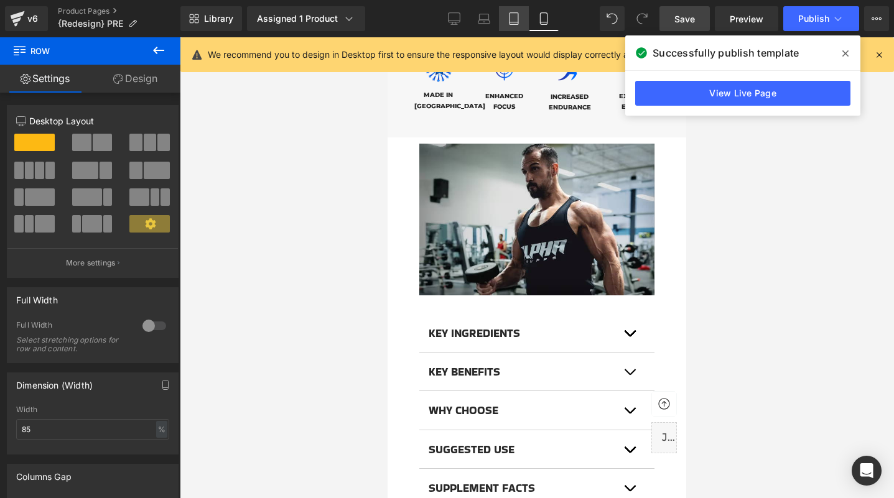
click at [512, 17] on icon at bounding box center [514, 18] width 12 height 12
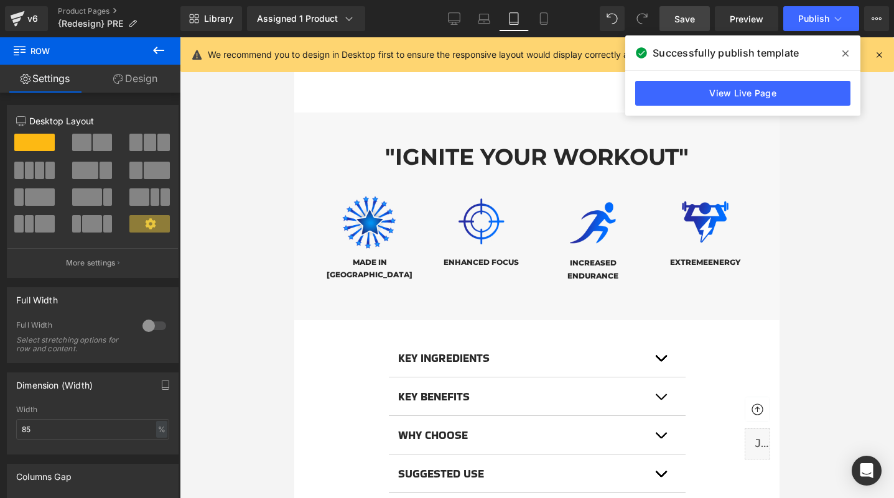
scroll to position [1148, 0]
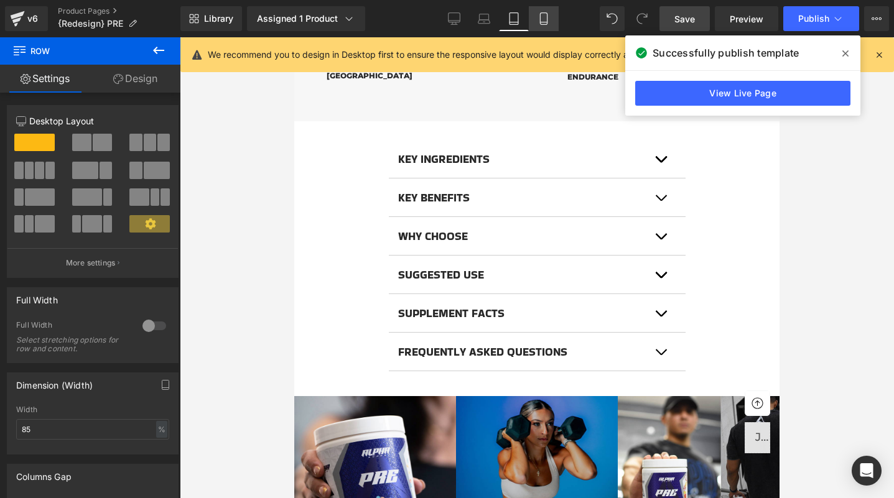
click at [548, 16] on icon at bounding box center [544, 18] width 12 height 12
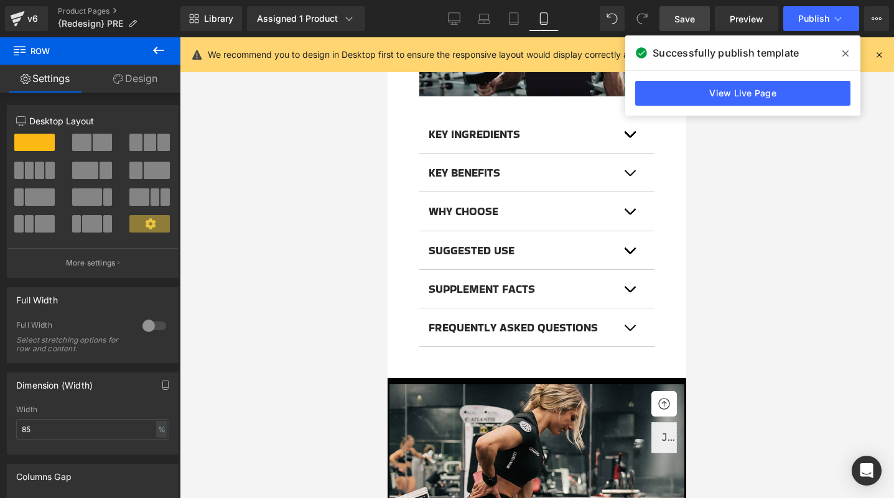
scroll to position [949, 0]
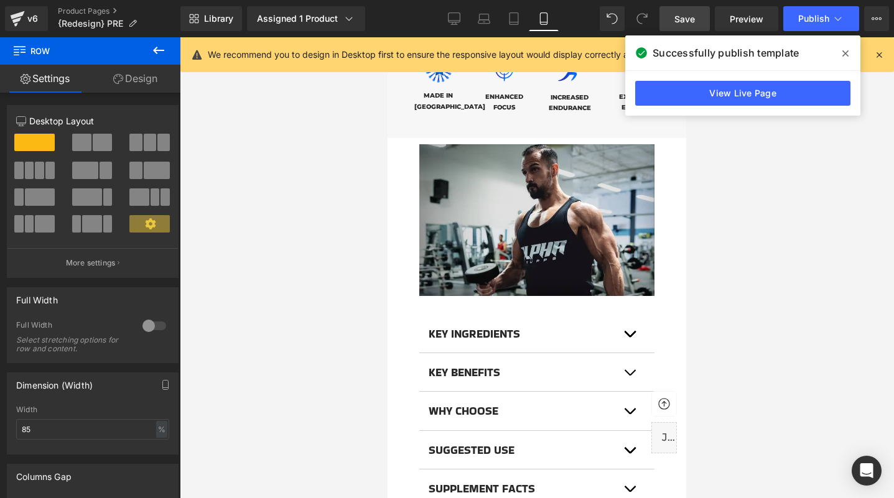
click at [842, 53] on icon at bounding box center [845, 54] width 6 height 10
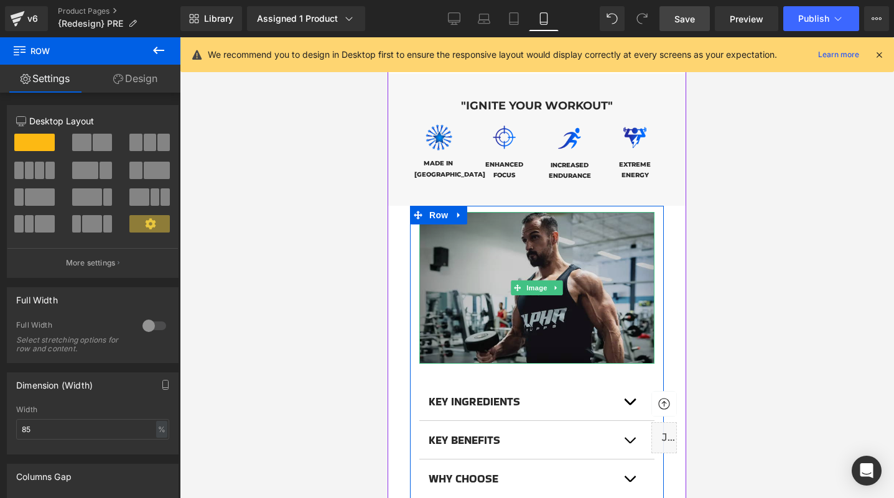
scroll to position [880, 0]
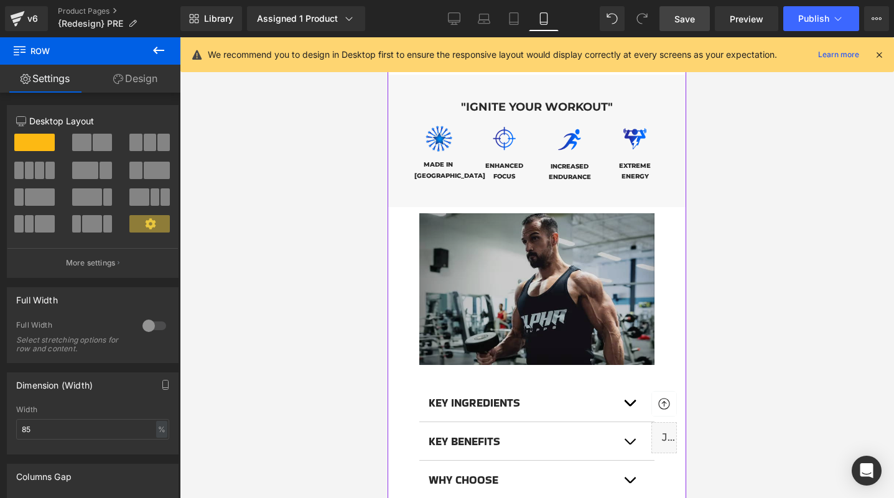
click at [547, 246] on img at bounding box center [536, 289] width 235 height 152
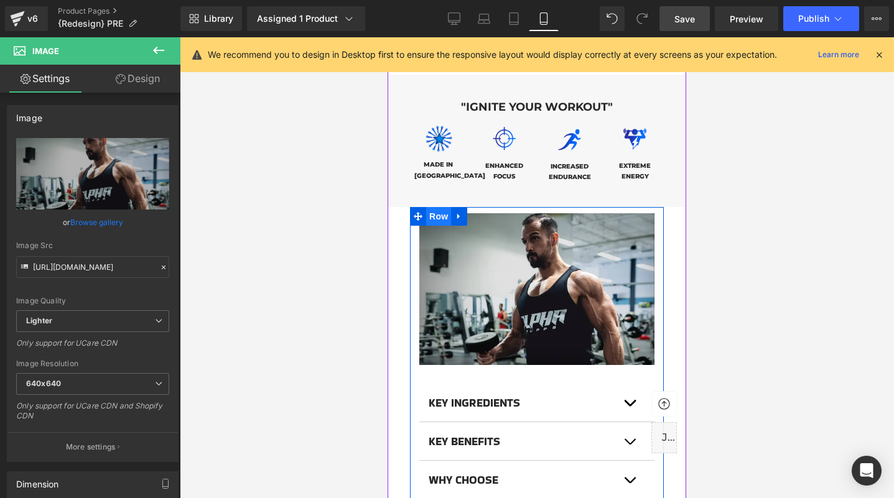
click at [436, 207] on span "Row" at bounding box center [438, 216] width 25 height 19
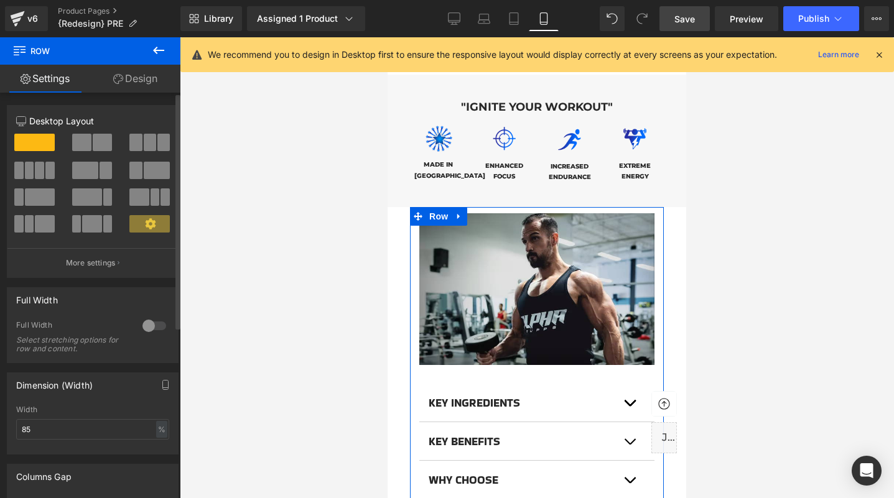
click at [147, 149] on span at bounding box center [150, 142] width 12 height 17
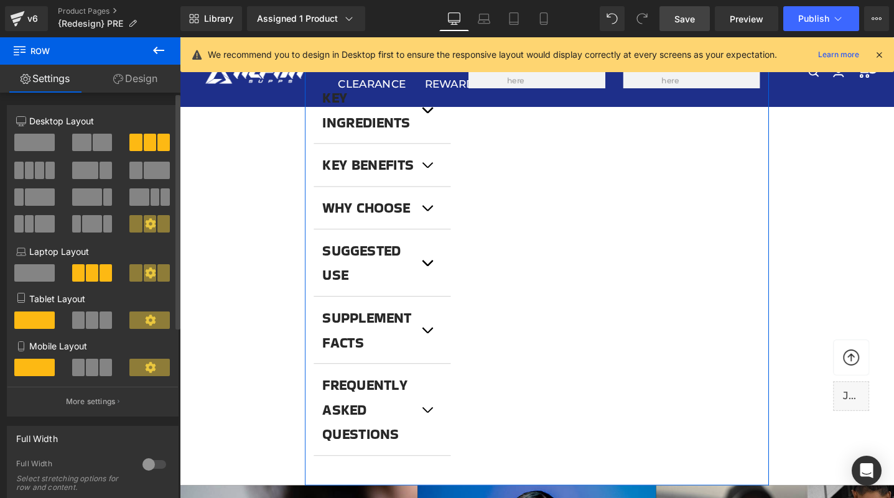
scroll to position [743, 0]
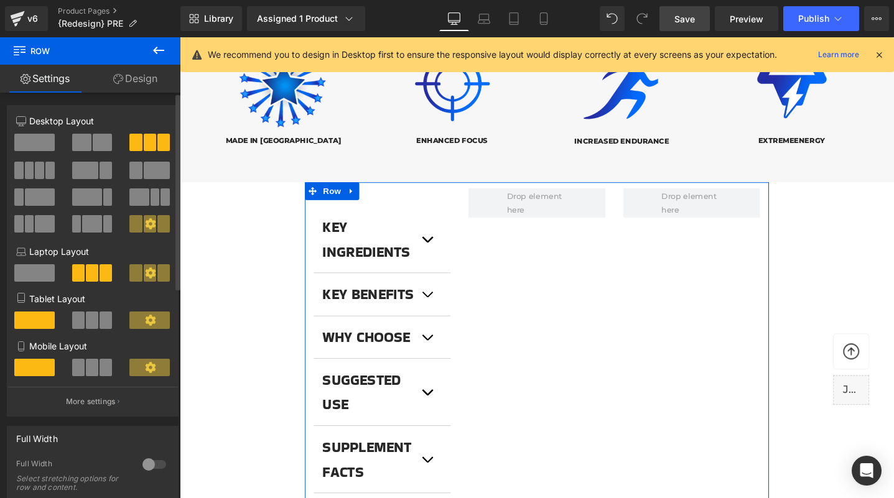
click at [90, 372] on span at bounding box center [92, 367] width 12 height 17
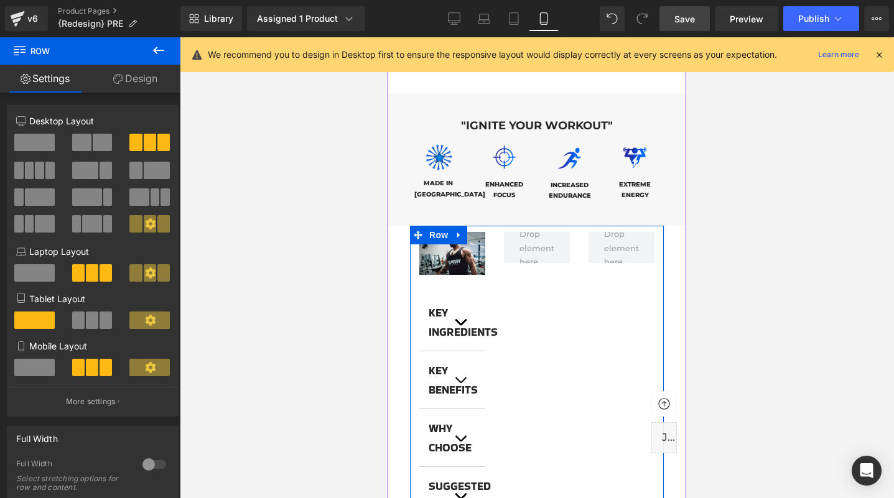
scroll to position [851, 0]
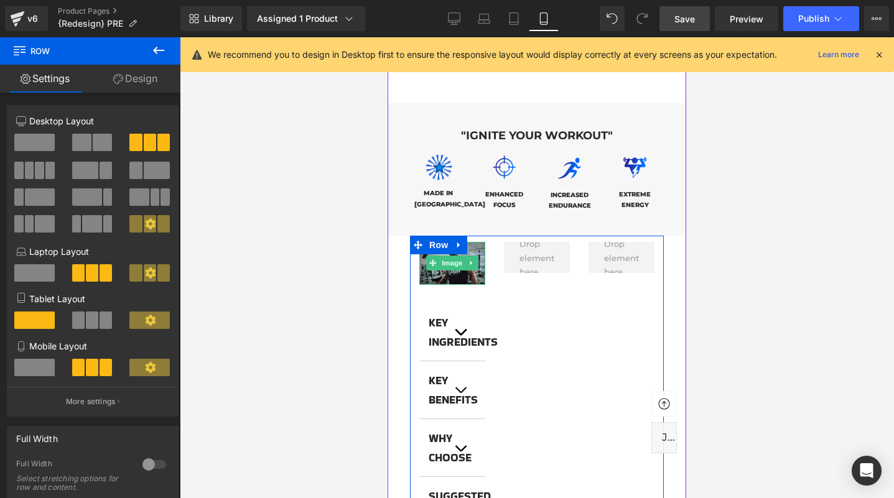
click at [462, 254] on img at bounding box center [452, 263] width 66 height 42
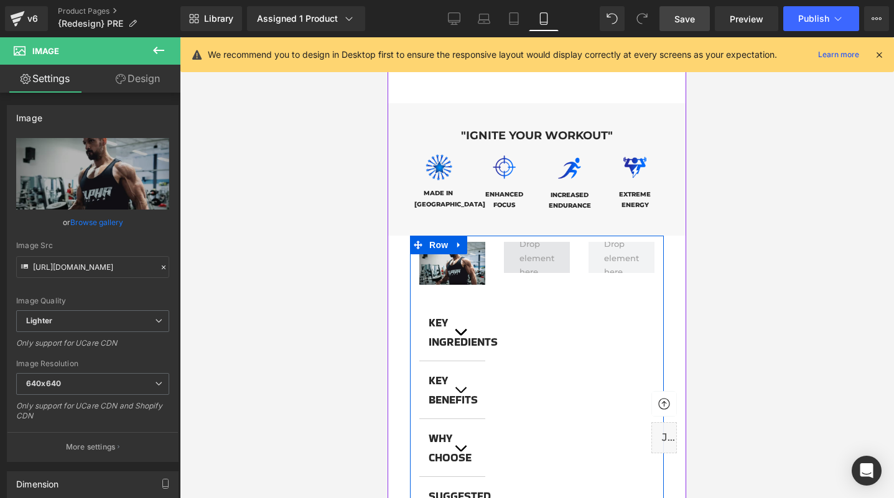
click at [557, 239] on span at bounding box center [537, 258] width 44 height 48
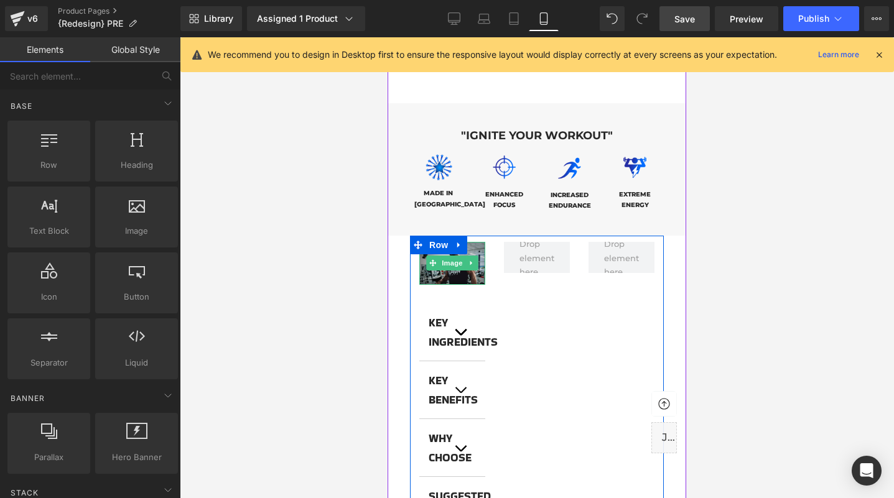
click at [474, 242] on img at bounding box center [452, 263] width 66 height 42
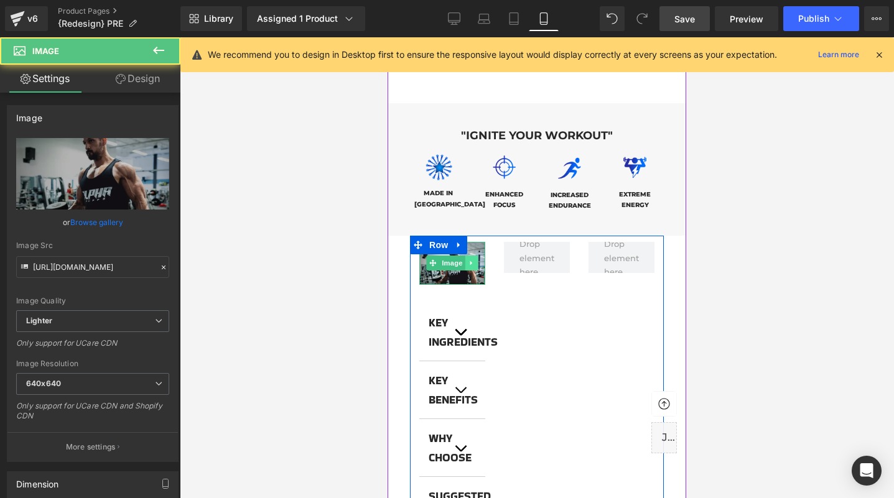
click at [472, 261] on icon at bounding box center [471, 263] width 2 height 4
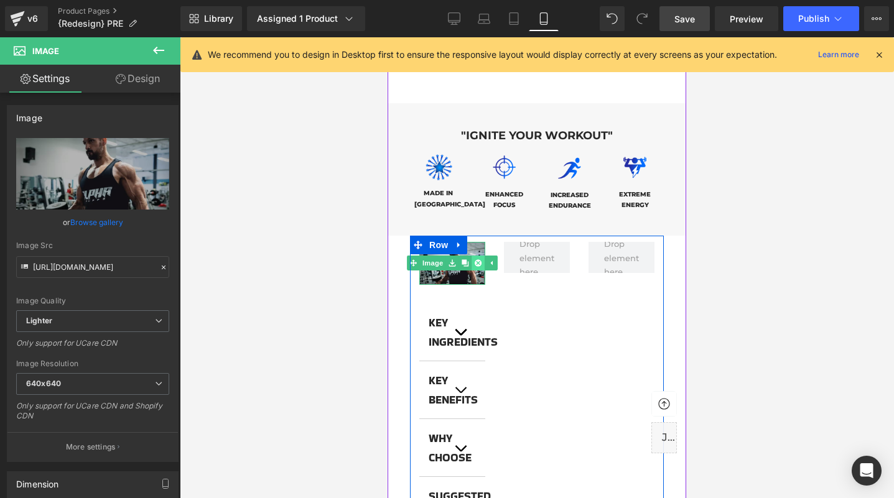
click at [476, 260] on icon at bounding box center [478, 263] width 7 height 7
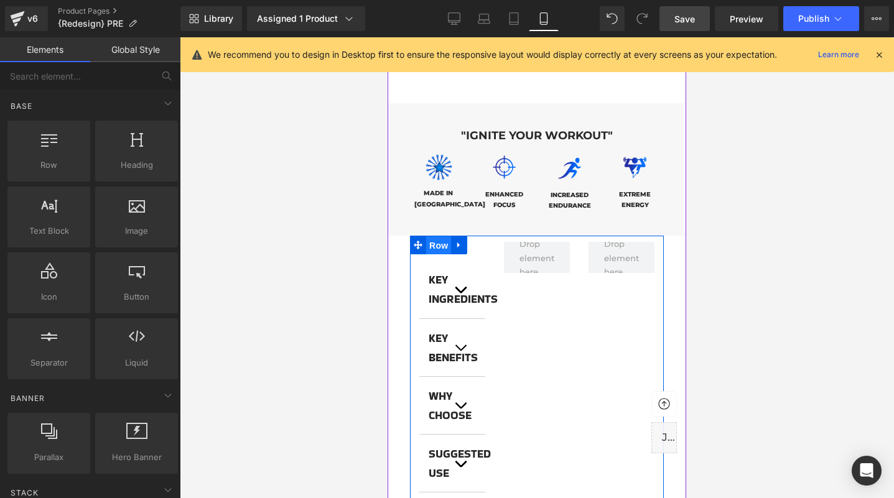
click at [445, 236] on span "Row" at bounding box center [438, 245] width 25 height 19
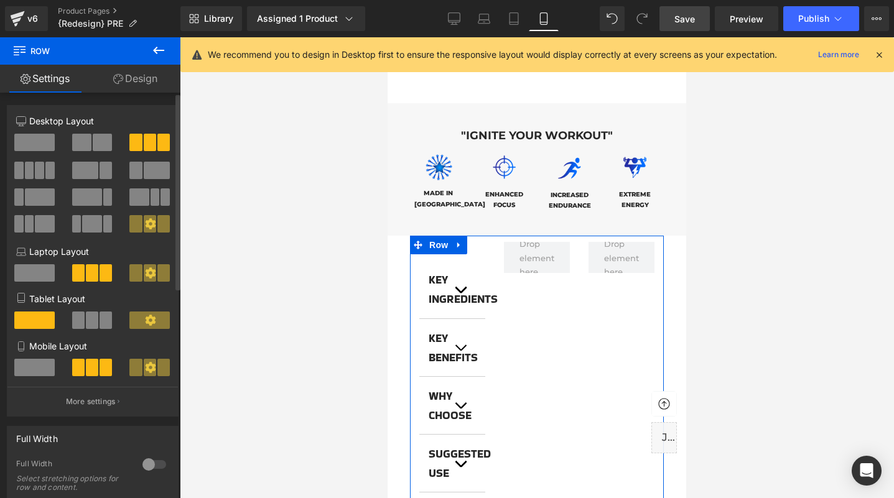
click at [87, 371] on span at bounding box center [92, 367] width 12 height 17
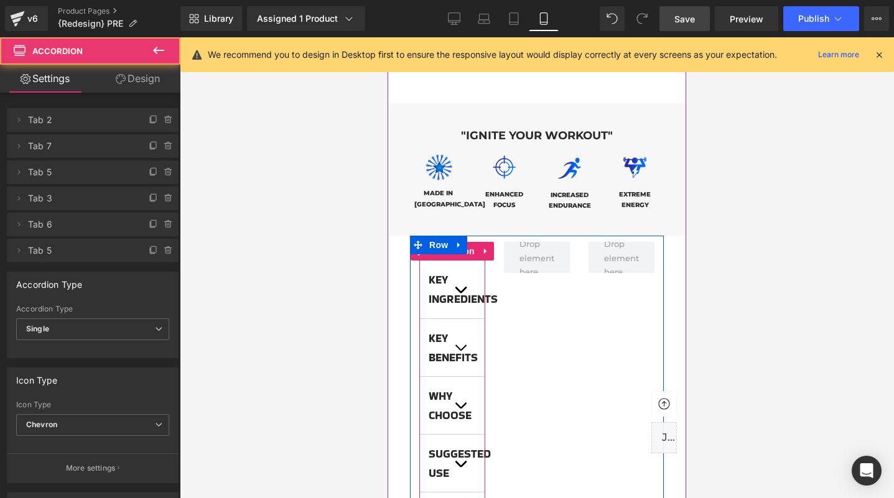
click at [469, 261] on button "button" at bounding box center [472, 289] width 25 height 57
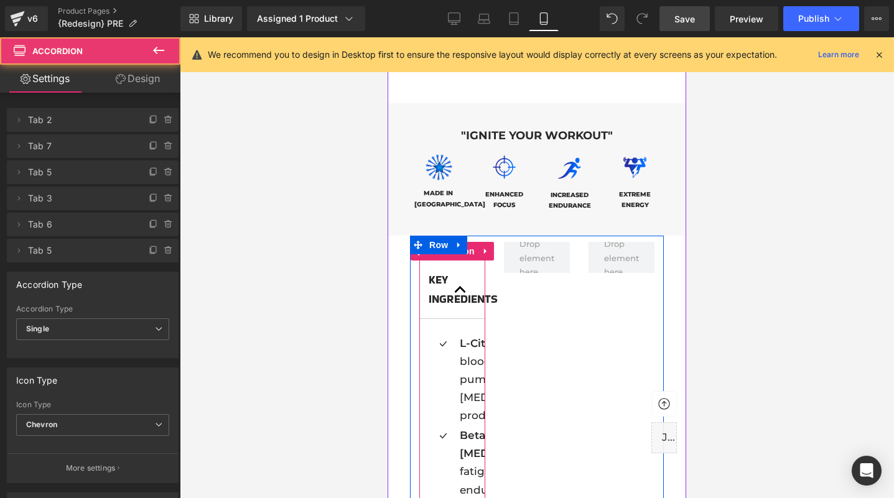
click at [469, 261] on button "button" at bounding box center [472, 289] width 25 height 57
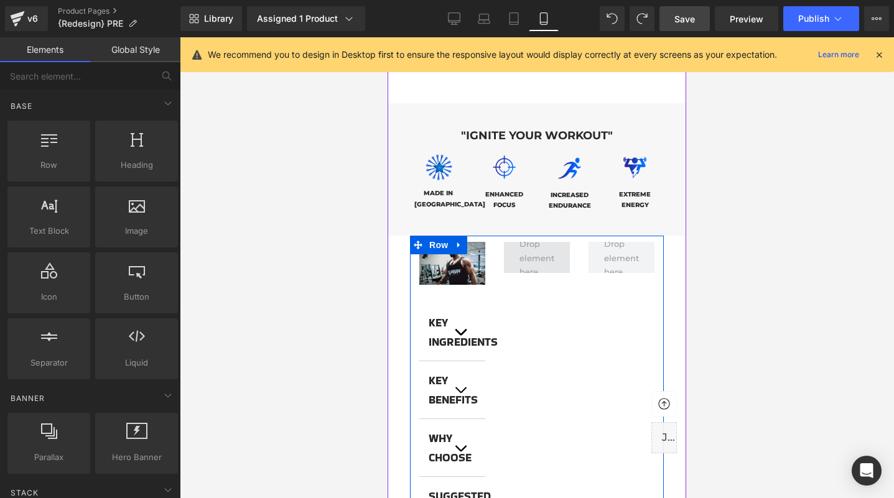
click at [529, 240] on span at bounding box center [537, 258] width 44 height 48
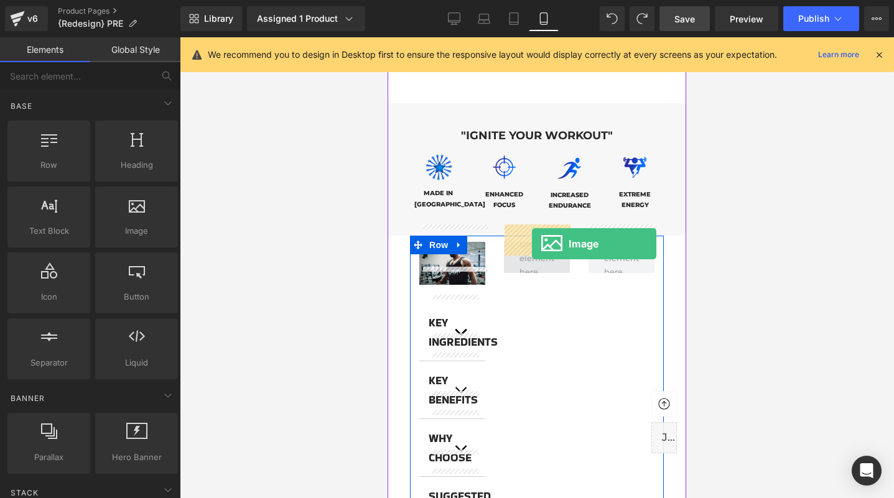
drag, startPoint x: 526, startPoint y: 255, endPoint x: 532, endPoint y: 244, distance: 12.8
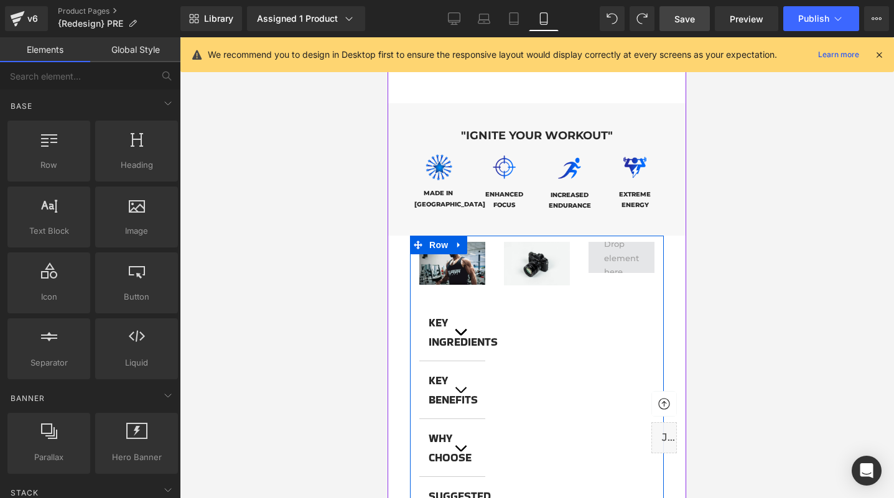
click at [616, 240] on span at bounding box center [622, 258] width 44 height 48
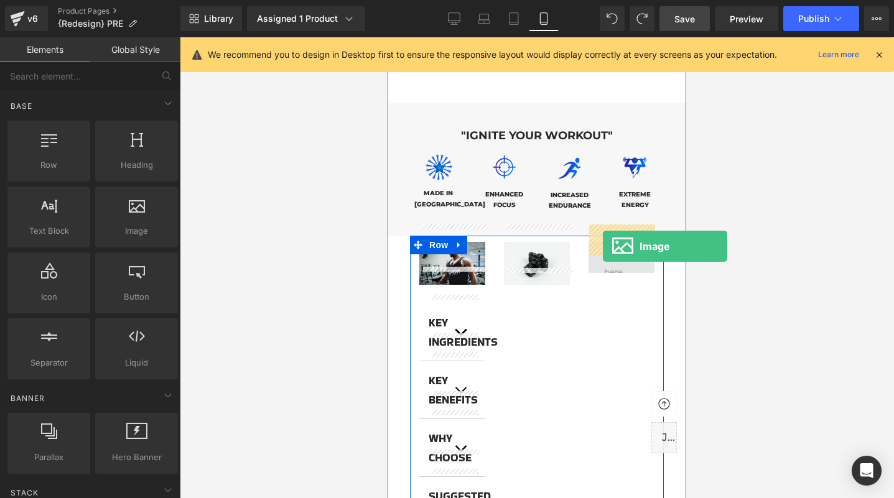
drag, startPoint x: 524, startPoint y: 257, endPoint x: 603, endPoint y: 246, distance: 79.7
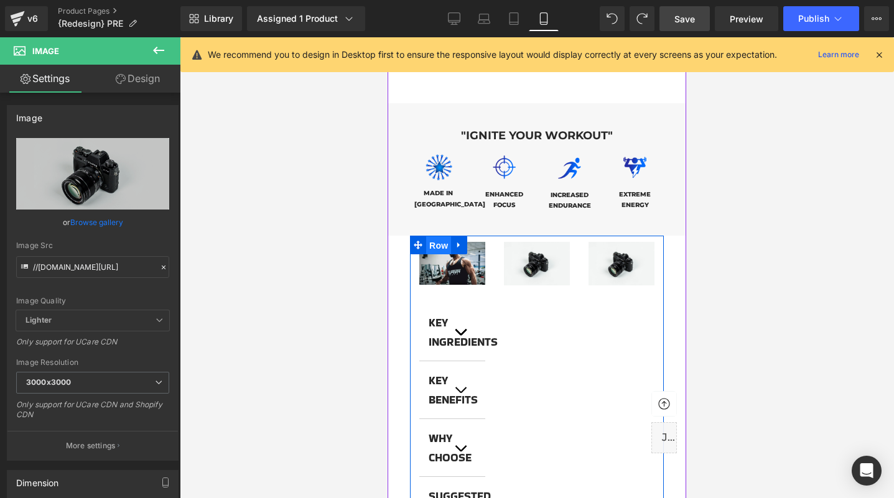
click at [446, 236] on span "Row" at bounding box center [438, 245] width 25 height 19
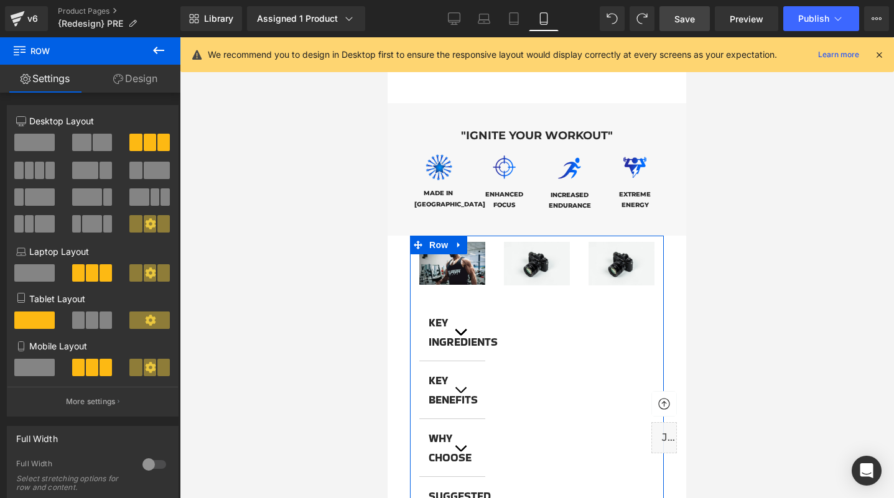
click at [116, 72] on link "Design" at bounding box center [135, 79] width 90 height 28
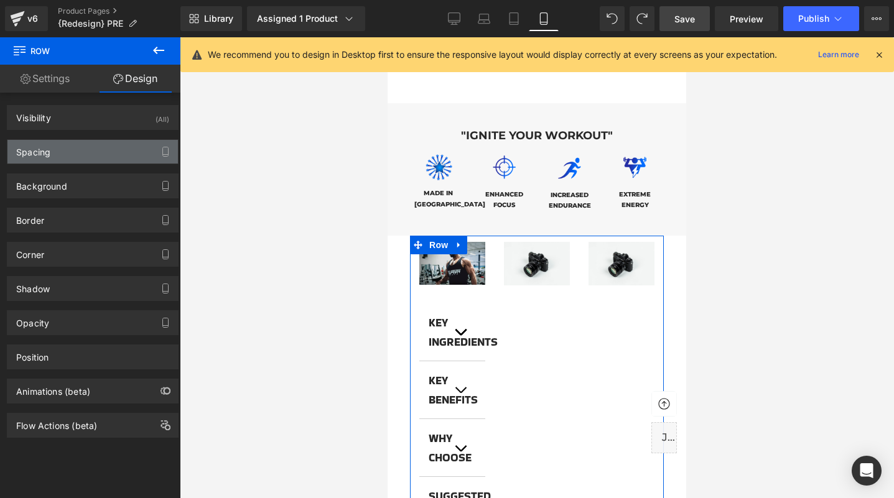
click at [106, 156] on div "Spacing" at bounding box center [92, 152] width 170 height 24
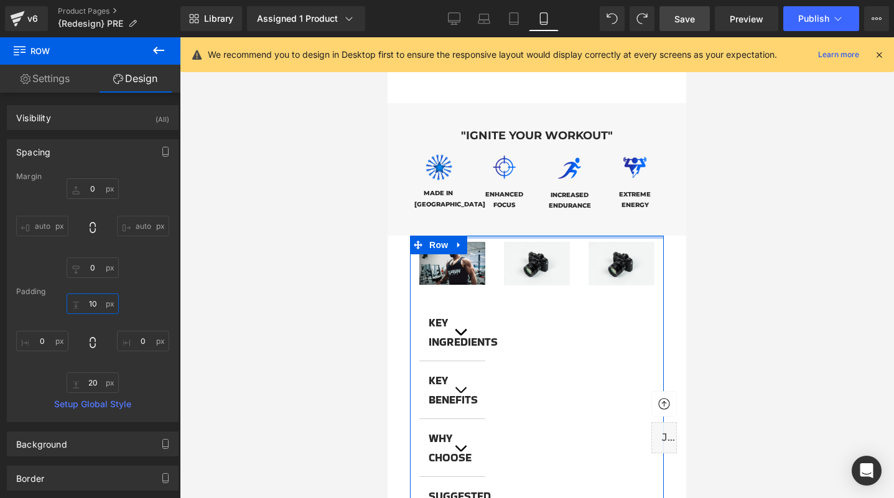
click at [90, 300] on input "10" at bounding box center [93, 304] width 52 height 21
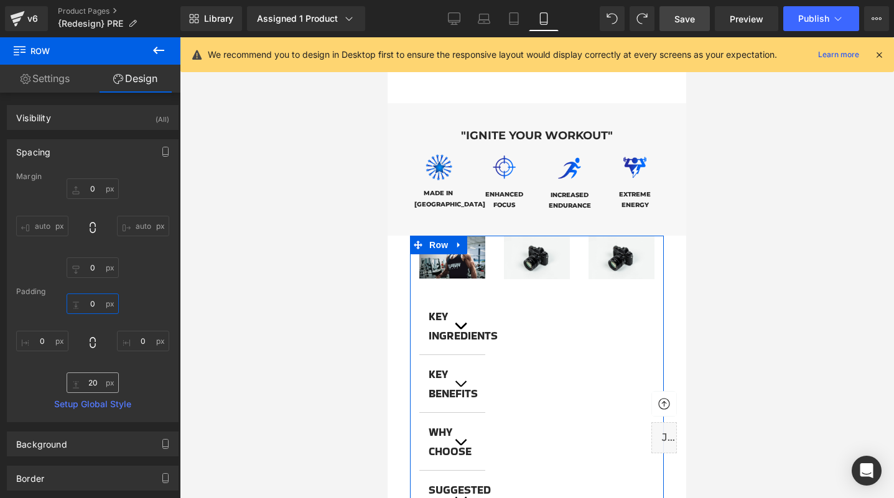
type input "0"
click at [88, 384] on input "20" at bounding box center [93, 383] width 52 height 21
type input "0"
click at [79, 86] on link "Settings" at bounding box center [45, 79] width 90 height 28
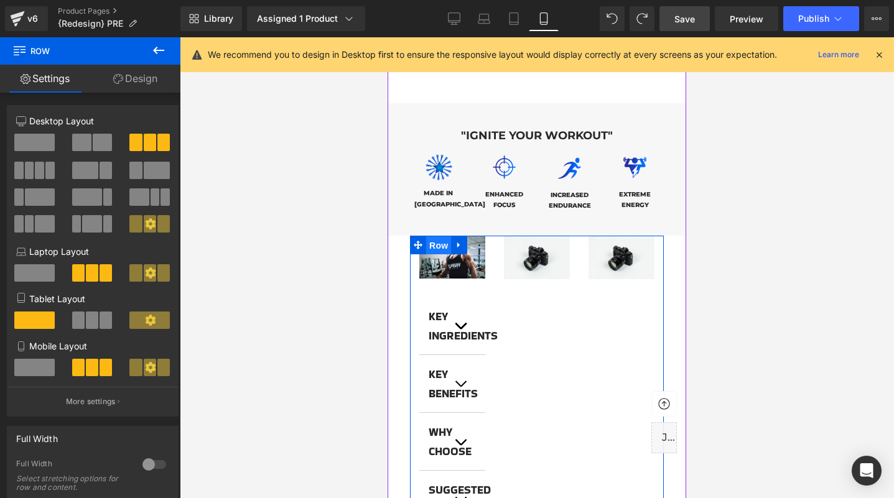
click at [443, 236] on span "Row" at bounding box center [438, 245] width 25 height 19
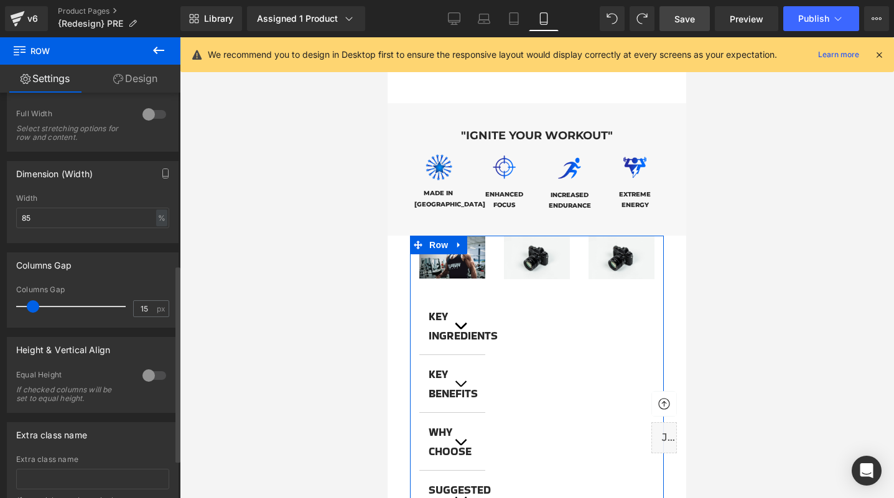
scroll to position [355, 0]
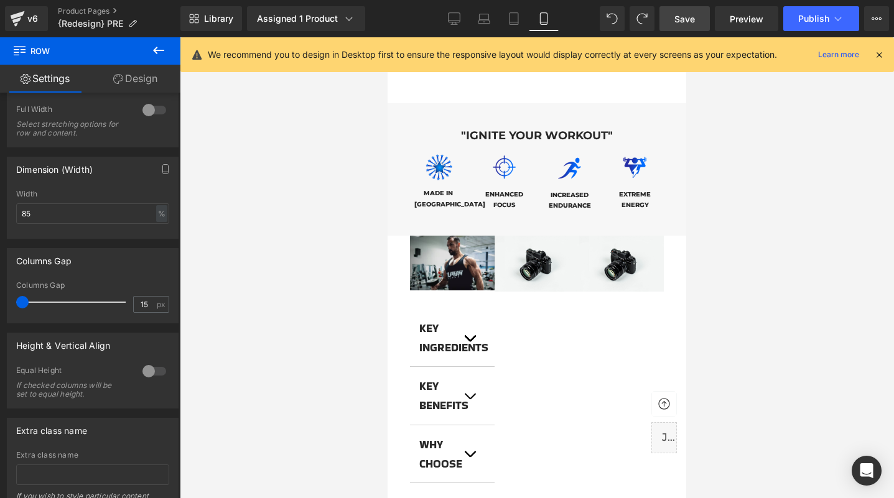
drag, startPoint x: 29, startPoint y: 307, endPoint x: -16, endPoint y: 297, distance: 45.9
click at [0, 297] on html "Row You are previewing how the will restyle your page. You can not edit Element…" at bounding box center [447, 249] width 894 height 498
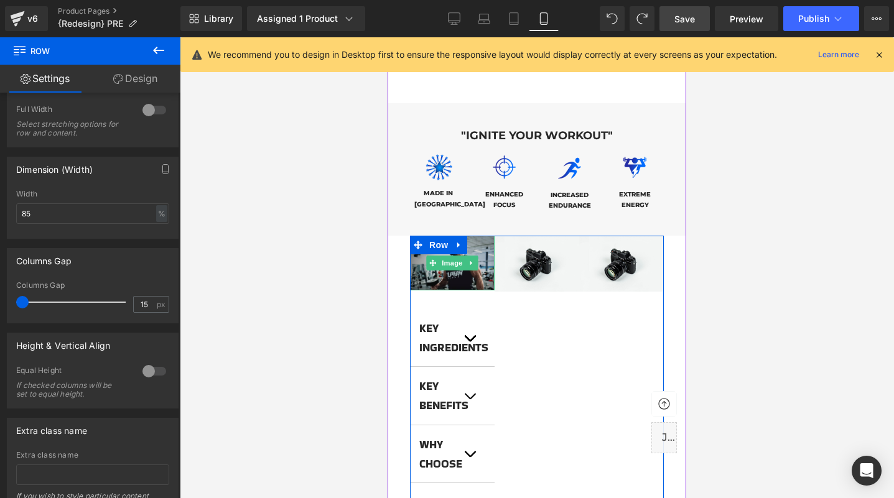
click at [454, 258] on img at bounding box center [452, 263] width 85 height 55
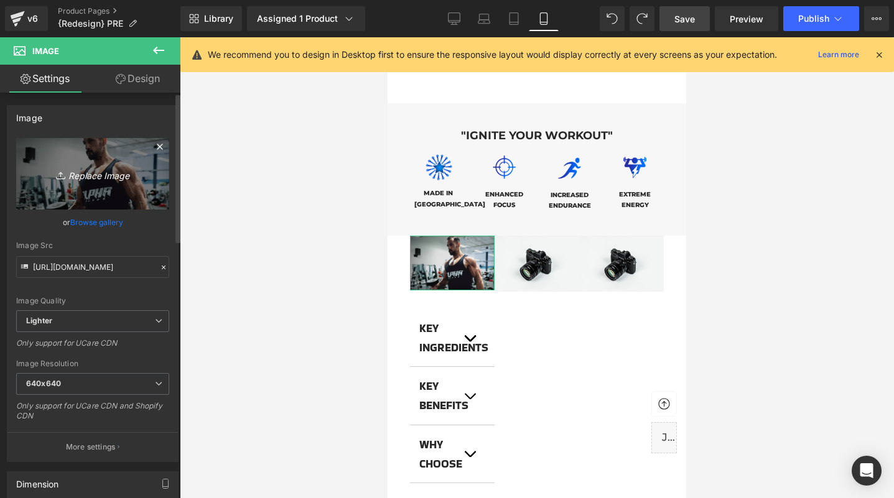
click at [114, 179] on icon "Replace Image" at bounding box center [93, 174] width 100 height 16
type input "C:\fakepath\pre.jpg"
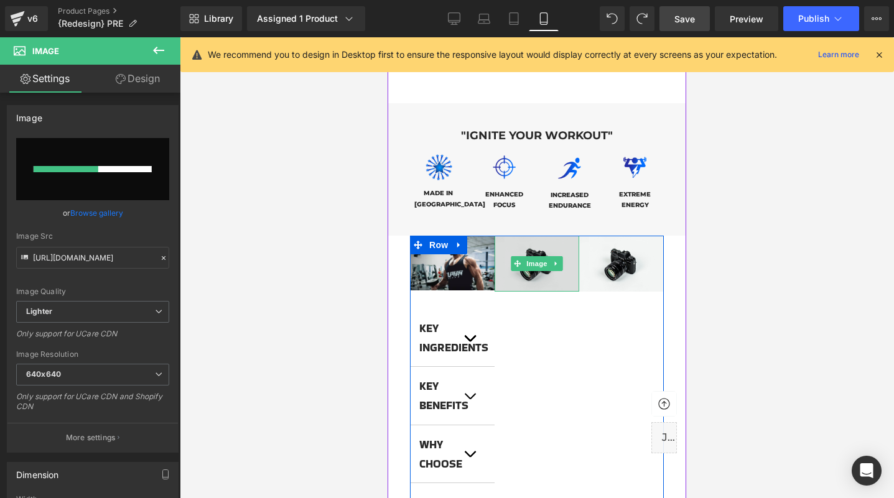
click at [537, 260] on img at bounding box center [537, 264] width 85 height 56
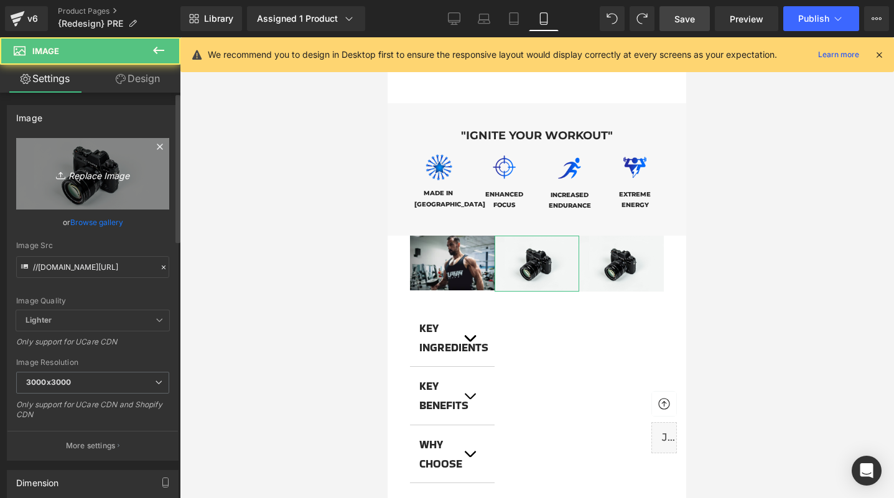
click at [80, 146] on link "Replace Image" at bounding box center [92, 174] width 153 height 72
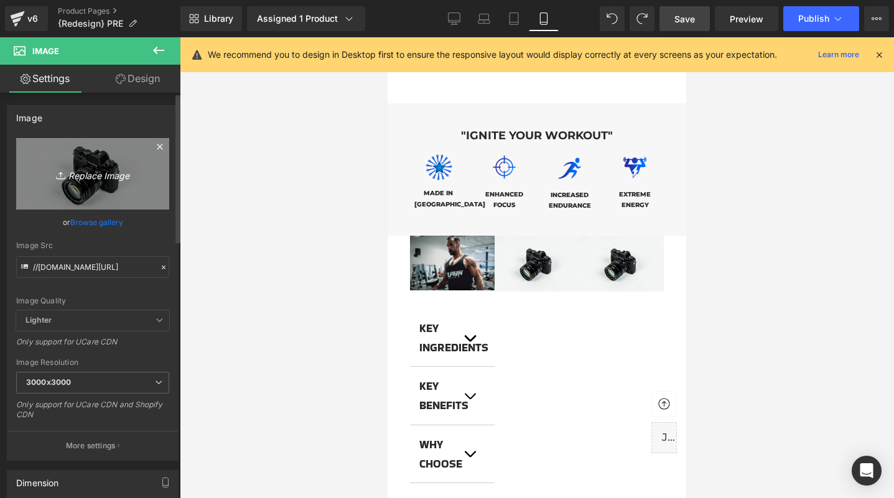
type input "C:\fakepath\prejorge.jpg"
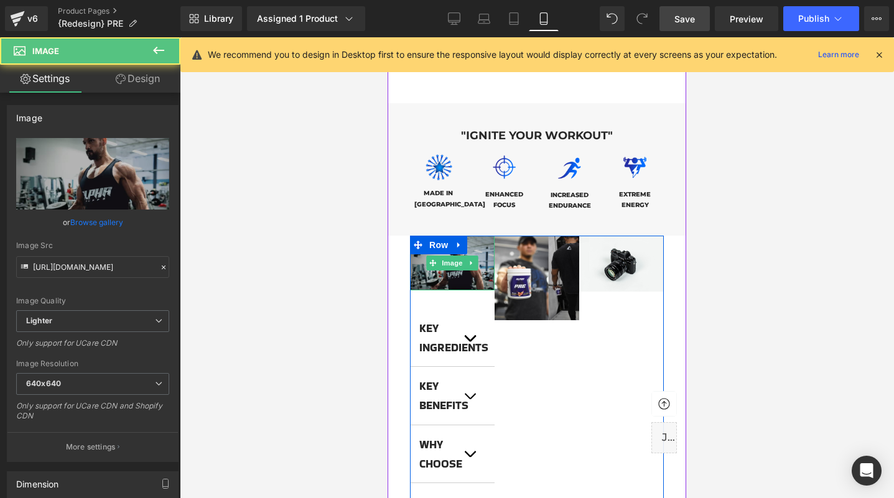
click at [465, 258] on img at bounding box center [452, 263] width 85 height 55
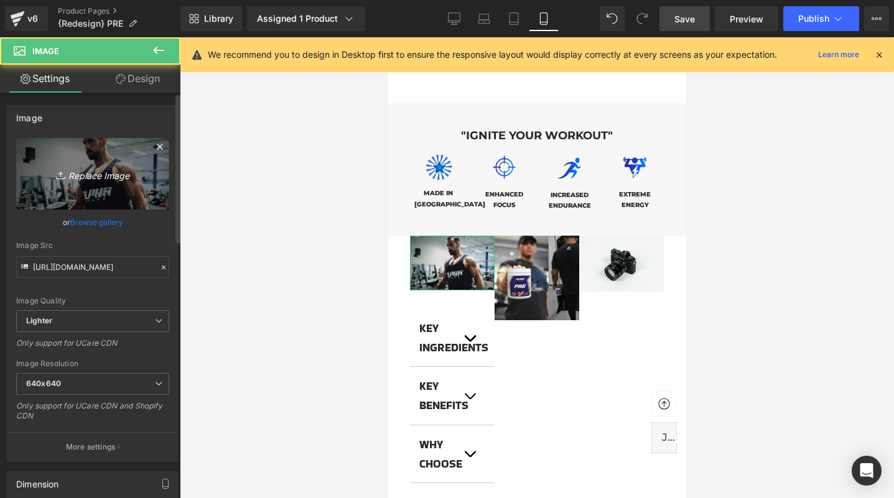
click at [79, 182] on link "Replace Image" at bounding box center [92, 174] width 153 height 72
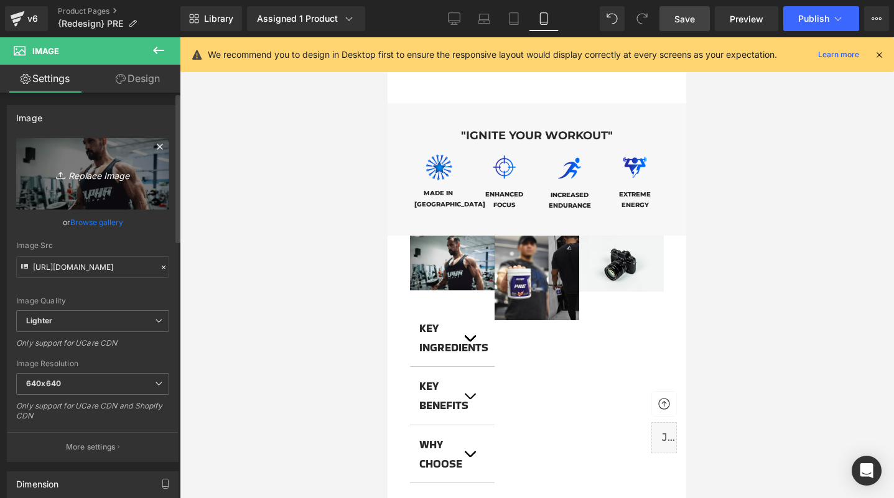
type input "C:\fakepath\pre.jpg"
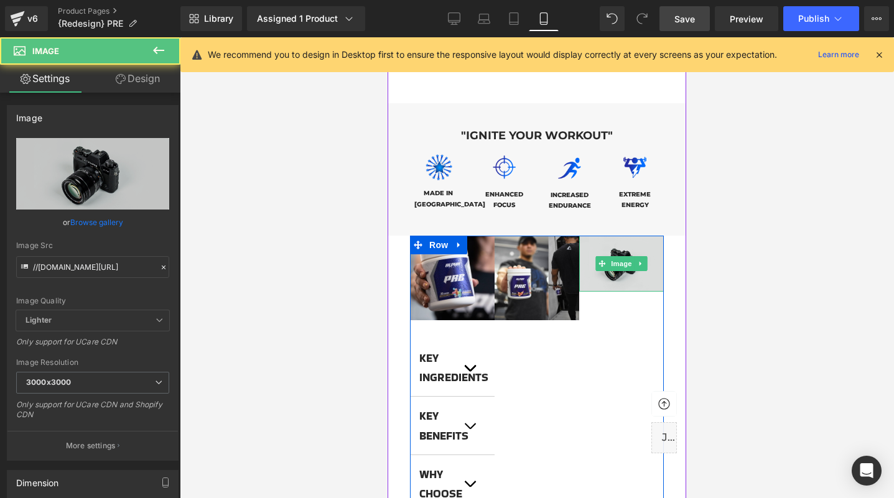
click at [636, 266] on img at bounding box center [621, 264] width 85 height 56
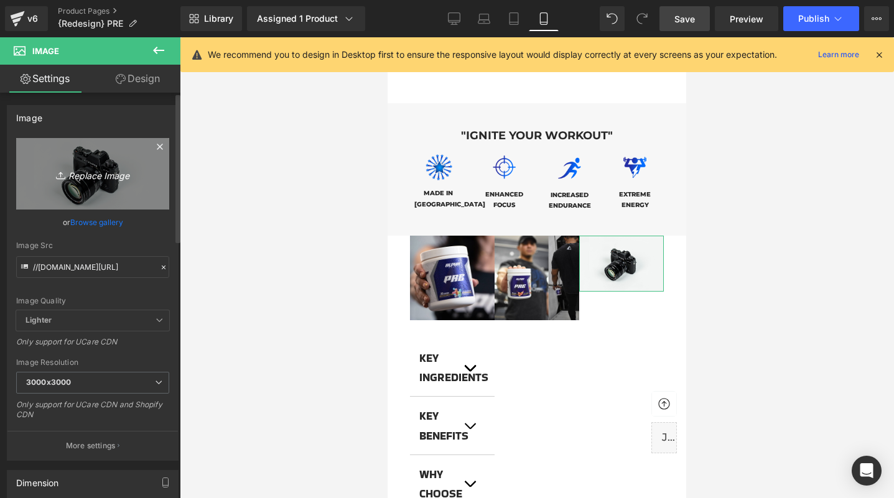
click at [82, 176] on icon "Replace Image" at bounding box center [93, 174] width 100 height 16
type input "C:\fakepath\katesquat.jpg"
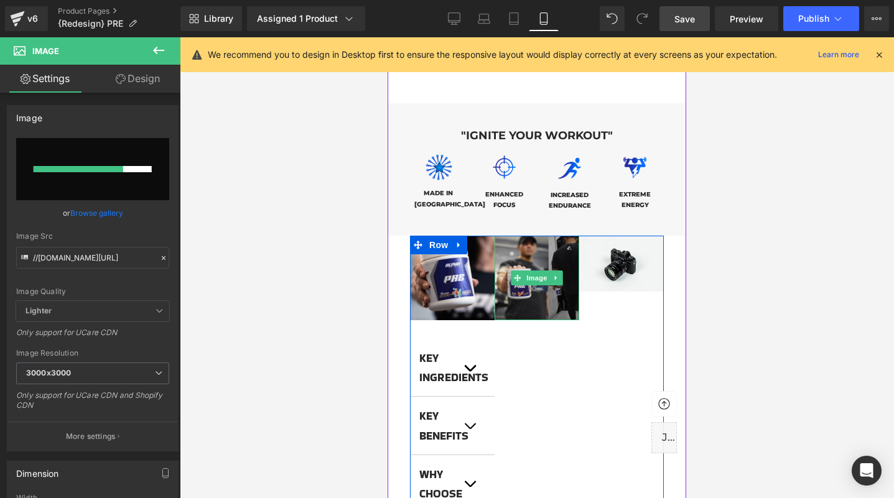
click at [539, 274] on img at bounding box center [537, 278] width 85 height 85
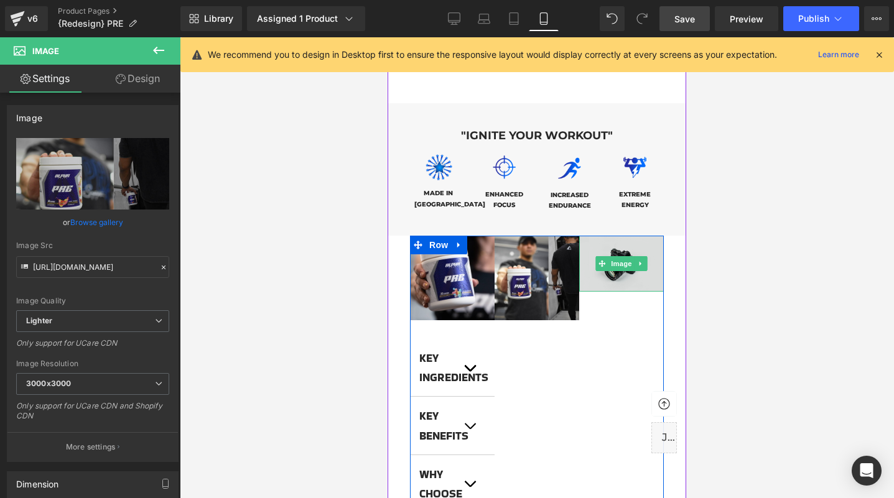
click at [626, 255] on img at bounding box center [621, 264] width 85 height 56
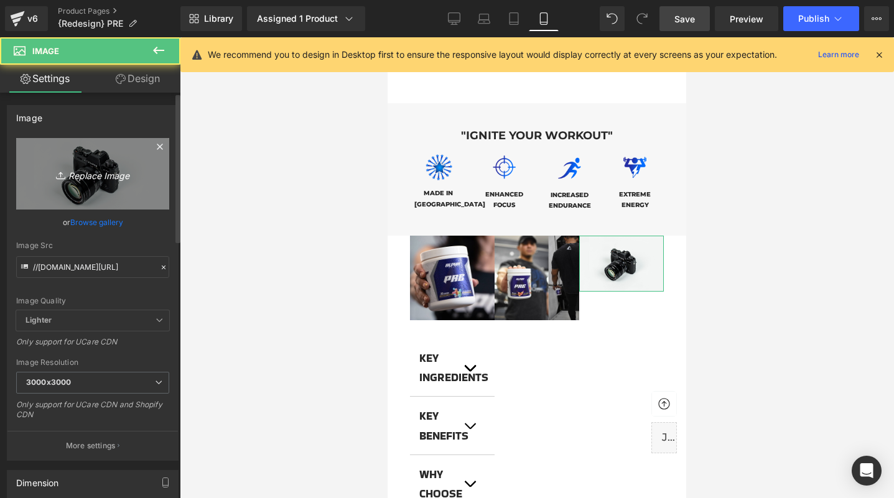
click at [98, 190] on link "Replace Image" at bounding box center [92, 174] width 153 height 72
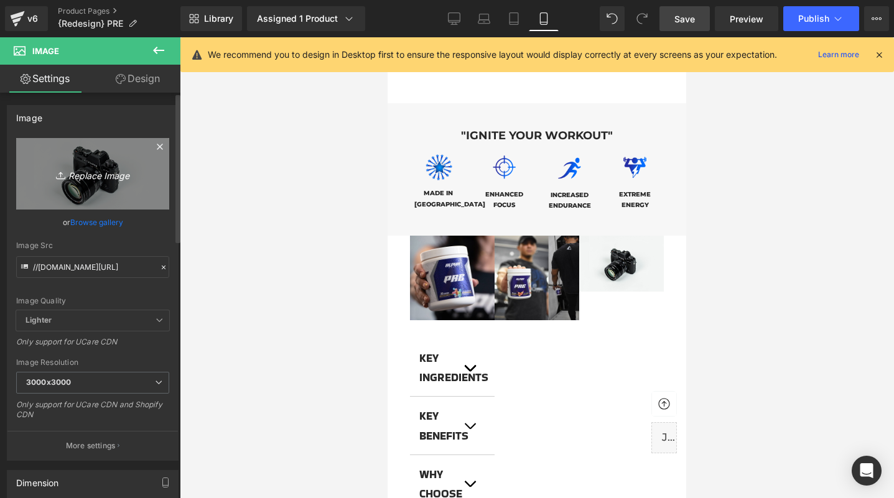
type input "C:\fakepath\katesquat.jpg"
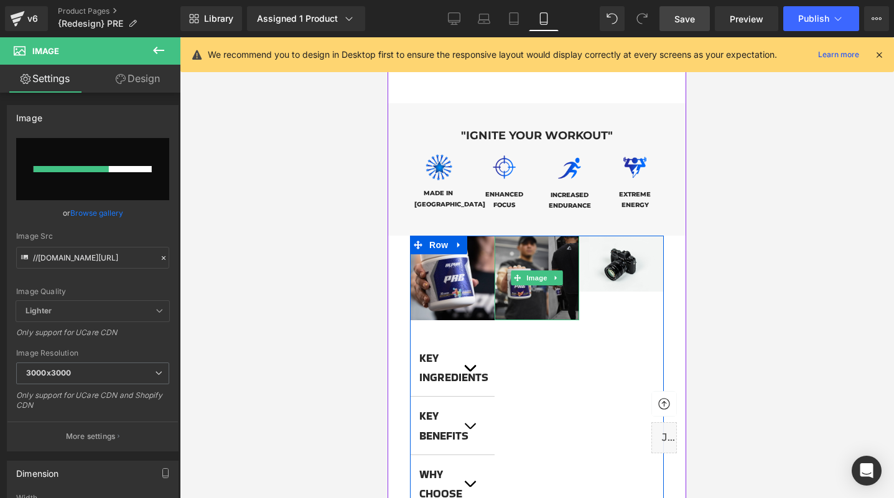
click at [548, 287] on img at bounding box center [537, 278] width 85 height 85
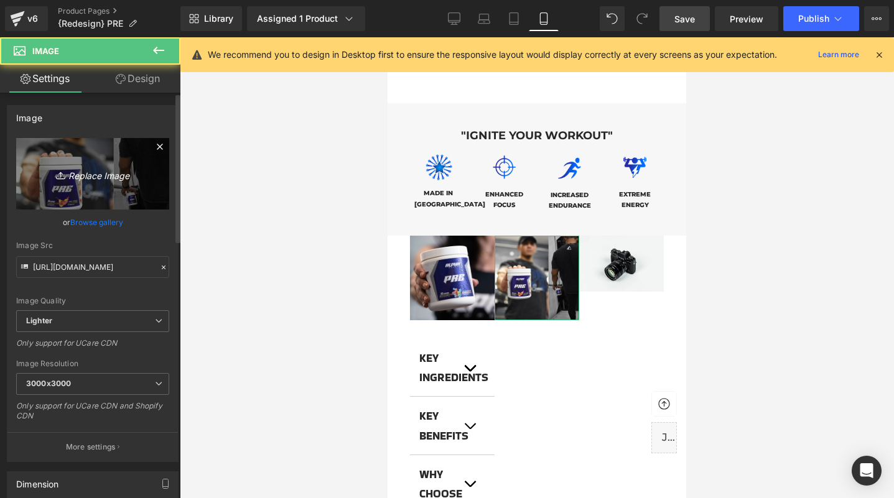
click at [102, 169] on icon "Replace Image" at bounding box center [93, 174] width 100 height 16
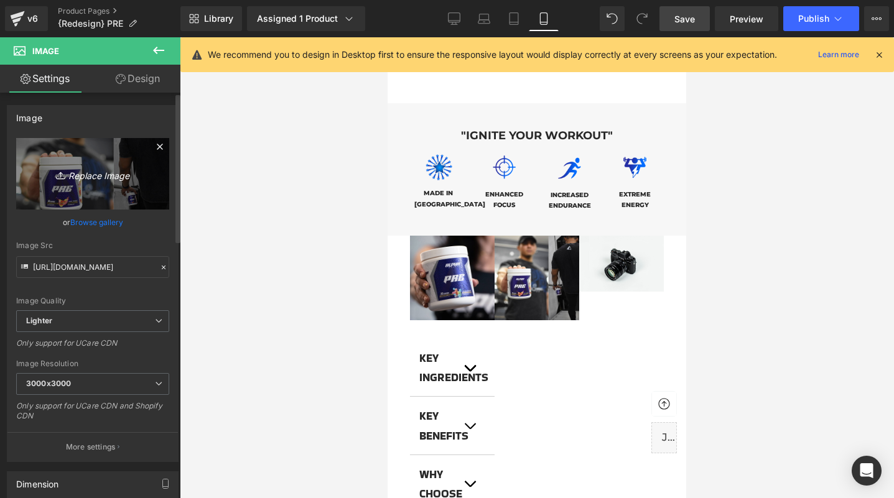
type input "C:\fakepath\katesquat.jpg"
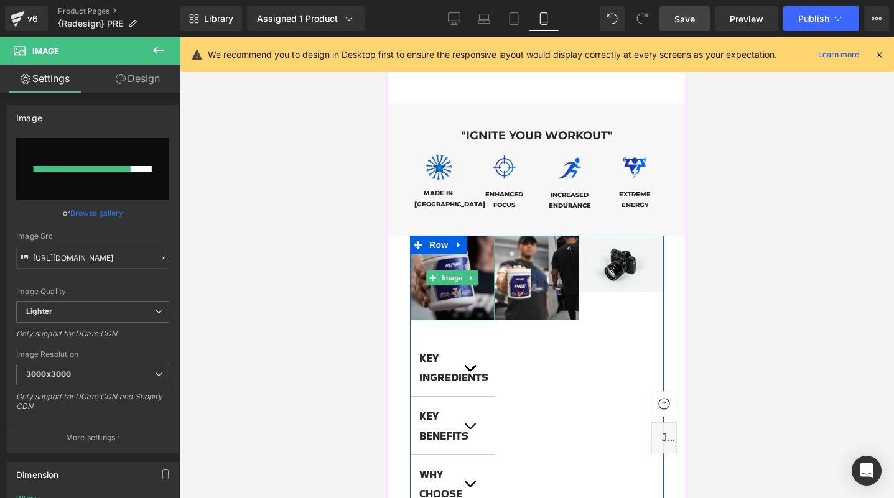
click at [446, 281] on img at bounding box center [452, 278] width 85 height 85
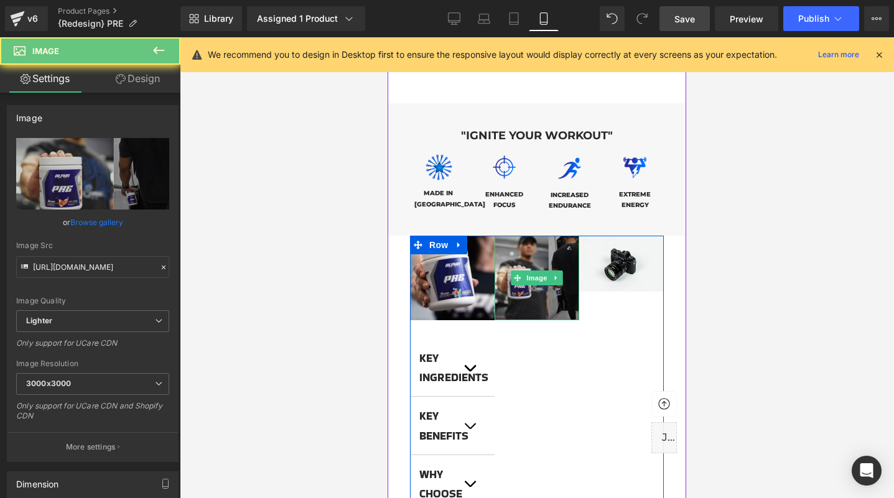
click at [544, 274] on img at bounding box center [537, 278] width 85 height 85
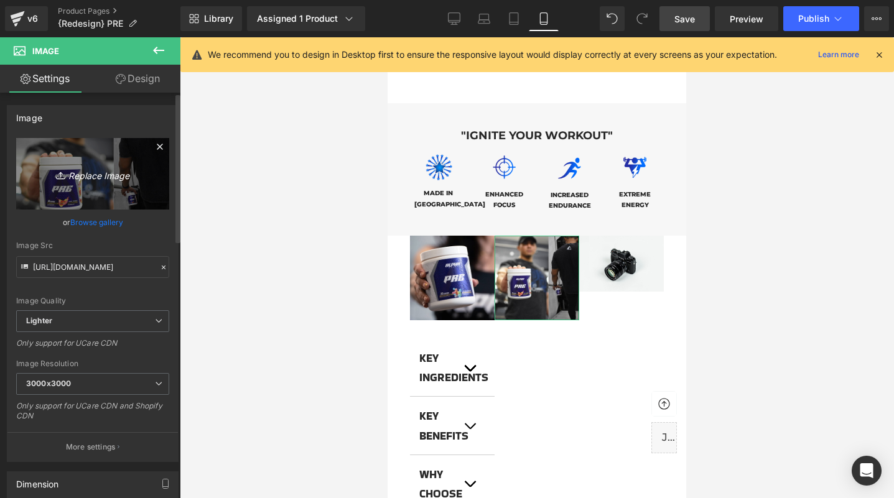
click at [77, 185] on link "Replace Image" at bounding box center [92, 174] width 153 height 72
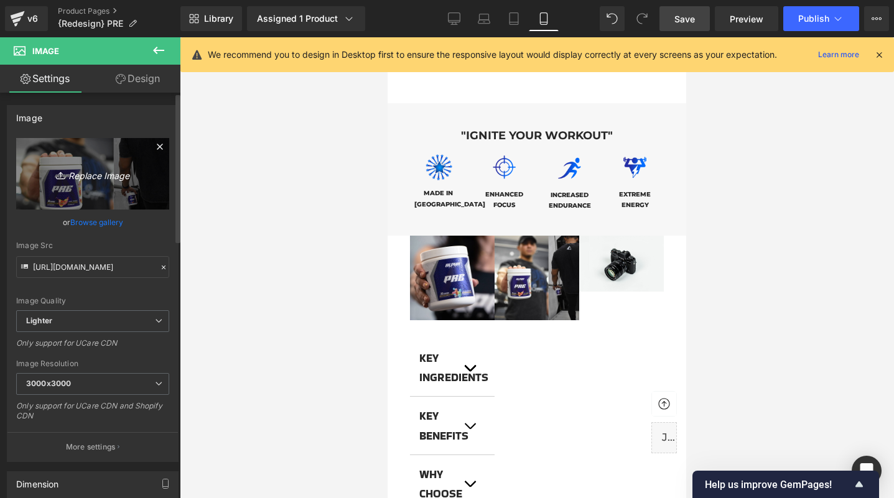
type input "C:\fakepath\katesquat.jpg"
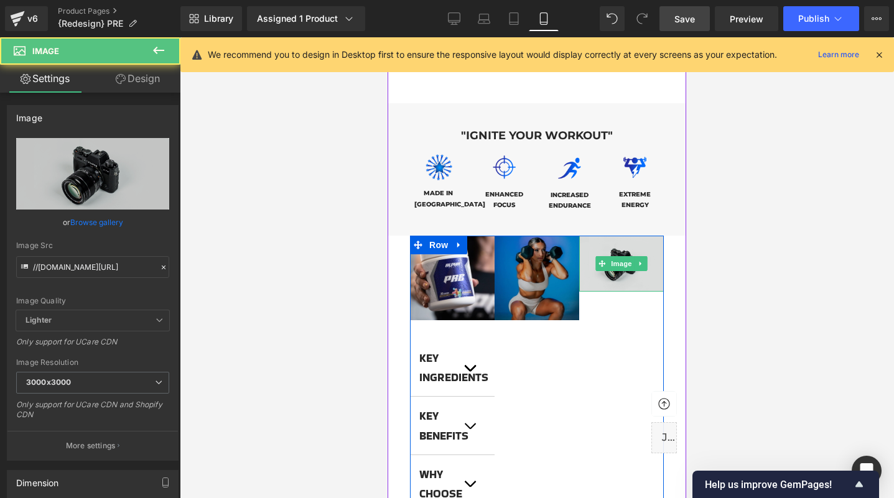
click at [627, 261] on img at bounding box center [621, 264] width 85 height 56
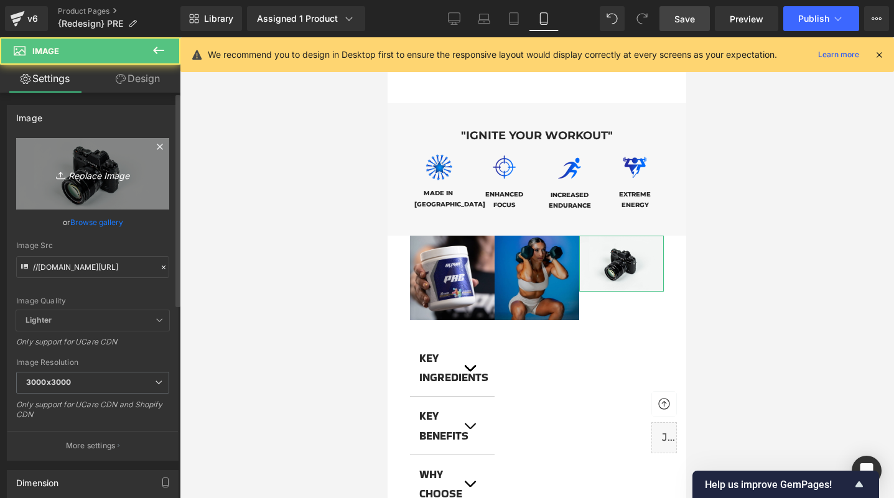
click at [104, 172] on icon "Replace Image" at bounding box center [93, 174] width 100 height 16
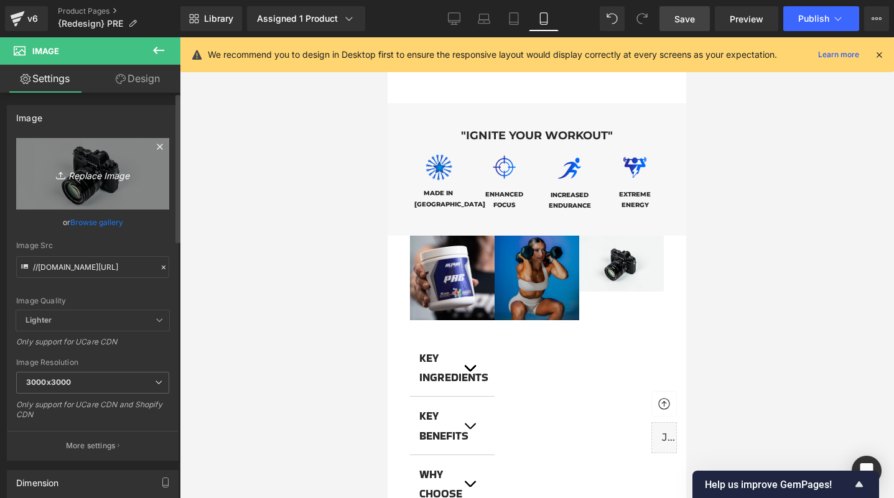
type input "C:\fakepath\prejorge.jpg"
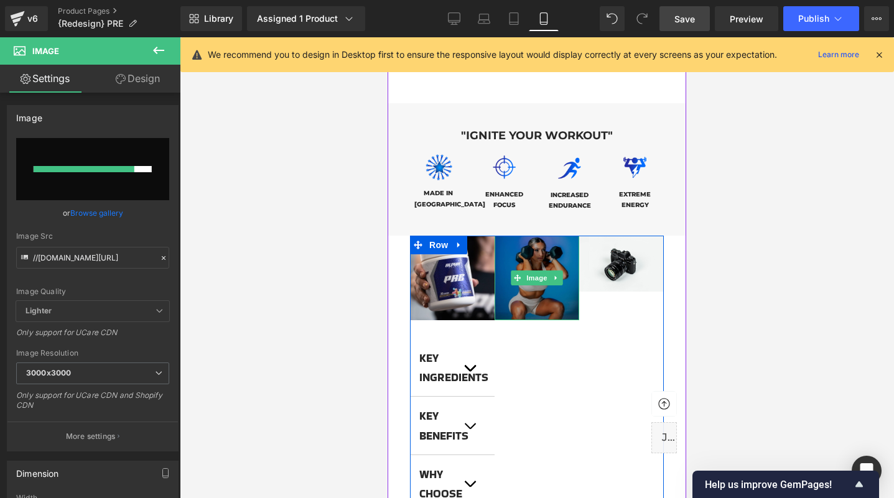
click at [521, 284] on img at bounding box center [537, 278] width 85 height 85
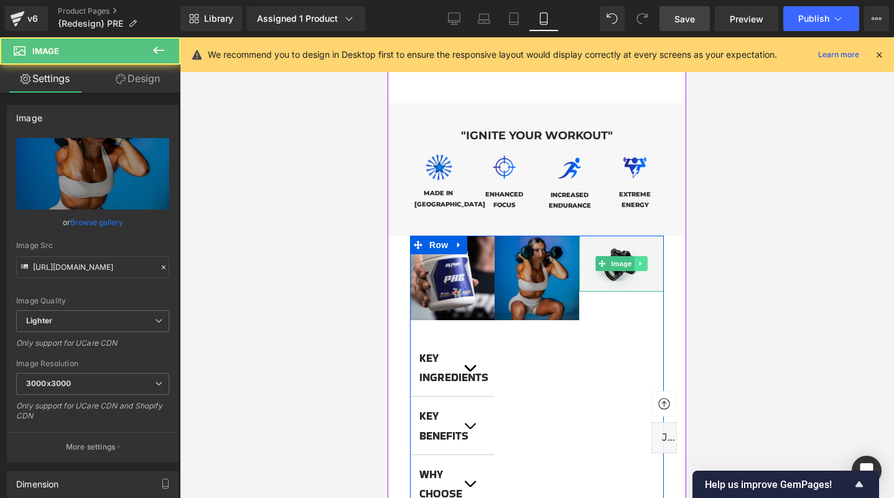
click at [636, 256] on link at bounding box center [641, 263] width 13 height 15
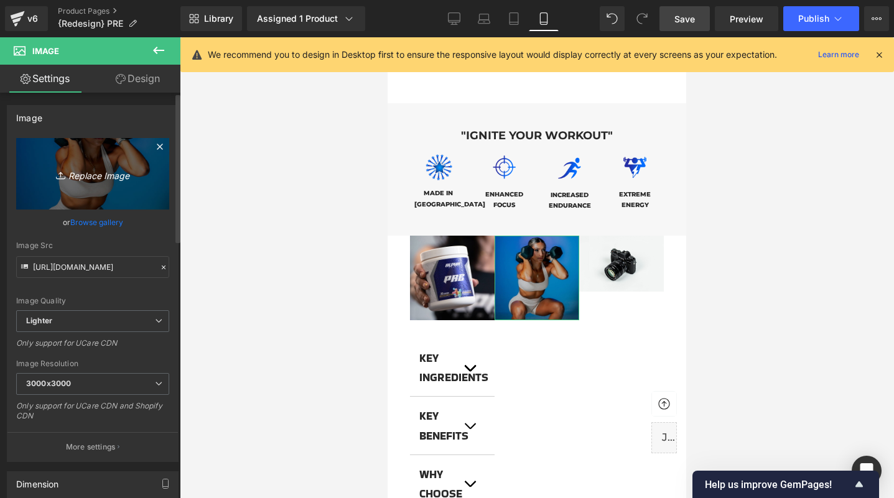
click at [93, 174] on icon "Replace Image" at bounding box center [93, 174] width 100 height 16
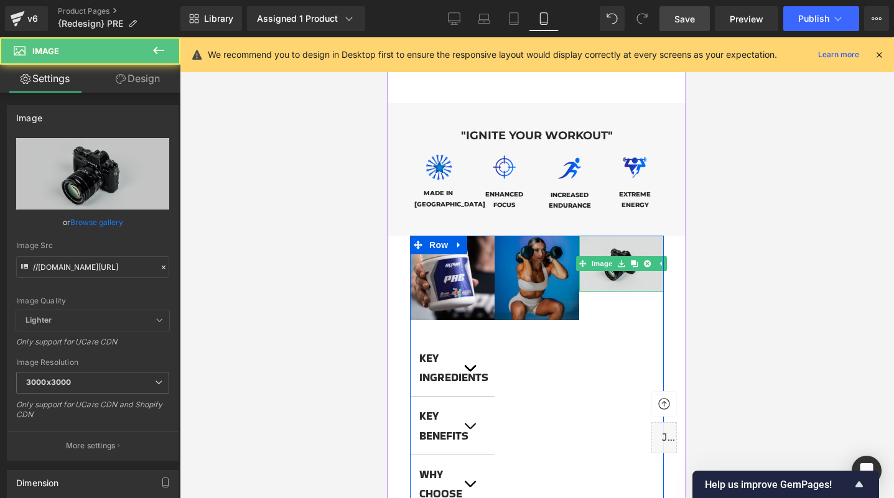
click at [624, 262] on img at bounding box center [621, 264] width 85 height 56
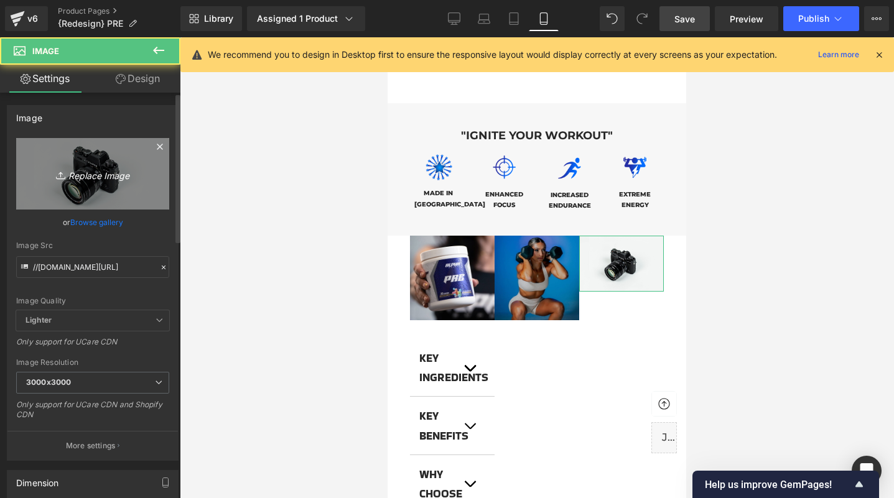
click at [116, 187] on link "Replace Image" at bounding box center [92, 174] width 153 height 72
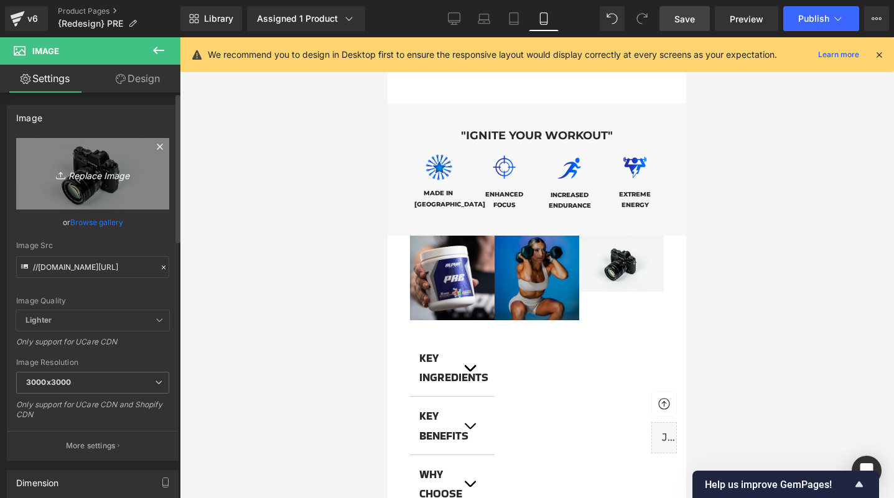
type input "C:\fakepath\prejorge.jpg"
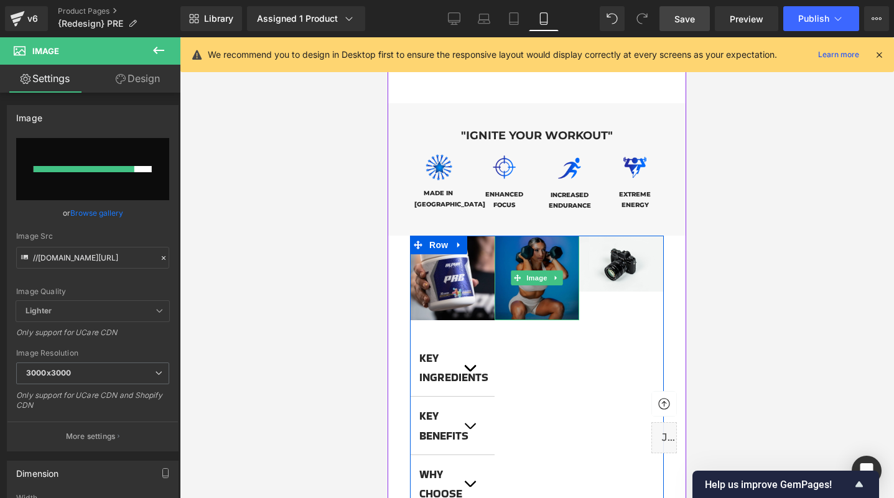
click at [543, 287] on img at bounding box center [537, 278] width 85 height 85
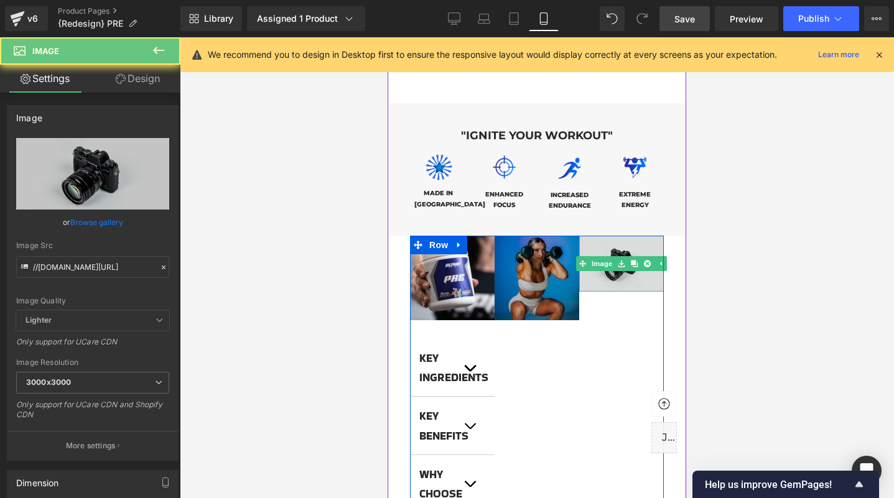
click at [639, 259] on img at bounding box center [621, 264] width 85 height 56
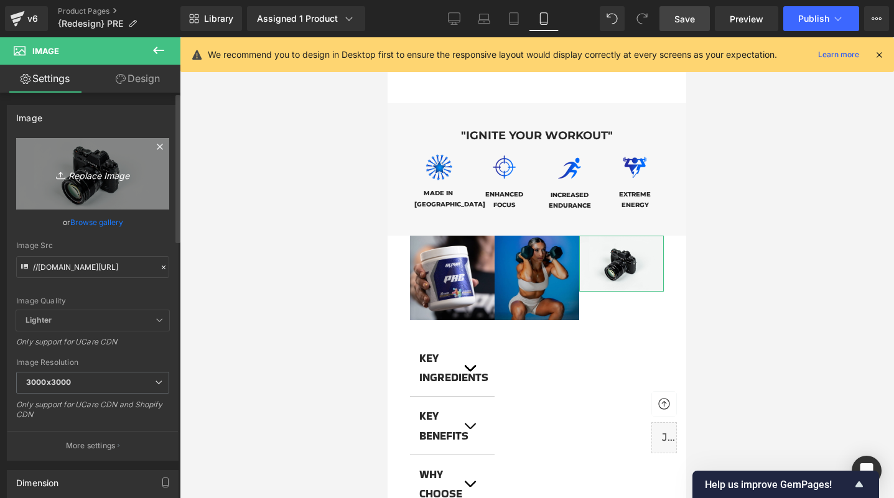
click at [101, 177] on icon "Replace Image" at bounding box center [93, 174] width 100 height 16
type input "C:\fakepath\prejorge.jpg"
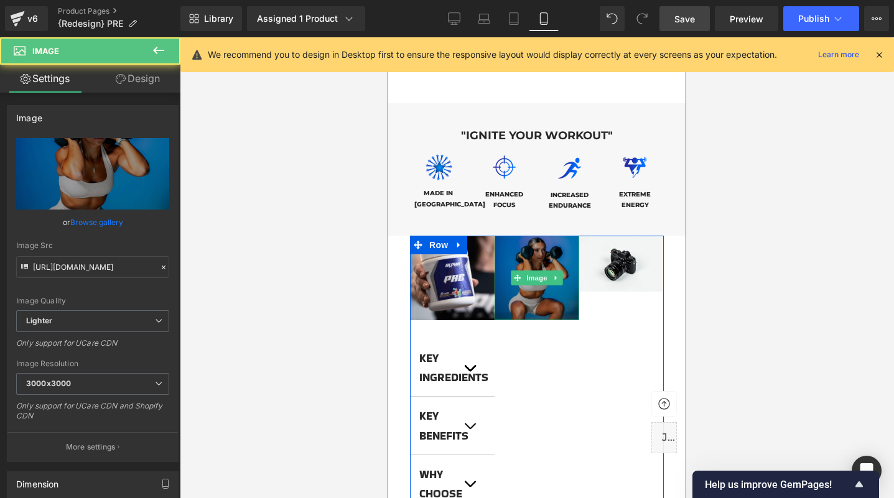
click at [547, 285] on img at bounding box center [537, 278] width 85 height 85
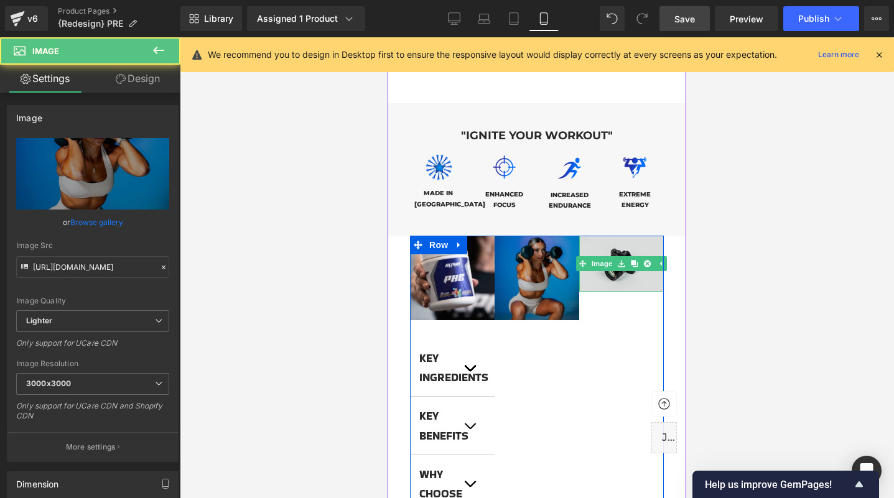
click at [636, 257] on img at bounding box center [621, 264] width 85 height 56
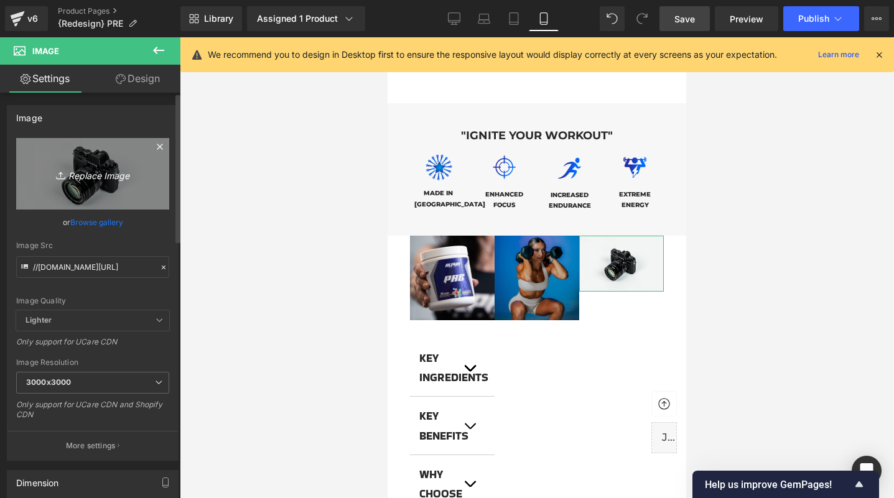
click at [106, 182] on link "Replace Image" at bounding box center [92, 174] width 153 height 72
type input "C:\fakepath\prejorge.jpg"
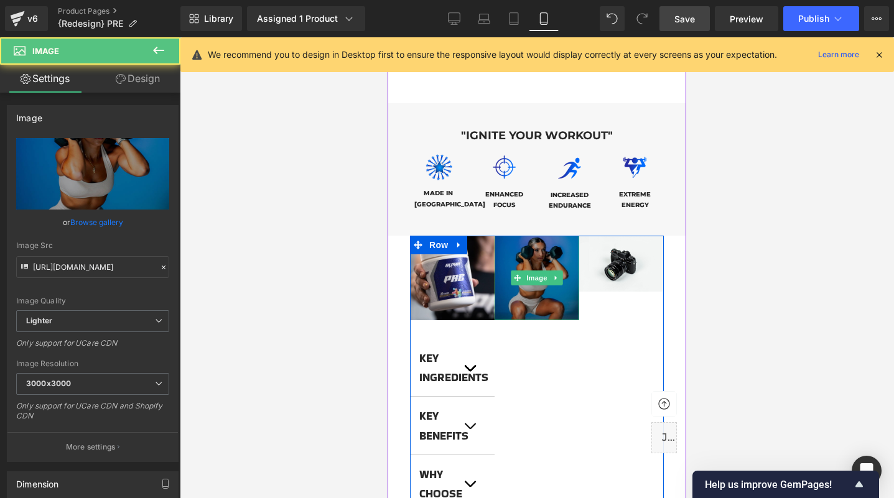
click at [528, 280] on img at bounding box center [537, 278] width 85 height 85
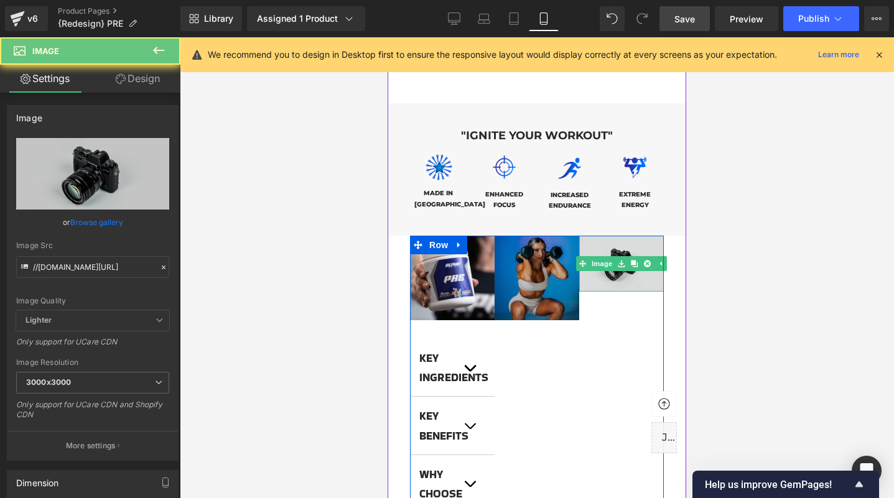
click at [620, 260] on img at bounding box center [621, 264] width 85 height 56
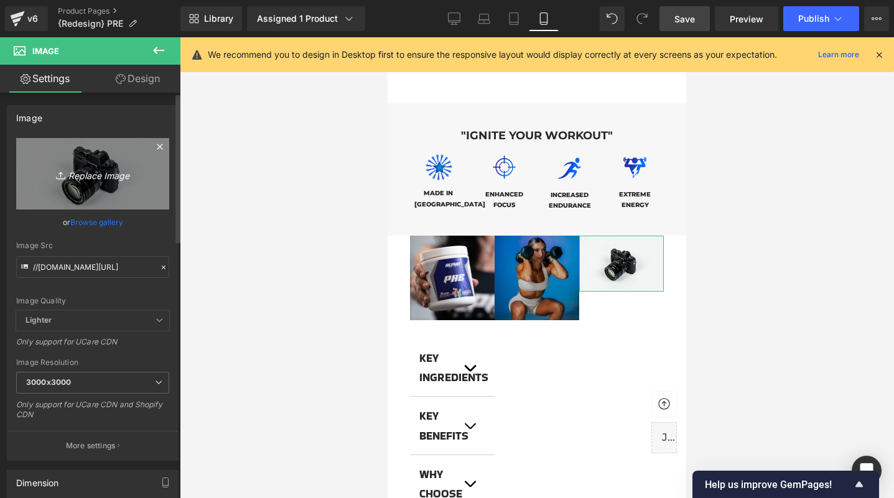
click at [73, 170] on icon "Replace Image" at bounding box center [93, 174] width 100 height 16
type input "C:\fakepath\prejorge.jpg"
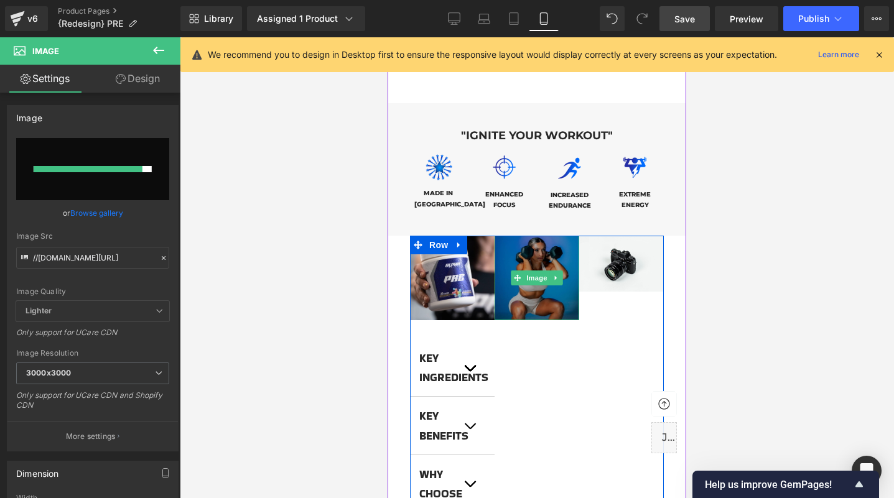
click at [547, 291] on img at bounding box center [537, 278] width 85 height 85
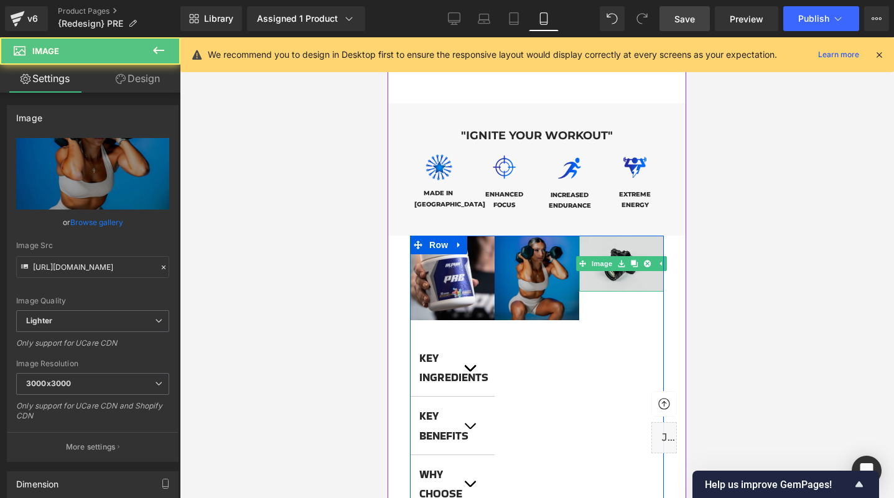
click at [634, 261] on img at bounding box center [621, 264] width 85 height 56
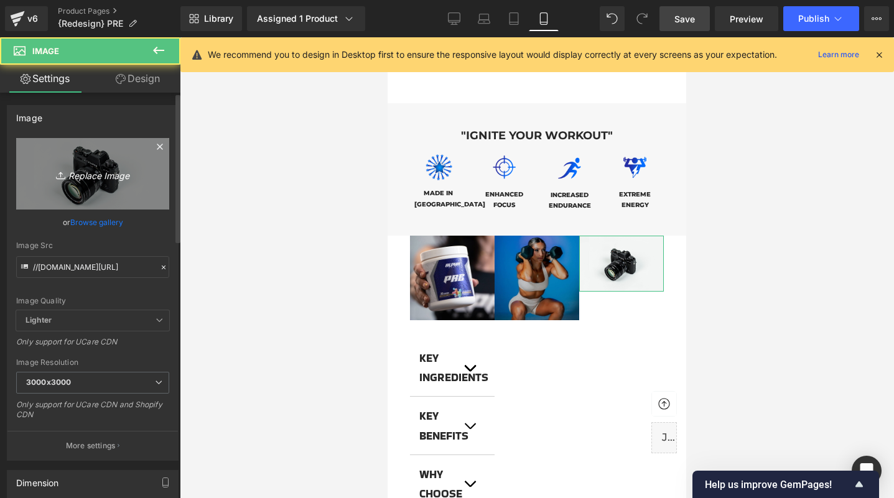
click at [81, 180] on icon "Replace Image" at bounding box center [93, 174] width 100 height 16
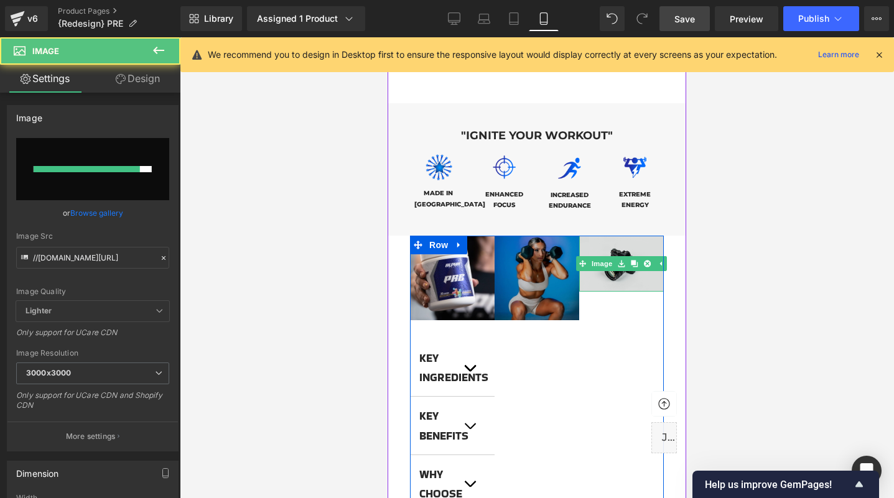
click at [625, 260] on img at bounding box center [621, 264] width 85 height 56
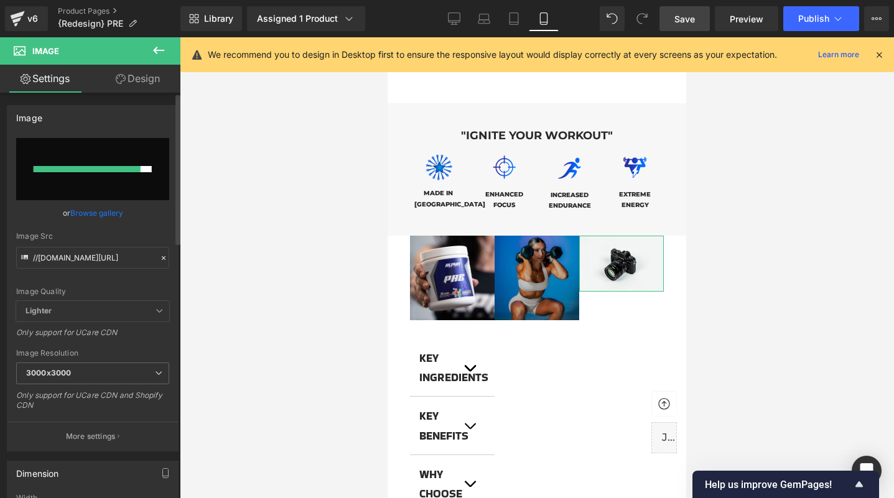
click at [101, 159] on input "file" at bounding box center [92, 169] width 153 height 62
type input "C:\fakepath\prejorge.jpg"
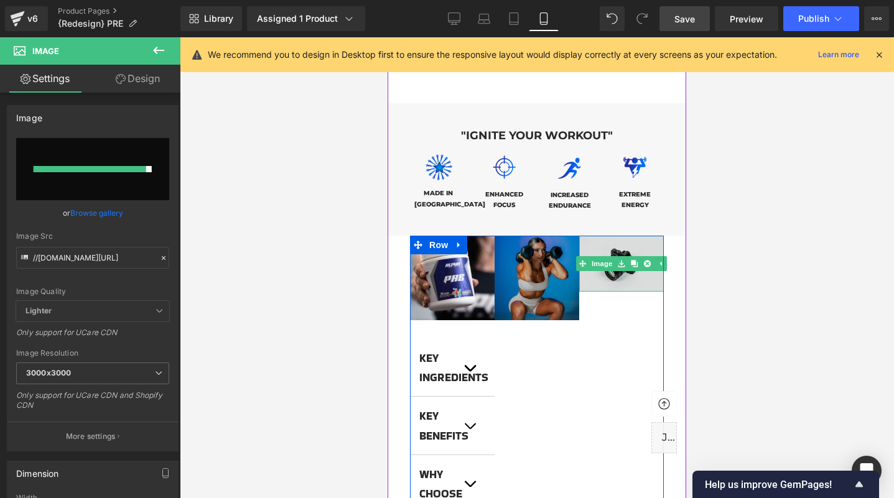
click at [623, 262] on img at bounding box center [621, 264] width 85 height 56
click at [618, 258] on img at bounding box center [621, 264] width 85 height 56
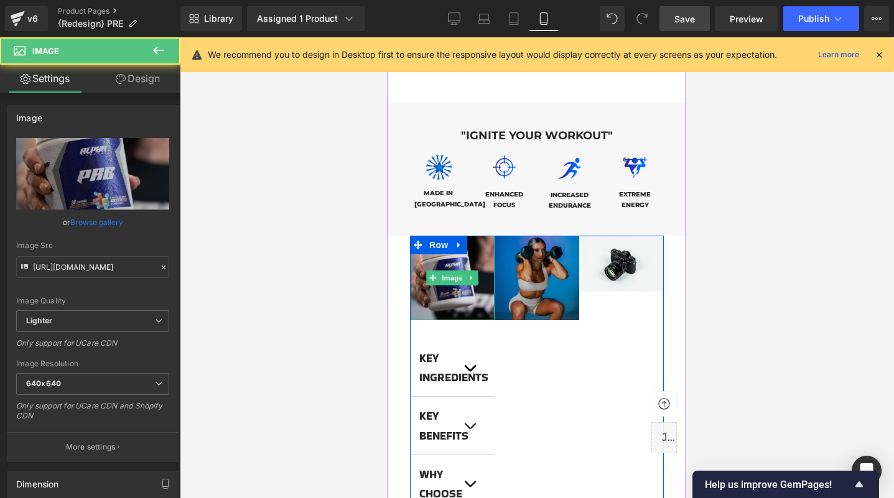
click at [459, 292] on img at bounding box center [452, 278] width 85 height 85
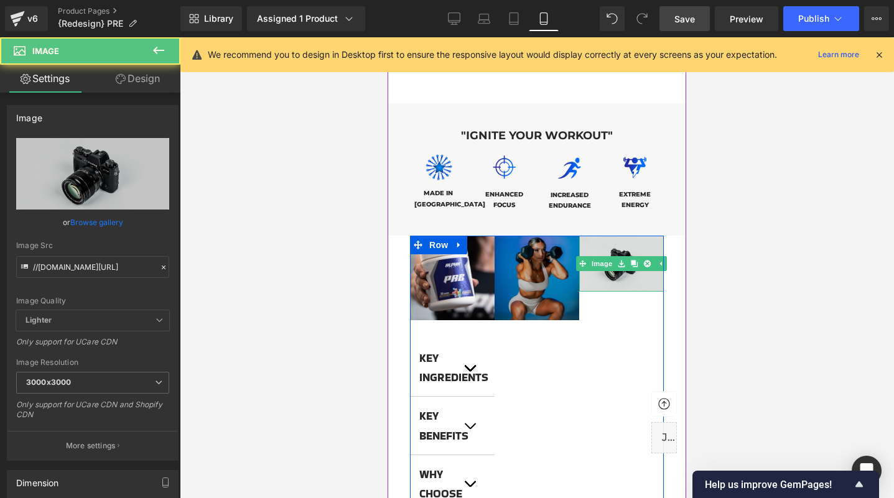
click at [630, 263] on img at bounding box center [621, 264] width 85 height 56
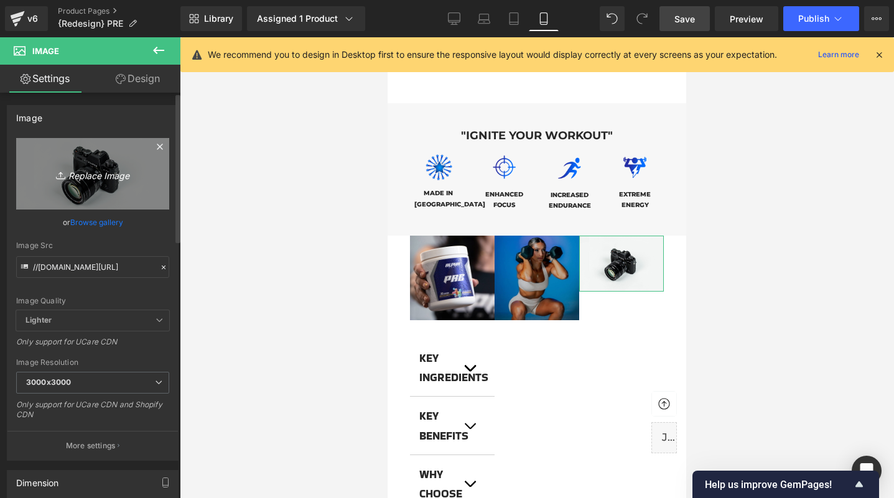
click at [76, 195] on link "Replace Image" at bounding box center [92, 174] width 153 height 72
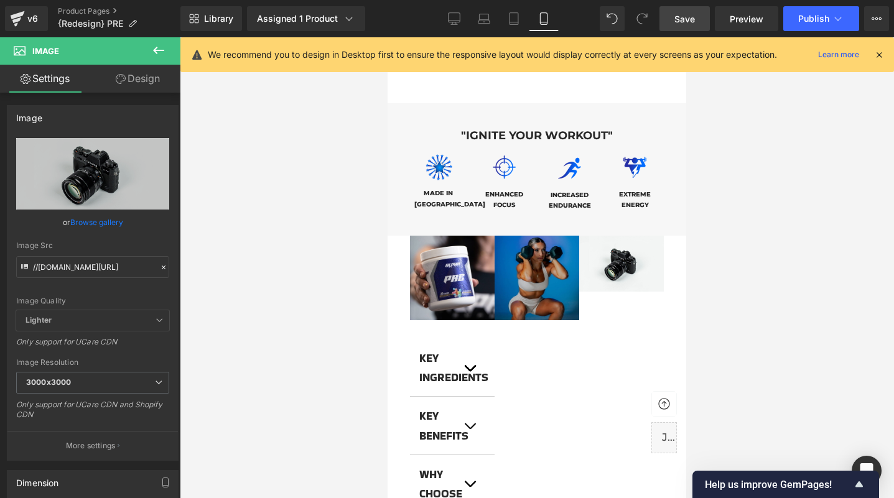
type input "C:\fakepath\prejorge.jpg"
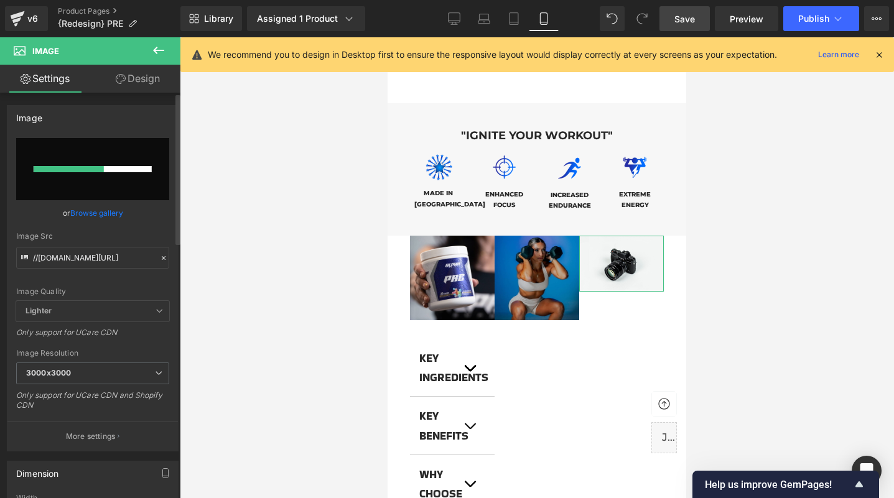
click at [112, 213] on link "Browse gallery" at bounding box center [96, 213] width 53 height 22
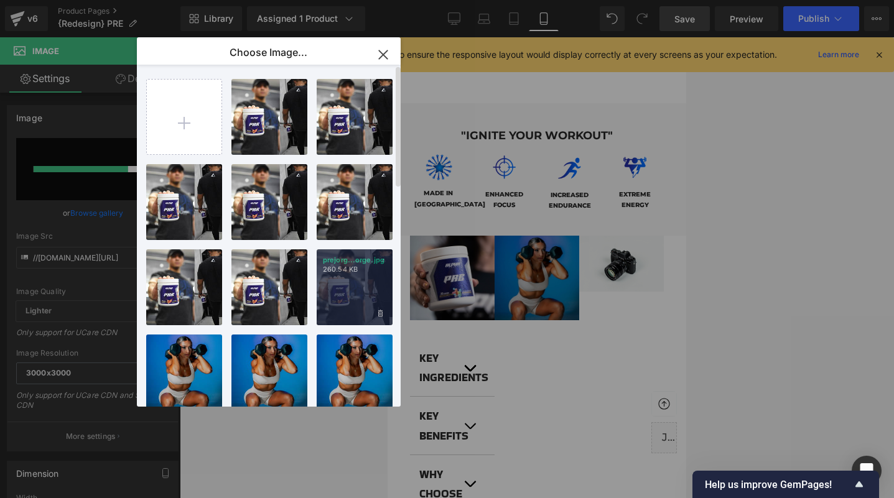
click at [360, 280] on div "prejorg...orge.jpg 260.54 KB" at bounding box center [355, 287] width 76 height 76
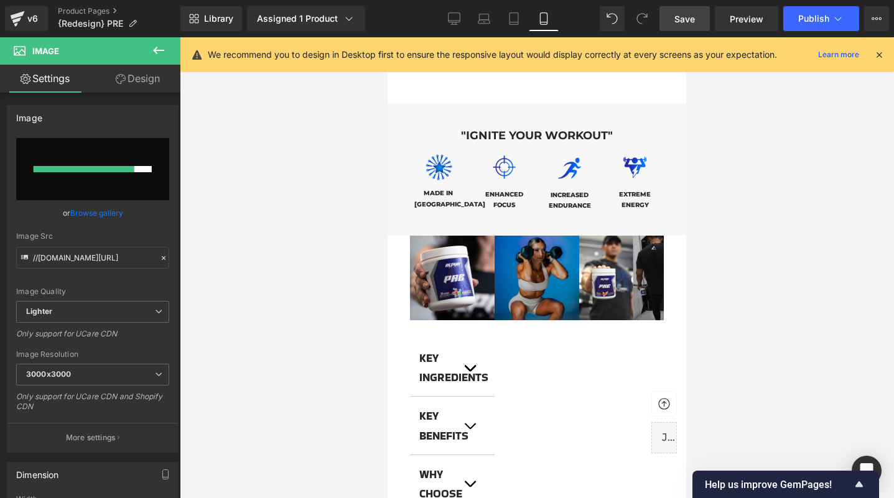
click at [692, 22] on span "Save" at bounding box center [684, 18] width 21 height 13
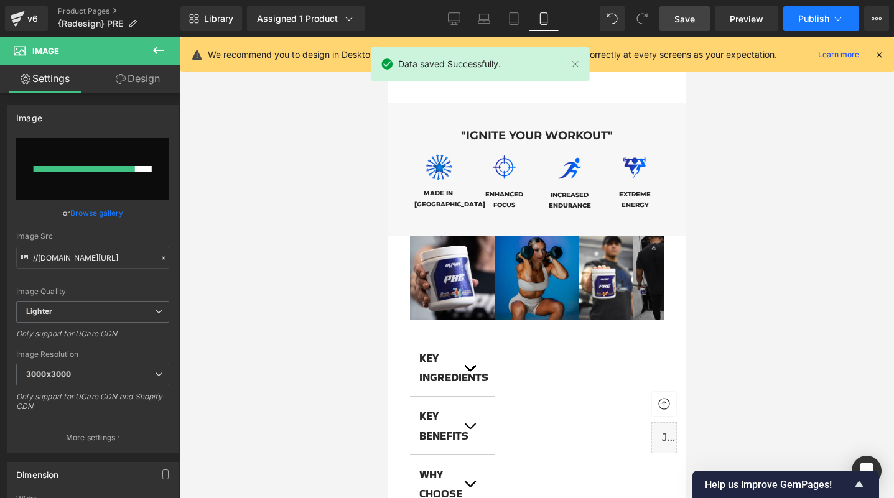
click at [806, 19] on span "Publish" at bounding box center [813, 19] width 31 height 10
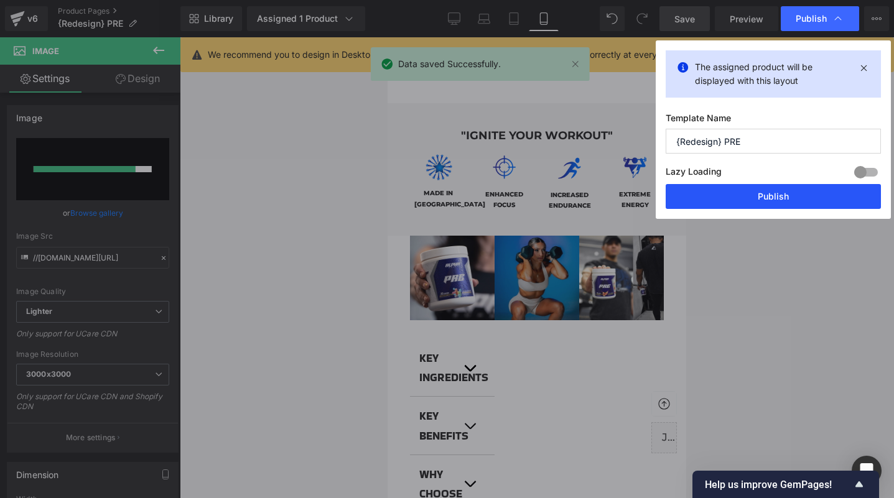
click at [757, 199] on button "Publish" at bounding box center [773, 196] width 215 height 25
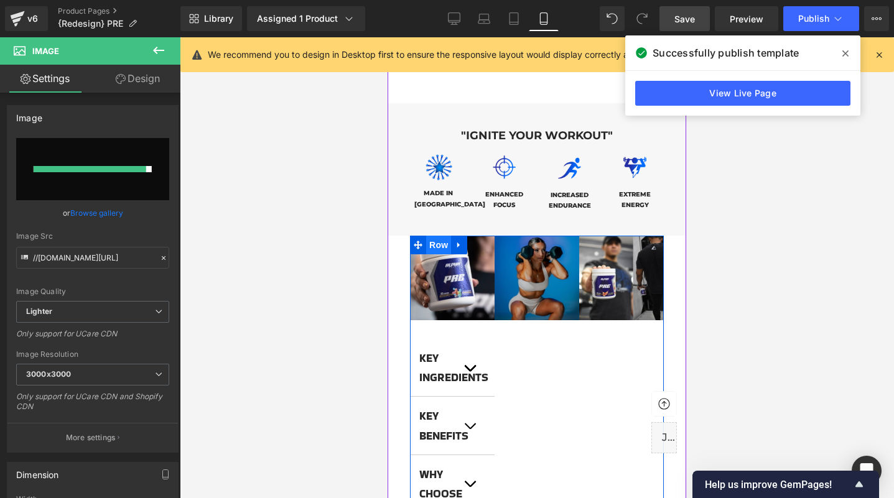
click at [434, 236] on span "Row" at bounding box center [438, 245] width 25 height 19
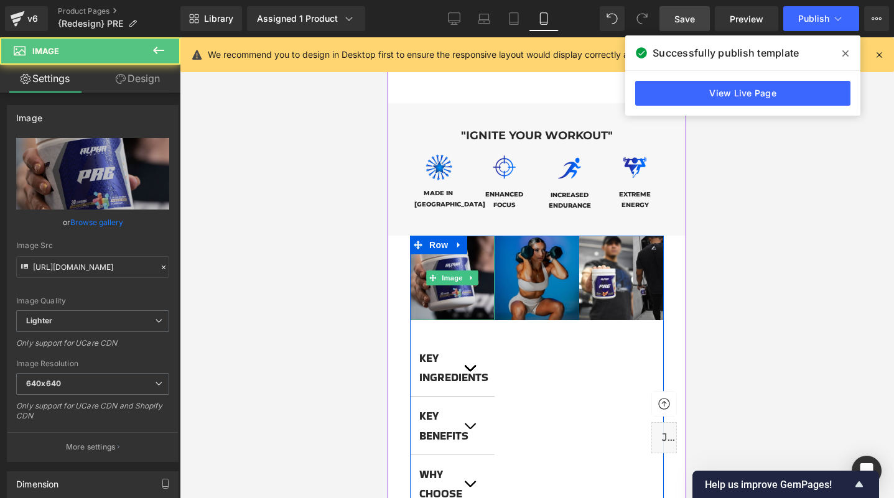
click at [462, 276] on img at bounding box center [452, 278] width 85 height 85
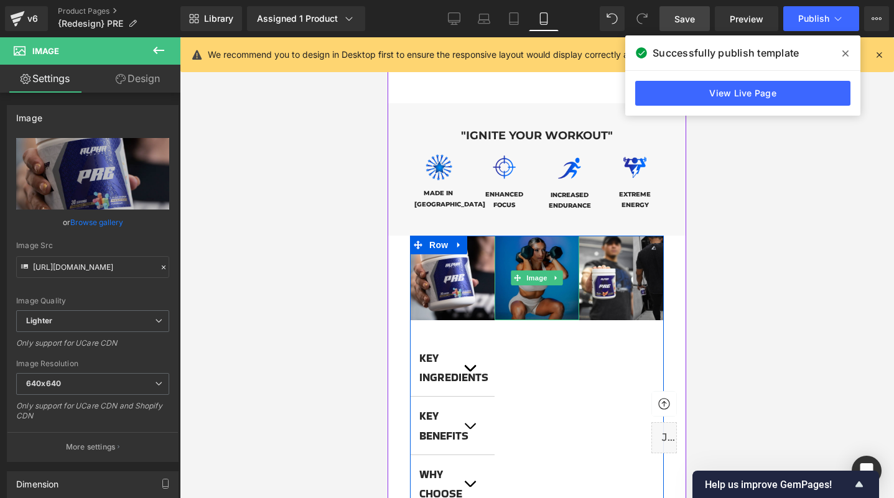
click at [539, 291] on img at bounding box center [537, 278] width 85 height 85
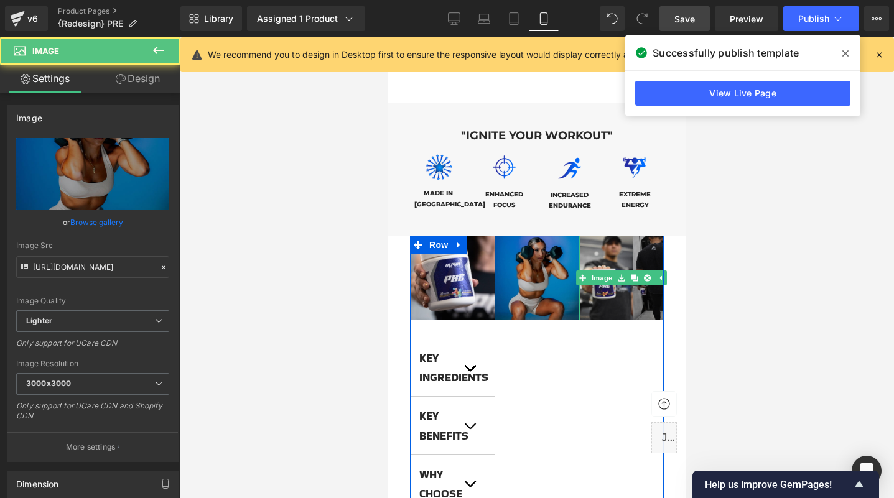
click at [643, 291] on img at bounding box center [621, 278] width 85 height 85
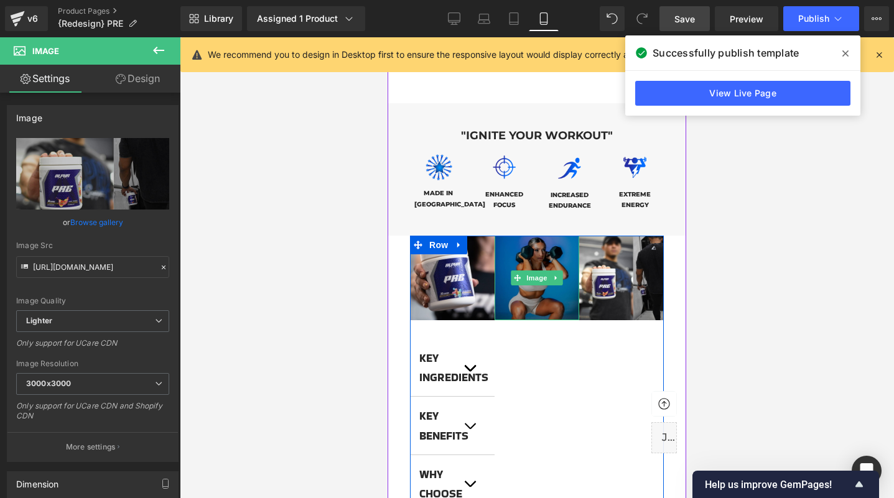
click at [549, 289] on img at bounding box center [537, 278] width 85 height 85
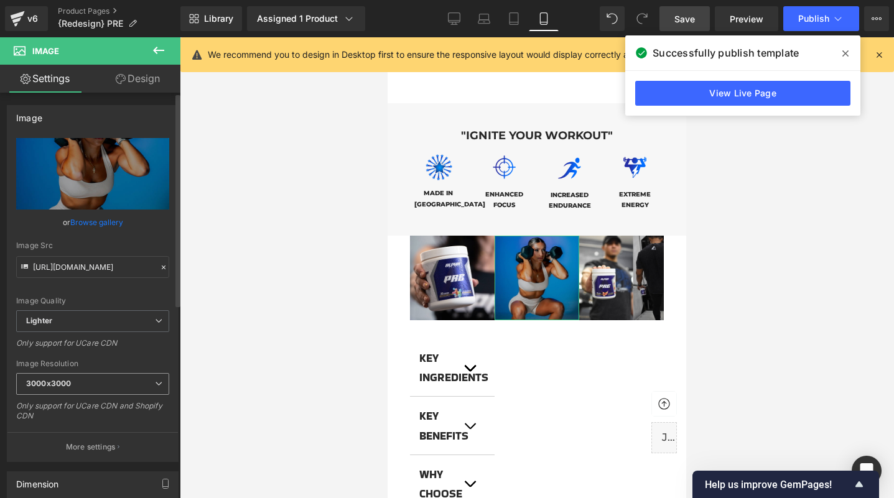
click at [110, 383] on span "3000x3000" at bounding box center [92, 384] width 153 height 22
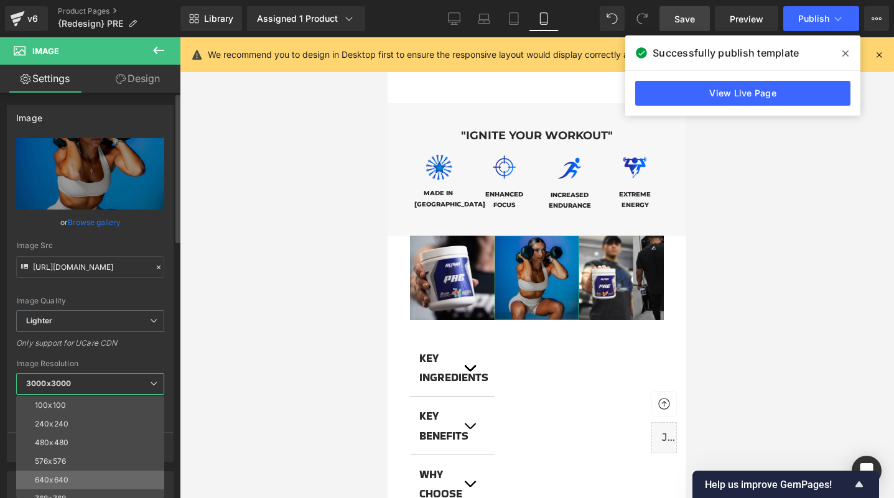
click at [71, 475] on li "640x640" at bounding box center [93, 480] width 154 height 19
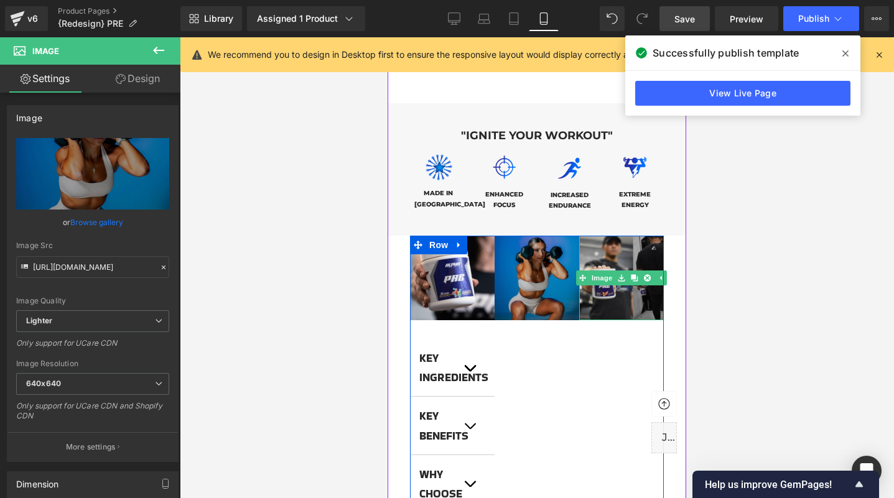
click at [629, 295] on img at bounding box center [621, 278] width 85 height 85
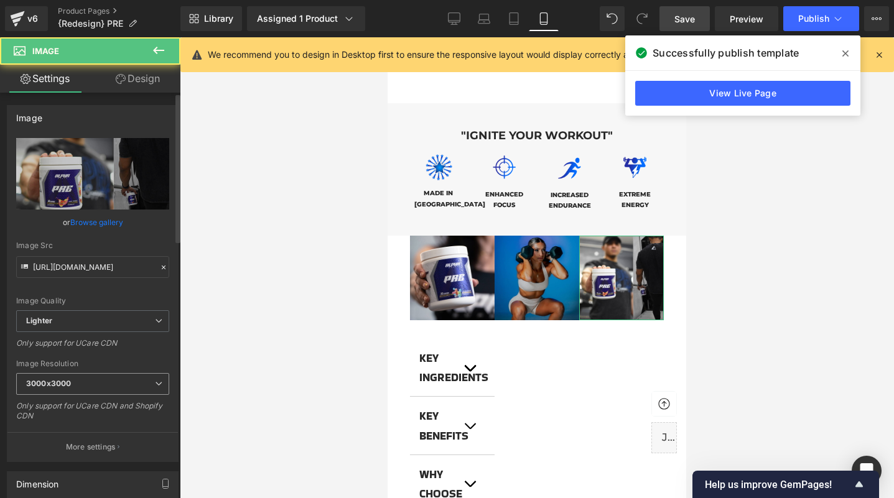
click at [95, 381] on span "3000x3000" at bounding box center [92, 384] width 153 height 22
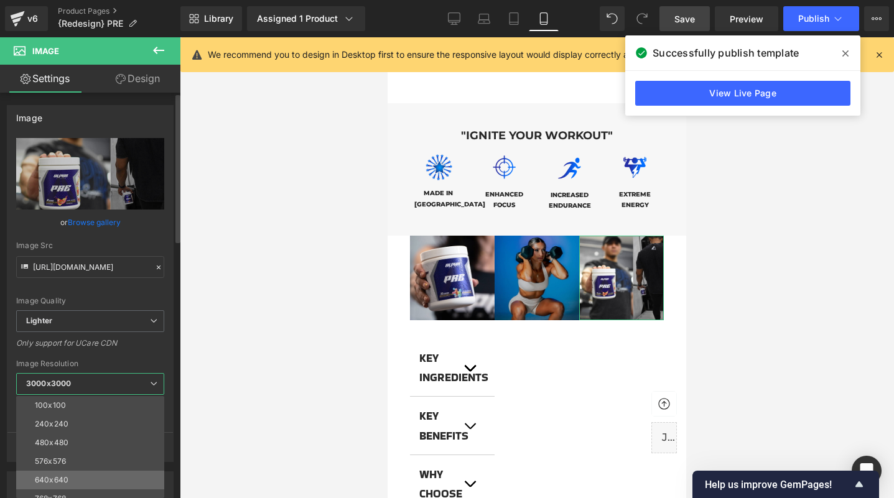
click at [70, 479] on li "640x640" at bounding box center [93, 480] width 154 height 19
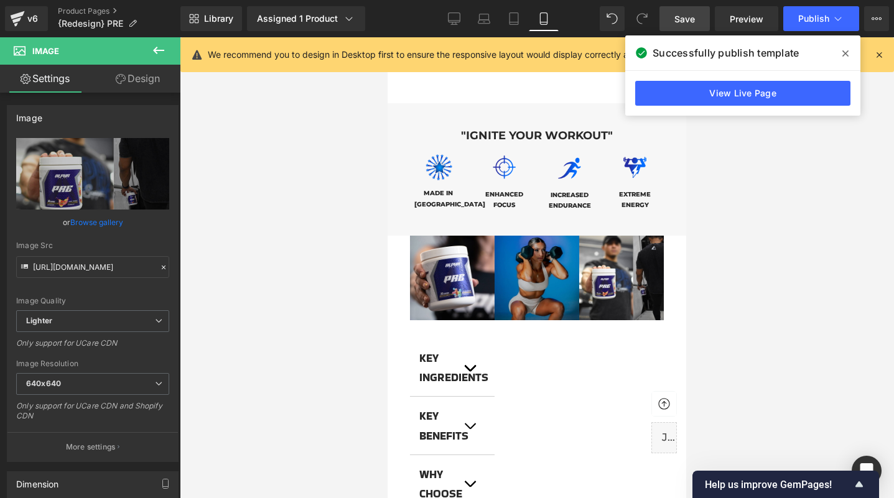
click at [694, 16] on span "Save" at bounding box center [684, 18] width 21 height 13
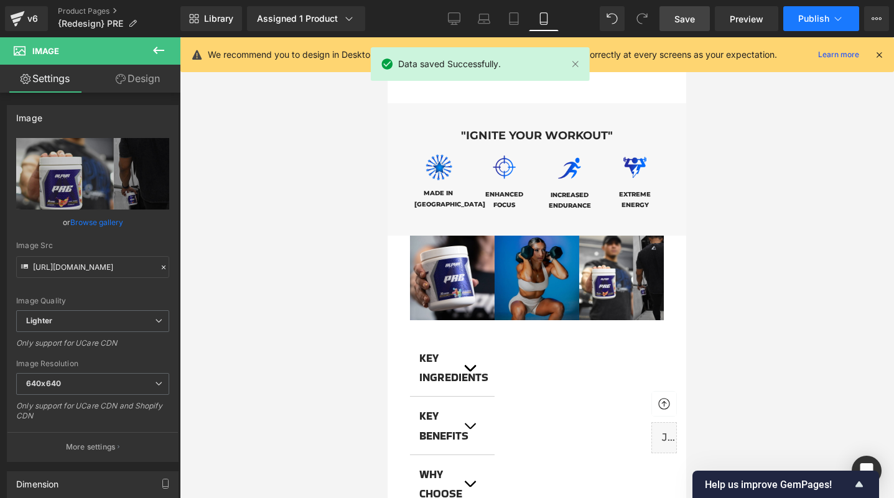
click at [808, 19] on span "Publish" at bounding box center [813, 19] width 31 height 10
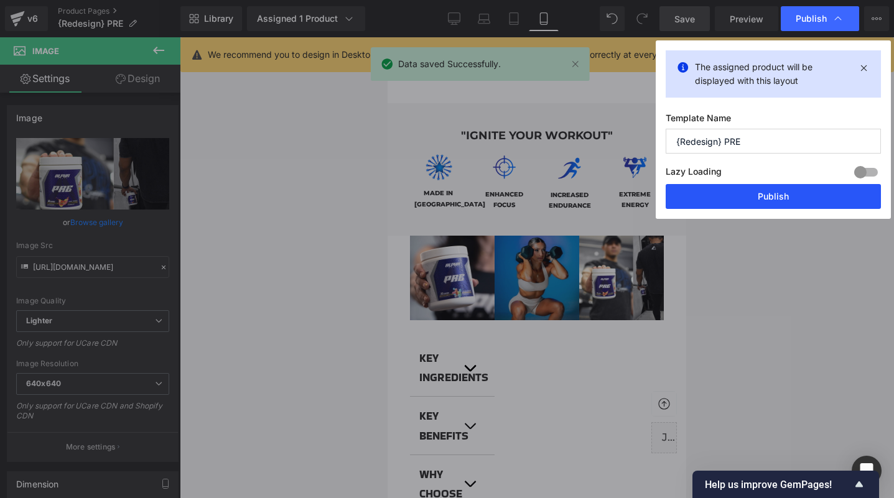
click at [766, 195] on button "Publish" at bounding box center [773, 196] width 215 height 25
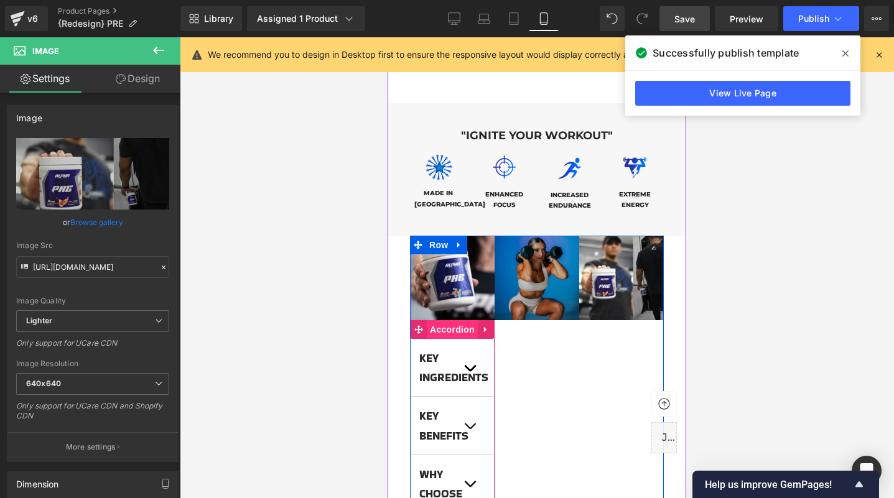
click at [443, 320] on span "Accordion" at bounding box center [452, 329] width 51 height 19
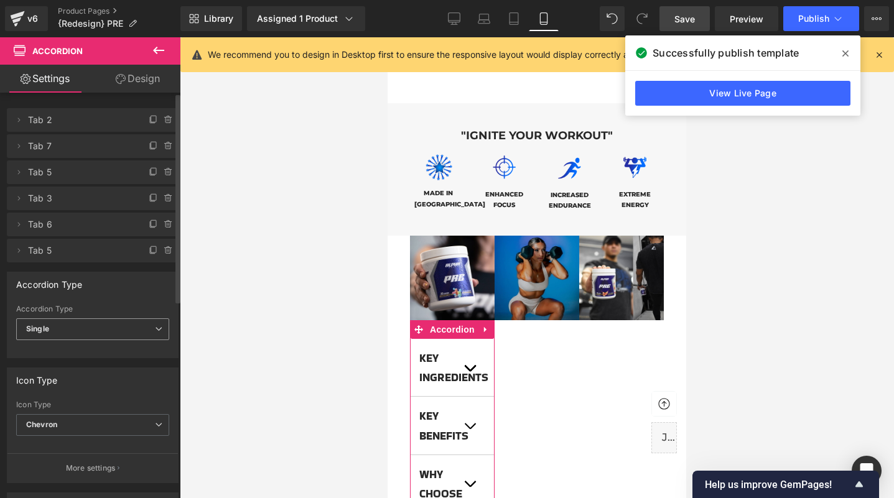
click at [136, 330] on span "Single" at bounding box center [92, 330] width 153 height 22
click at [227, 350] on div at bounding box center [537, 267] width 714 height 461
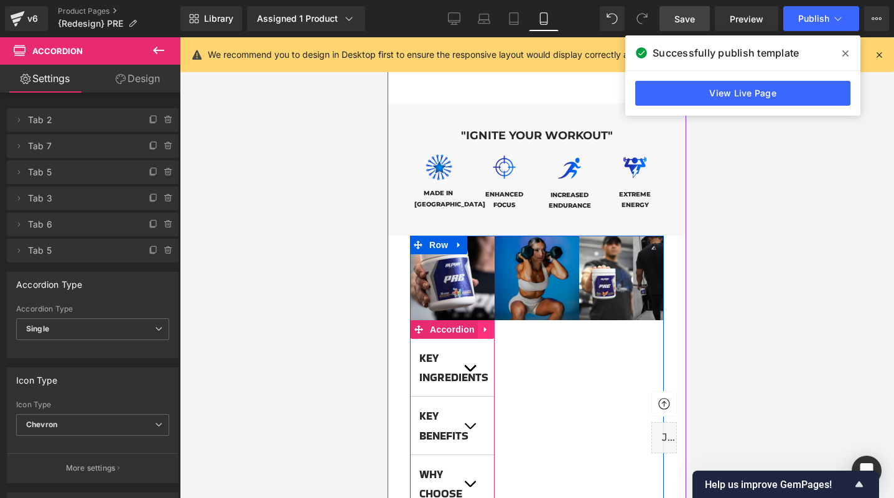
click at [486, 325] on icon at bounding box center [486, 329] width 9 height 9
click at [541, 347] on div "Image Key Ingredients Text Block Icon L-Citrulline: Enhances blood flow and mus…" at bounding box center [537, 481] width 254 height 490
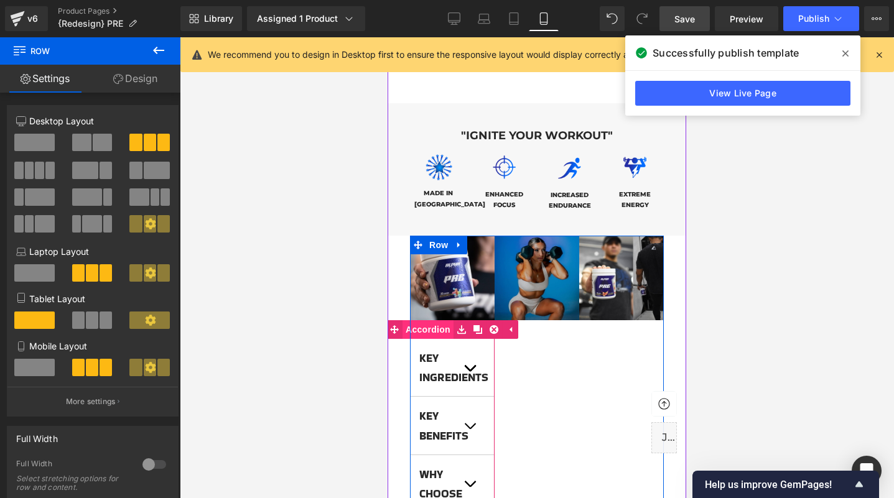
click at [422, 320] on link "Accordion" at bounding box center [419, 329] width 67 height 19
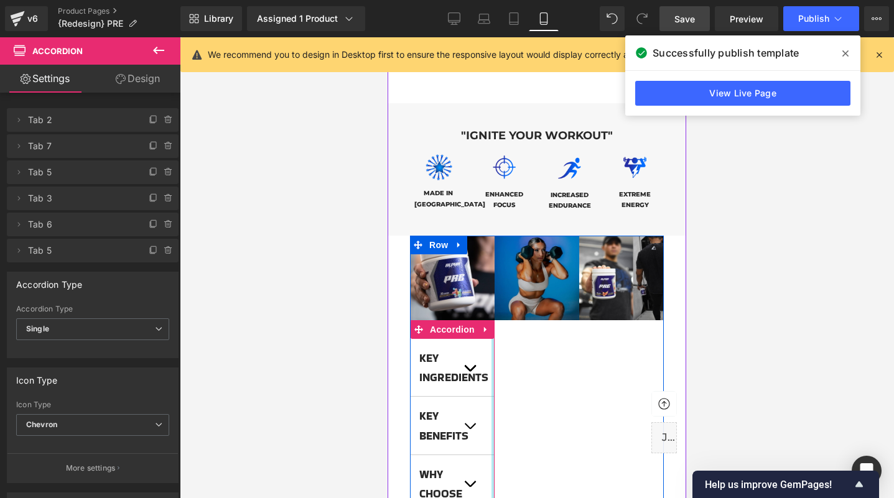
drag, startPoint x: 493, startPoint y: 382, endPoint x: 600, endPoint y: 382, distance: 107.6
click at [600, 382] on div "Image Key Ingredients Text Block Icon L-Citrulline: Enhances blood flow and mus…" at bounding box center [537, 481] width 254 height 490
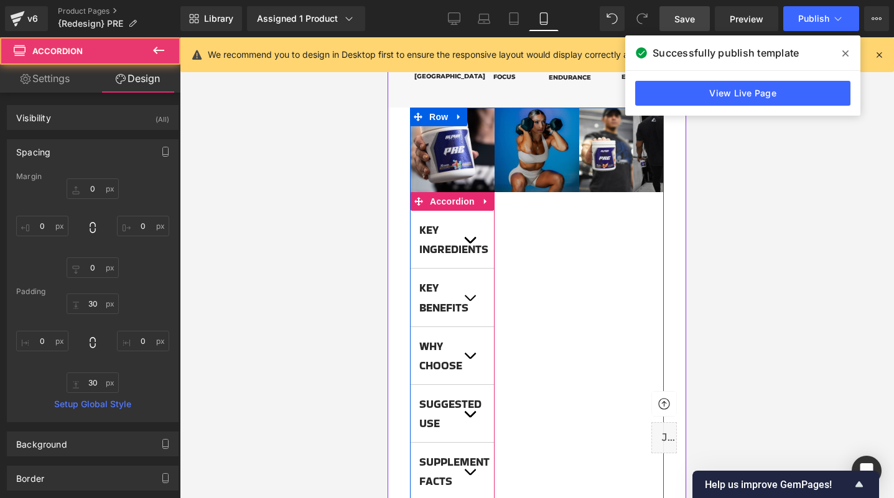
scroll to position [982, 0]
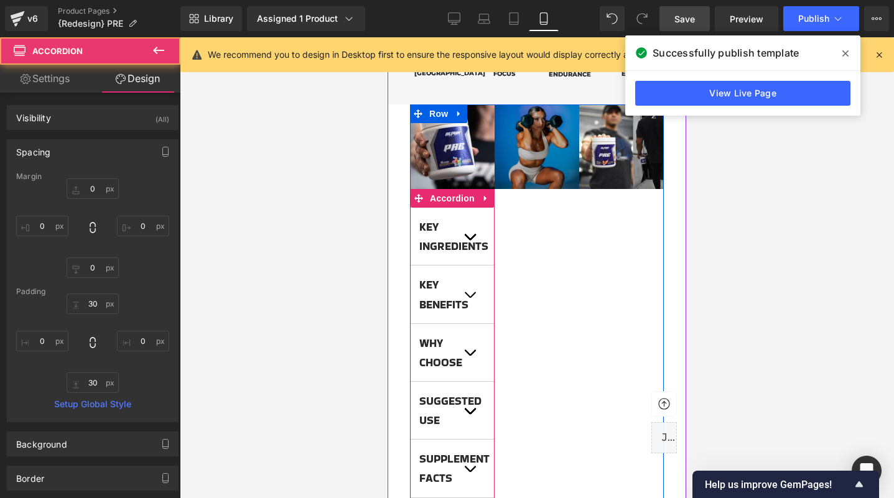
click at [601, 382] on div "Image Key Ingredients Text Block Icon L-Citrulline: Enhances blood flow and mus…" at bounding box center [537, 350] width 254 height 490
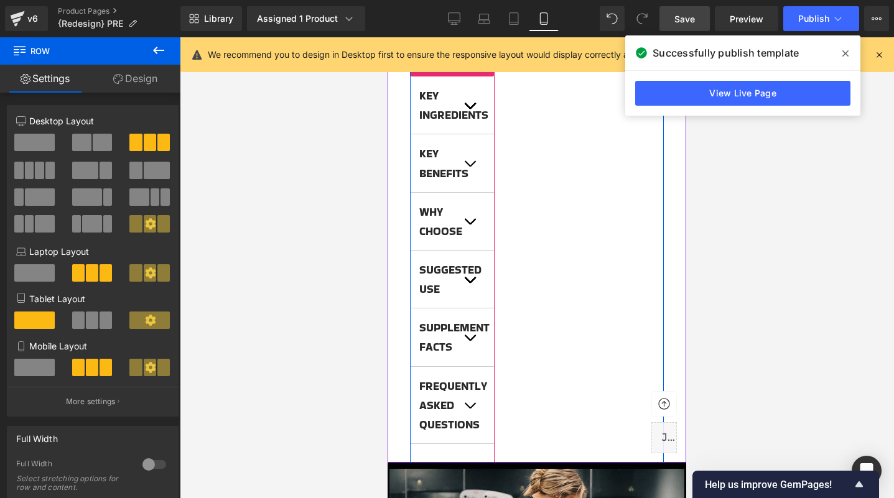
scroll to position [1117, 0]
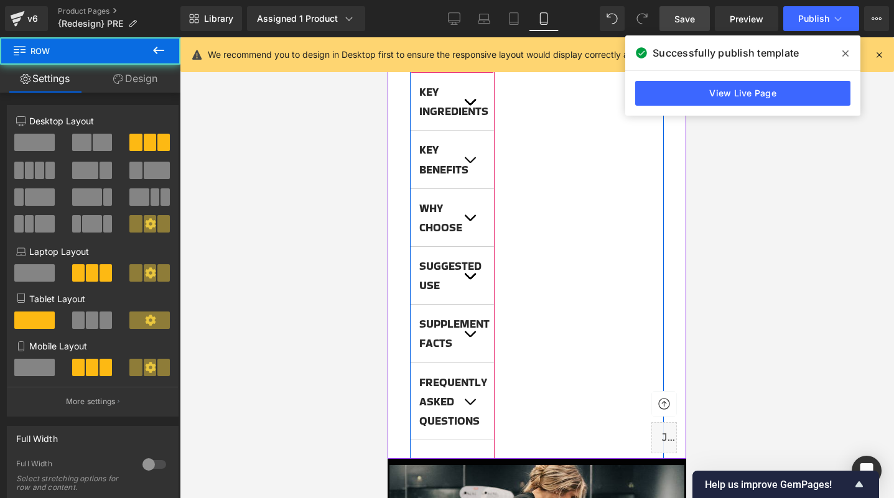
click at [608, 363] on div "Image Key Ingredients Text Block Icon L-Citrulline: Enhances blood flow and mus…" at bounding box center [537, 215] width 254 height 490
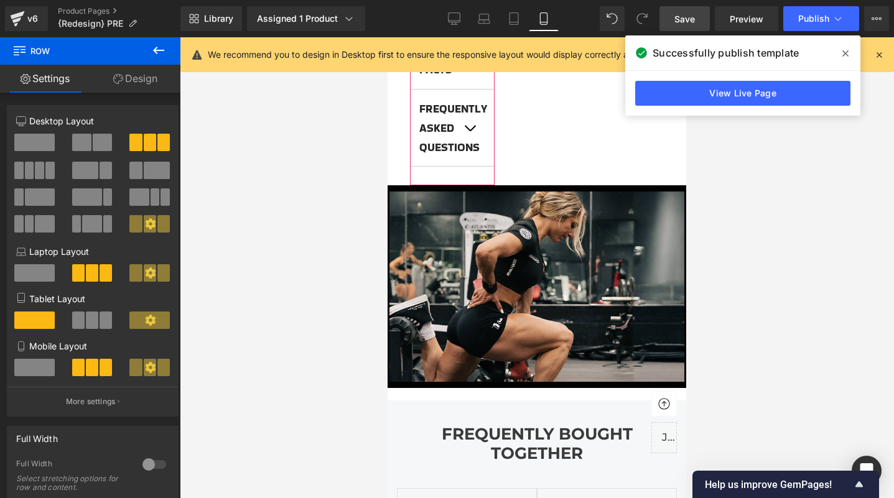
scroll to position [1376, 0]
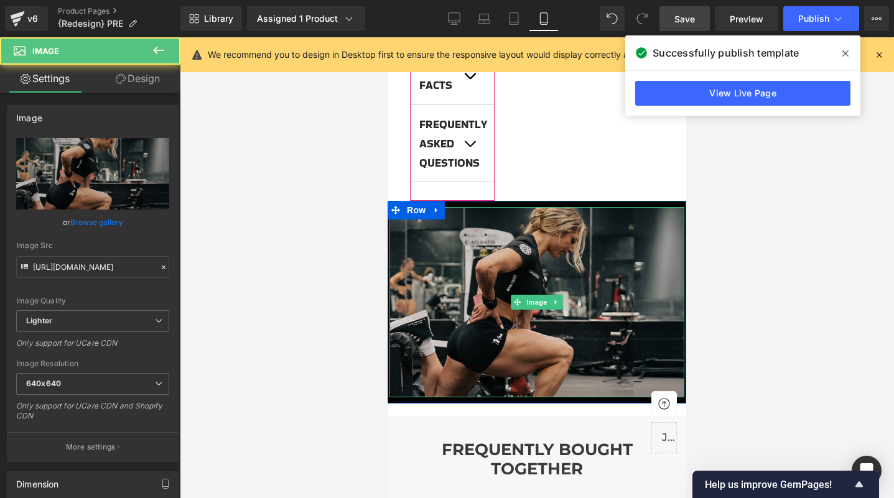
click at [557, 304] on img at bounding box center [536, 302] width 295 height 190
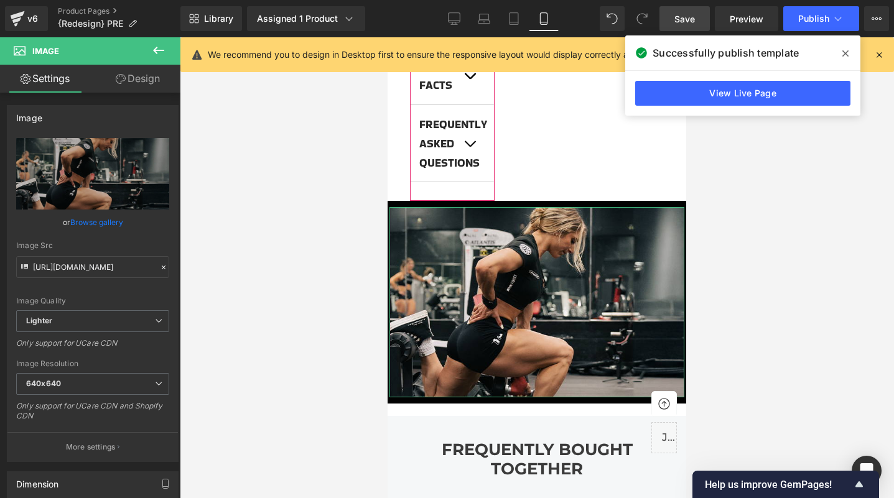
click at [123, 82] on icon at bounding box center [121, 79] width 10 height 10
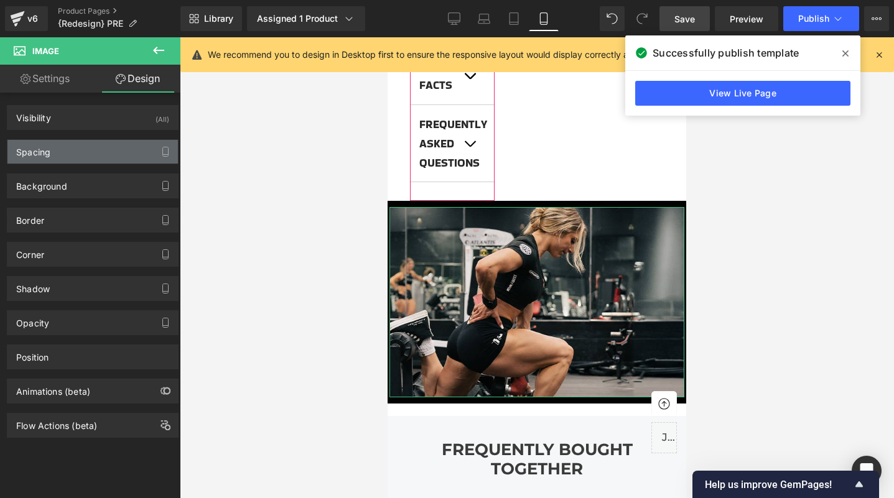
click at [81, 156] on div "Spacing" at bounding box center [92, 152] width 170 height 24
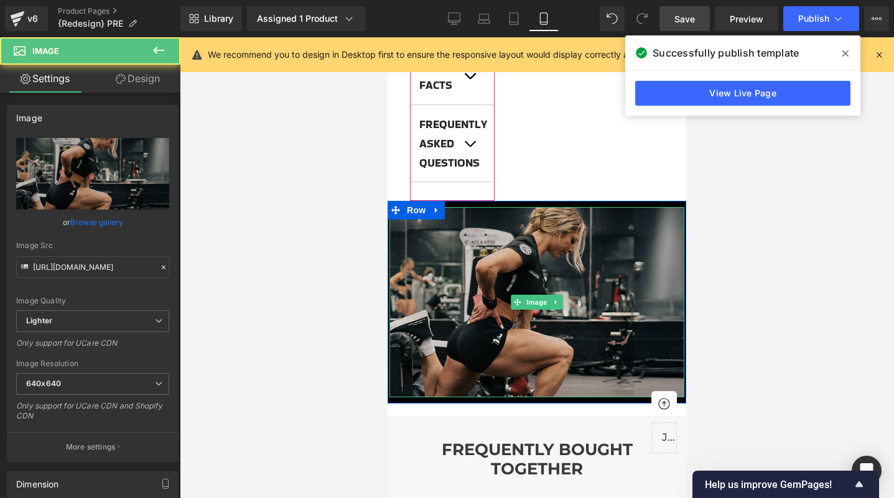
click at [503, 309] on img at bounding box center [536, 302] width 295 height 190
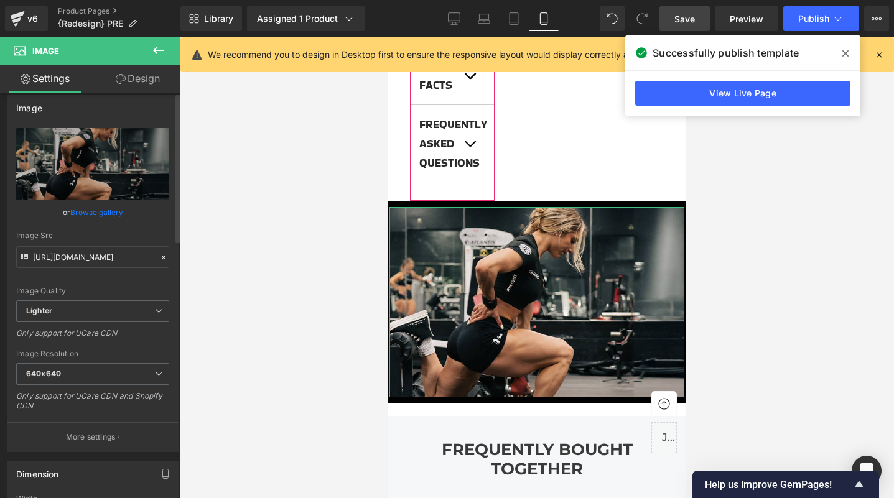
scroll to position [0, 0]
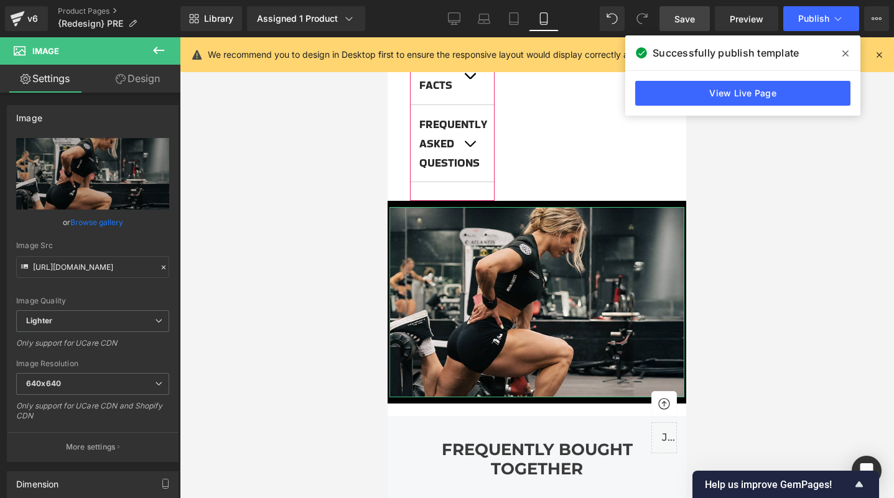
click at [130, 74] on link "Design" at bounding box center [138, 79] width 90 height 28
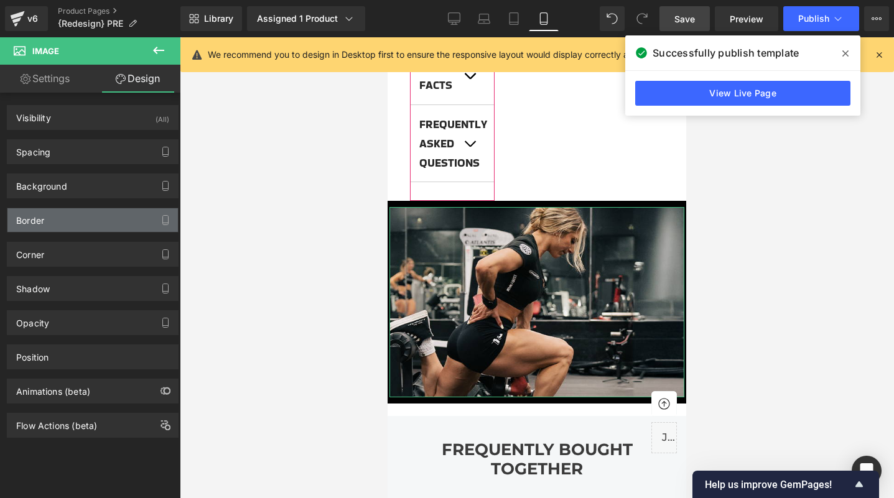
click at [91, 213] on div "Border" at bounding box center [92, 220] width 170 height 24
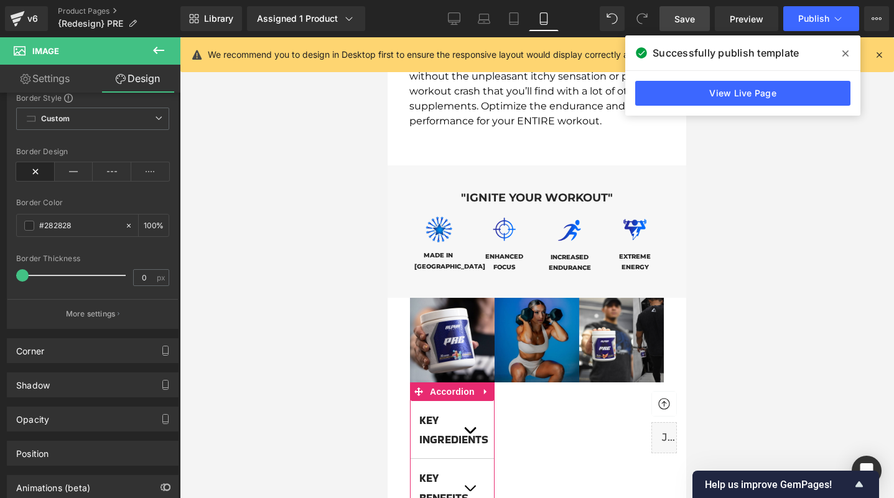
scroll to position [738, 0]
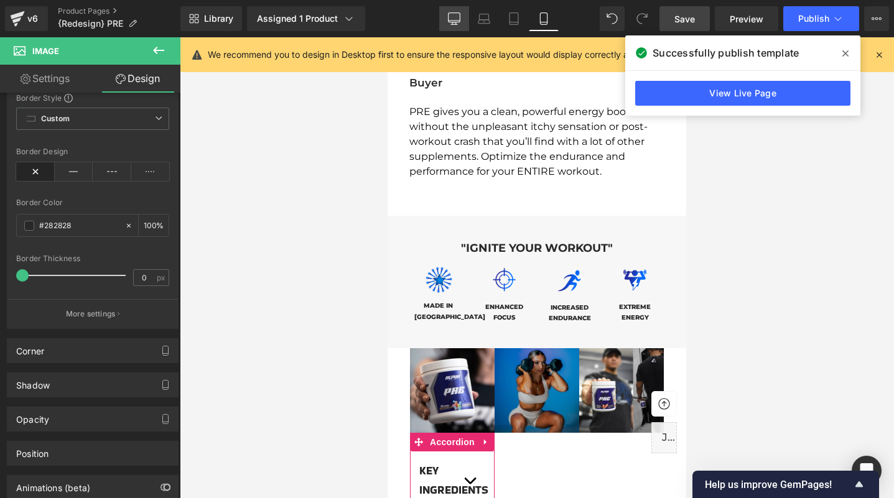
click at [450, 22] on icon at bounding box center [454, 18] width 12 height 12
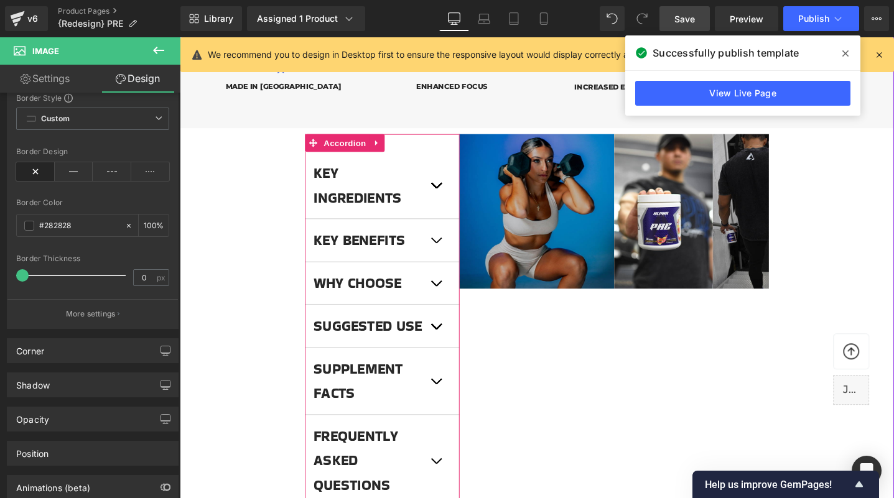
scroll to position [801, 0]
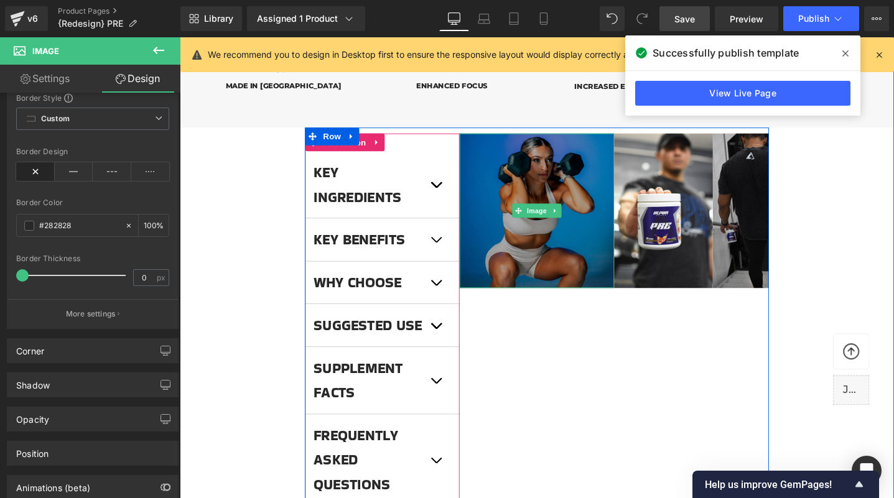
click at [620, 202] on img at bounding box center [556, 220] width 163 height 163
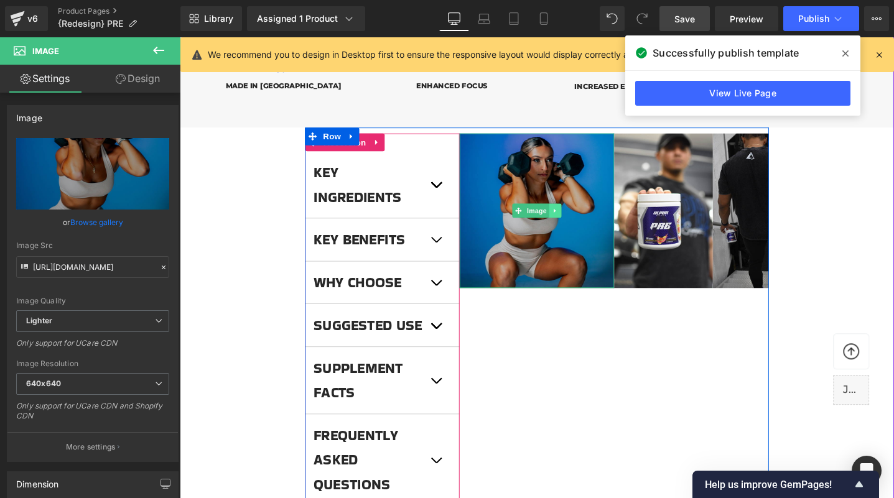
click at [577, 215] on link at bounding box center [575, 220] width 13 height 15
click at [580, 220] on icon at bounding box center [582, 220] width 7 height 7
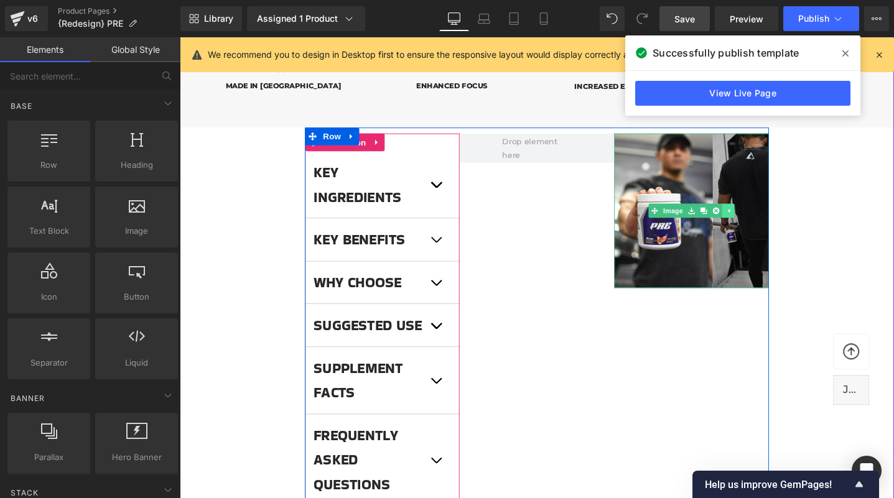
click at [756, 219] on icon at bounding box center [758, 220] width 7 height 7
click at [735, 220] on icon at bounding box center [738, 220] width 7 height 7
click at [743, 221] on icon at bounding box center [745, 220] width 7 height 7
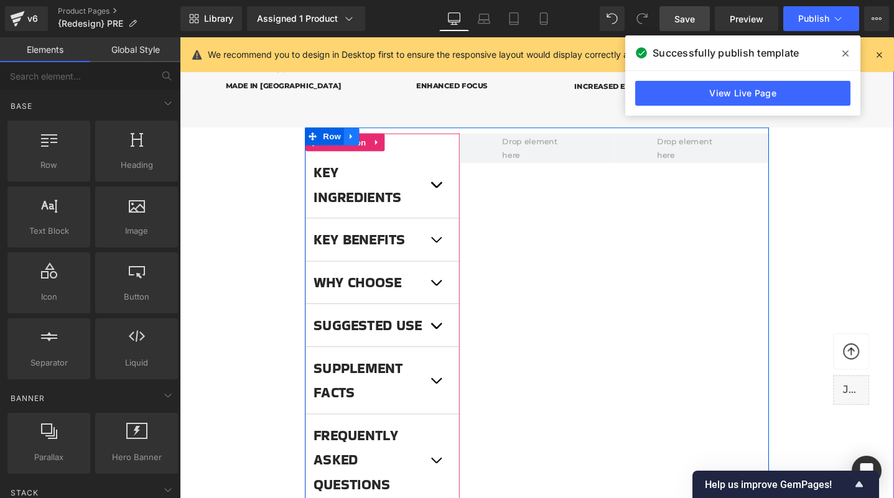
click at [358, 142] on icon at bounding box center [360, 141] width 9 height 9
click at [392, 143] on icon at bounding box center [393, 141] width 9 height 9
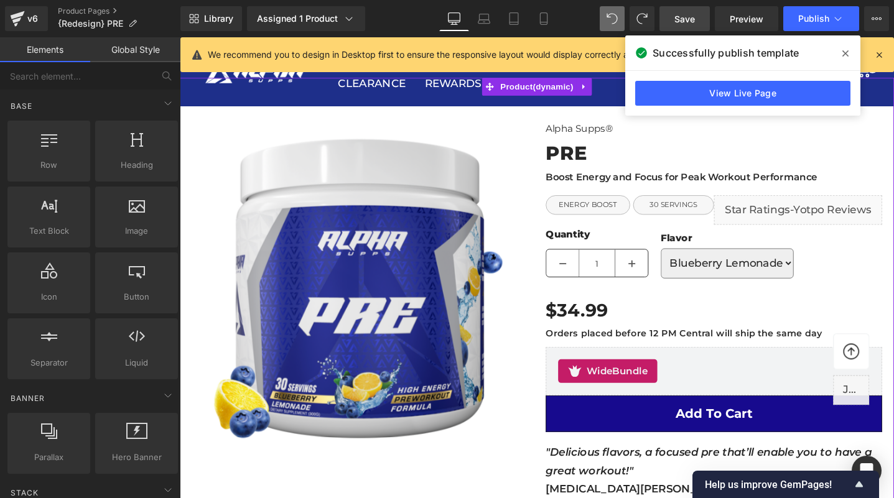
scroll to position [33, 0]
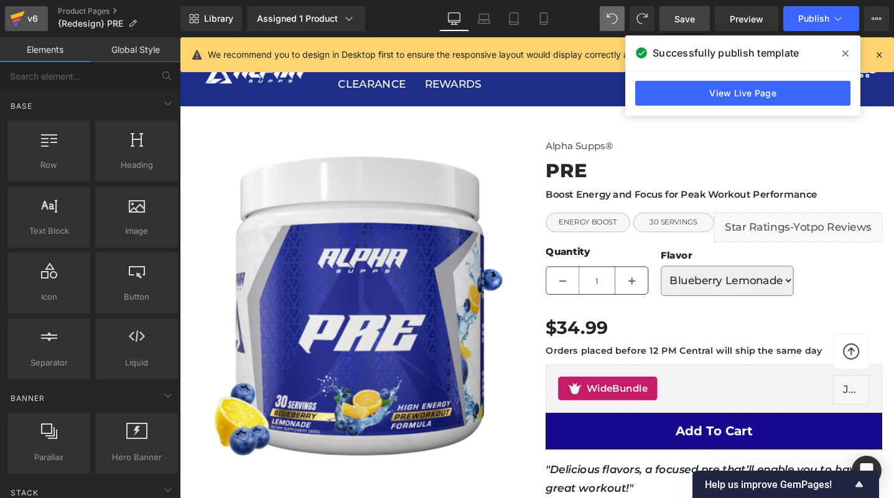
click at [22, 18] on icon at bounding box center [17, 18] width 15 height 31
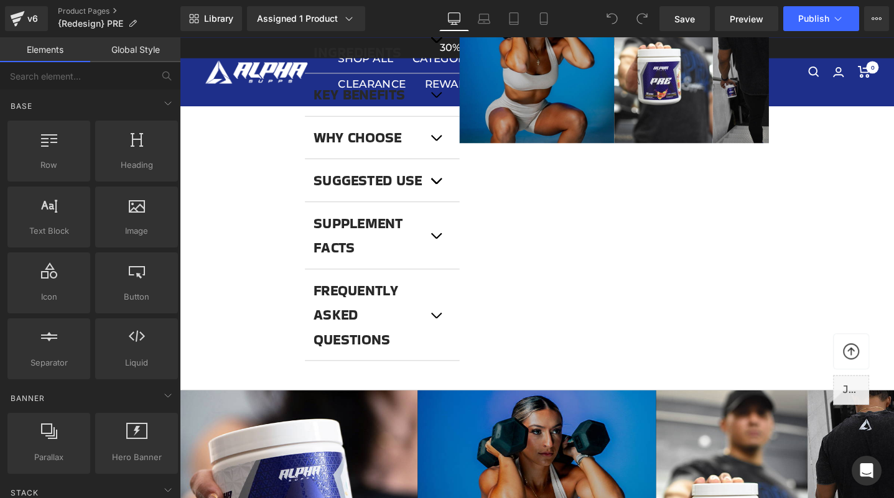
scroll to position [1011, 0]
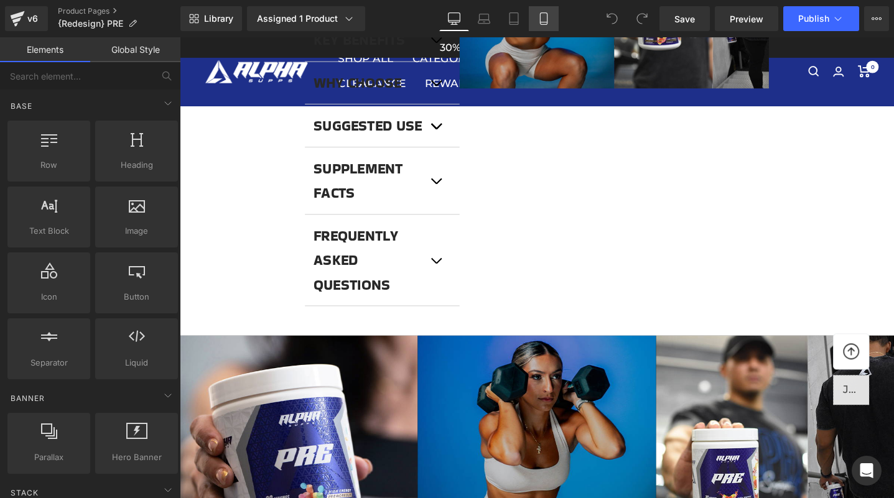
click at [546, 25] on link "Mobile" at bounding box center [544, 18] width 30 height 25
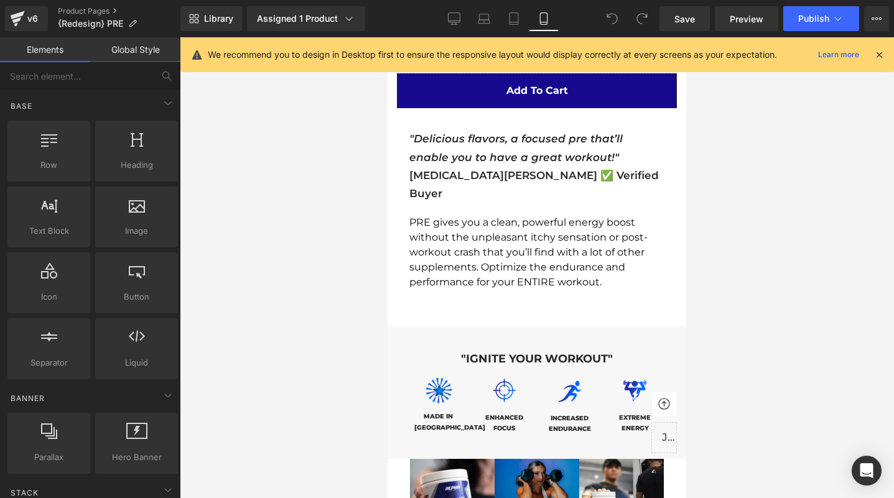
scroll to position [599, 0]
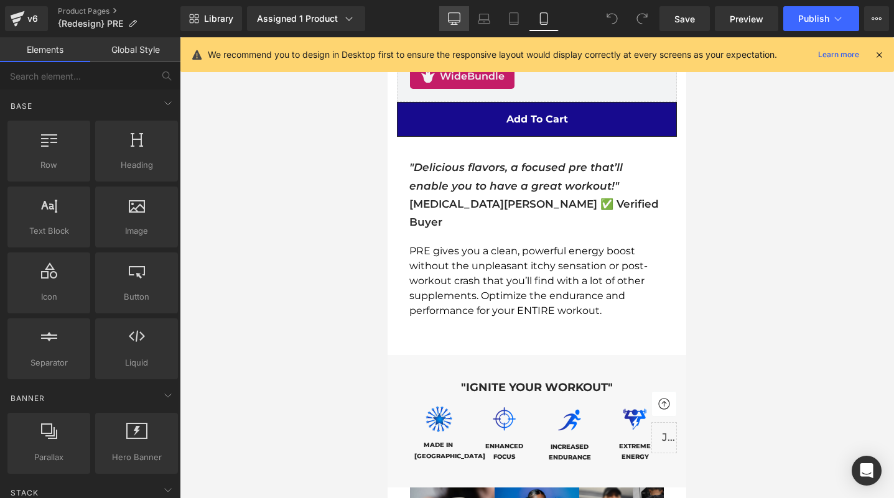
click at [455, 16] on icon at bounding box center [454, 18] width 12 height 12
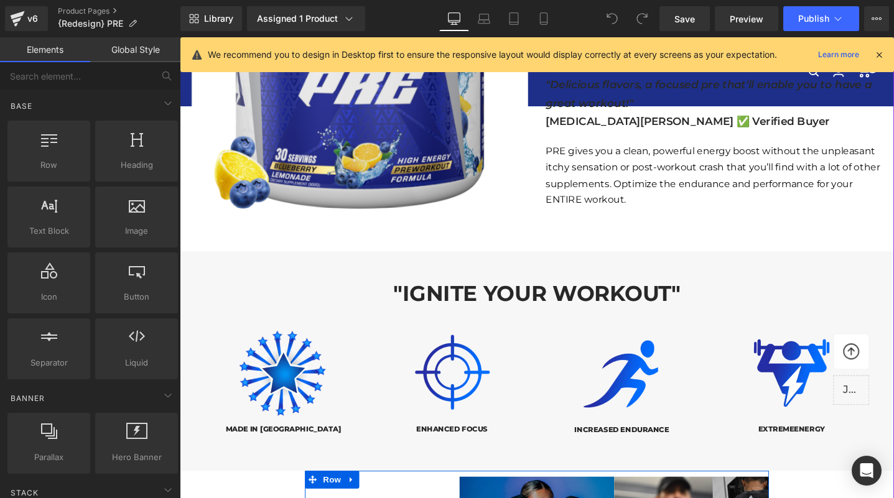
scroll to position [436, 0]
